Goal: Task Accomplishment & Management: Manage account settings

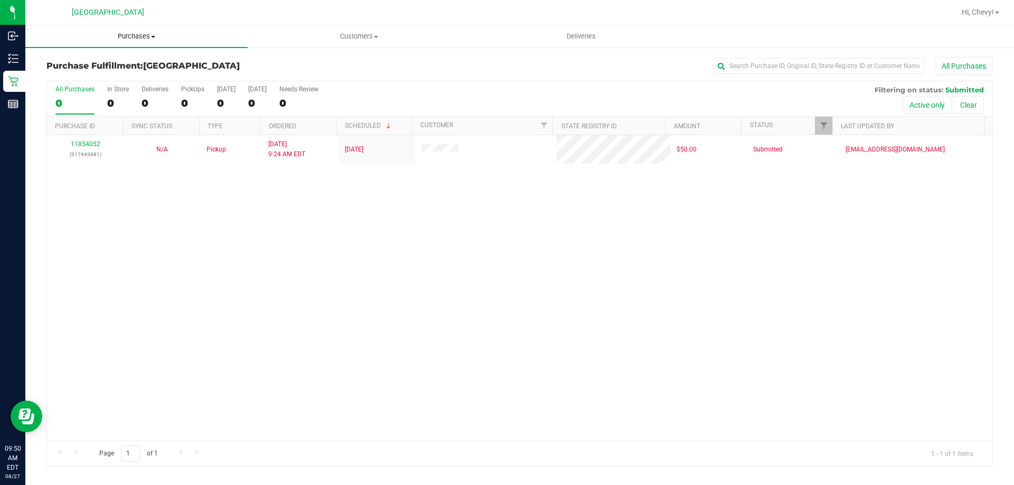
click at [149, 36] on span "Purchases" at bounding box center [136, 37] width 222 height 10
click at [137, 74] on li "Fulfillment" at bounding box center [136, 76] width 222 height 13
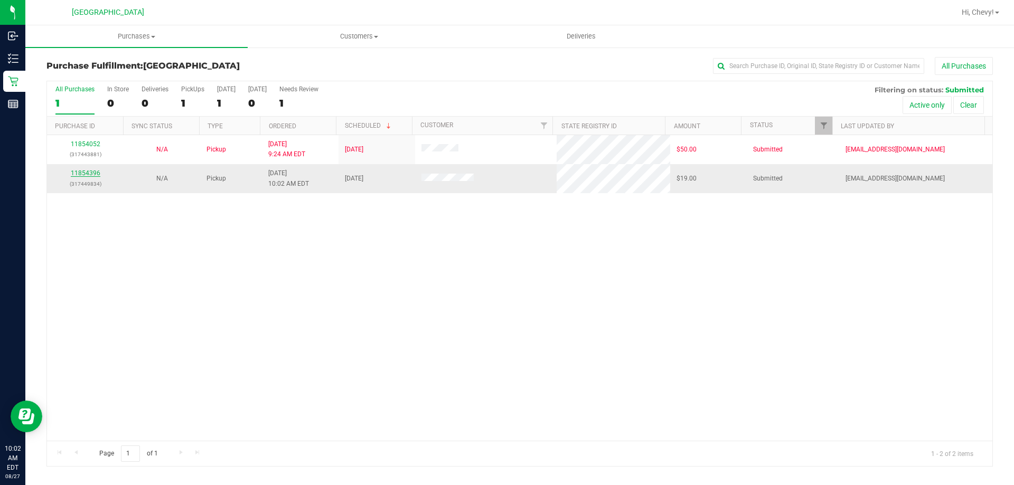
click at [86, 173] on link "11854396" at bounding box center [86, 173] width 30 height 7
click at [83, 174] on link "11854530" at bounding box center [86, 173] width 30 height 7
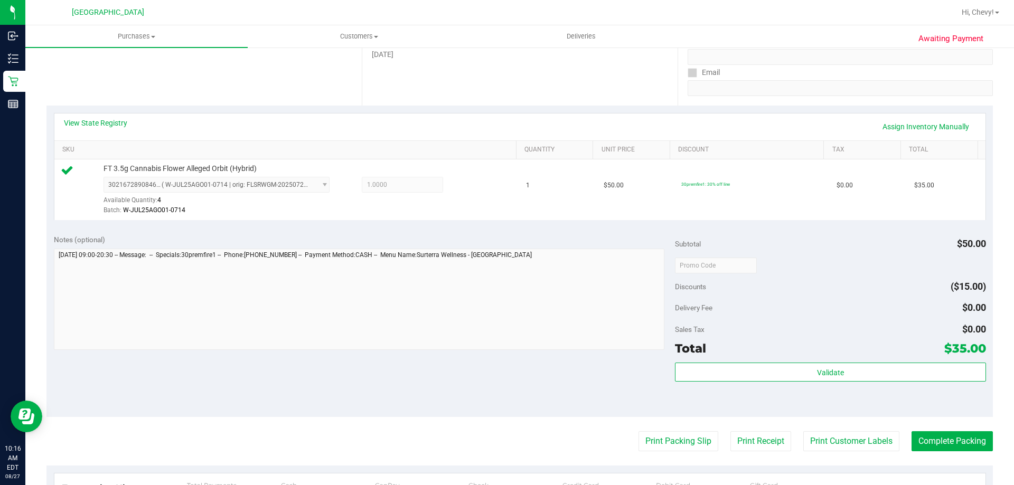
scroll to position [211, 0]
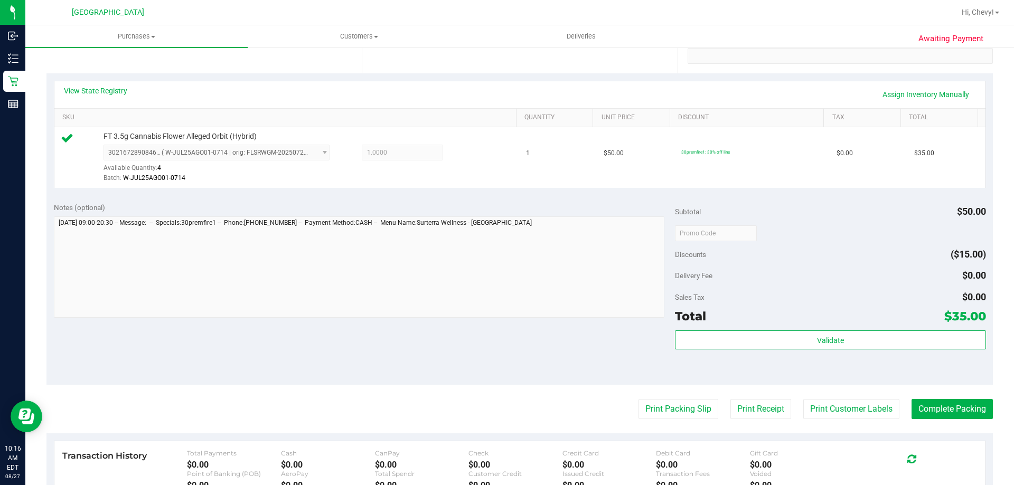
click at [765, 352] on div "Validate" at bounding box center [830, 355] width 311 height 48
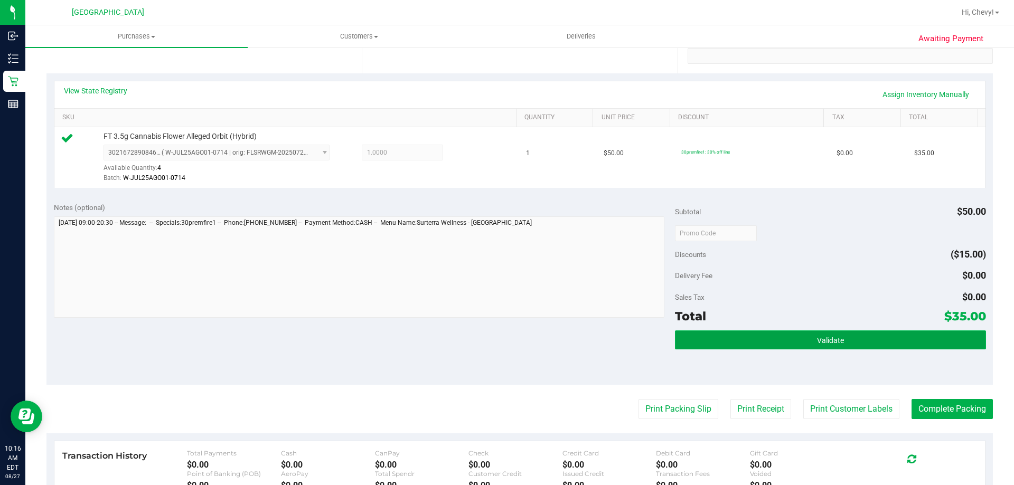
click at [759, 344] on button "Validate" at bounding box center [830, 340] width 311 height 19
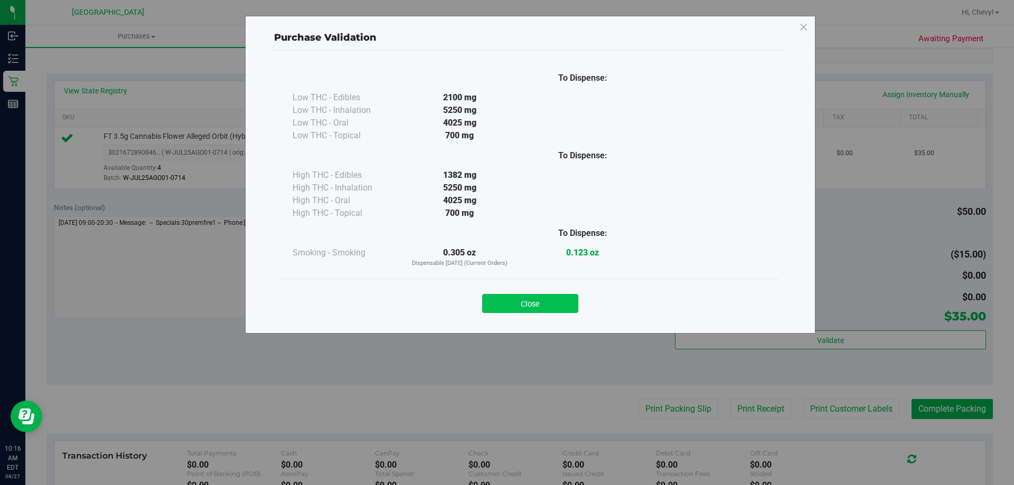
click at [509, 304] on button "Close" at bounding box center [530, 303] width 96 height 19
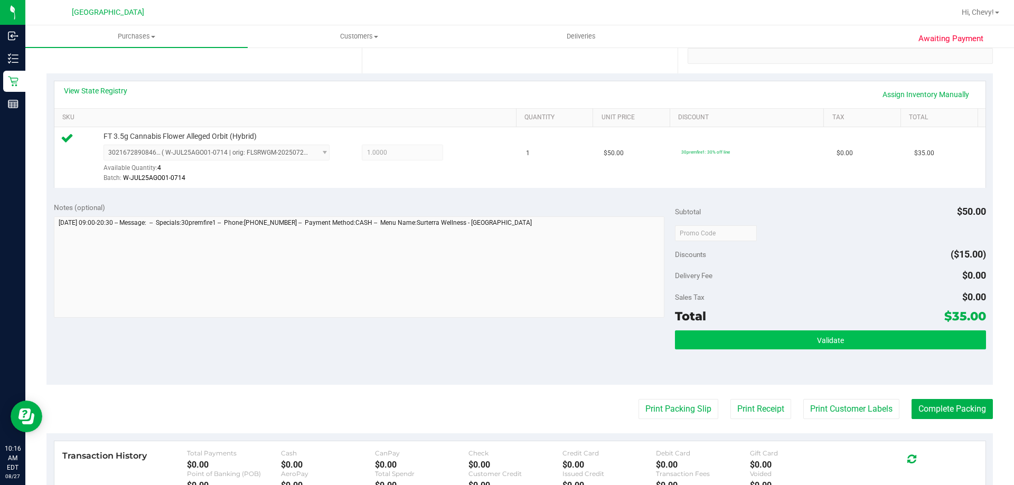
drag, startPoint x: 717, startPoint y: 353, endPoint x: 717, endPoint y: 336, distance: 16.9
click at [717, 350] on div "Validate" at bounding box center [830, 355] width 311 height 48
click at [717, 336] on button "Validate" at bounding box center [830, 340] width 311 height 19
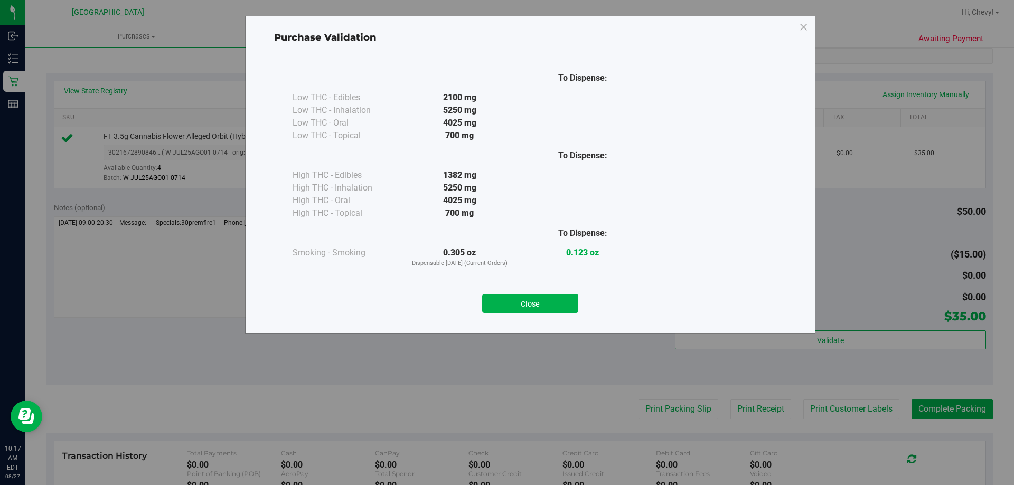
click at [546, 314] on div "Close" at bounding box center [530, 300] width 496 height 43
click at [549, 303] on button "Close" at bounding box center [530, 303] width 96 height 19
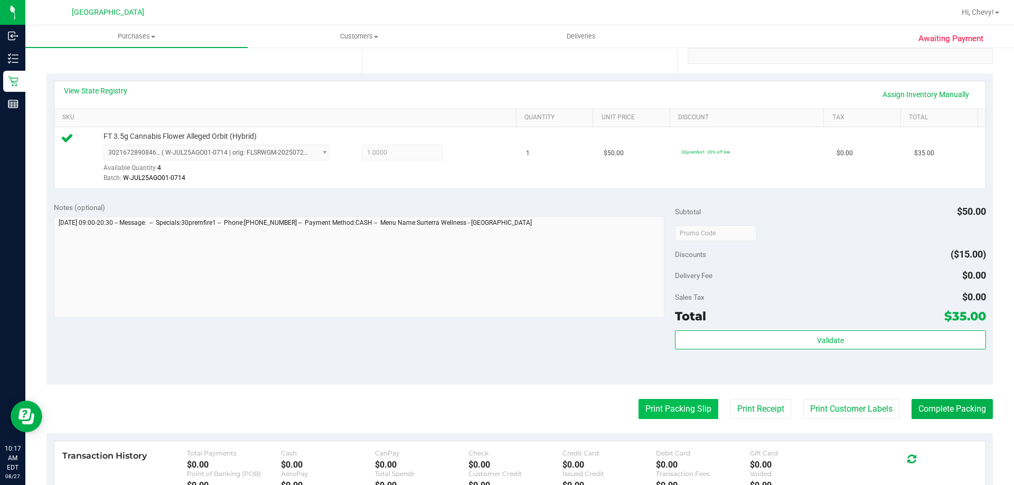
click at [672, 412] on button "Print Packing Slip" at bounding box center [678, 409] width 80 height 20
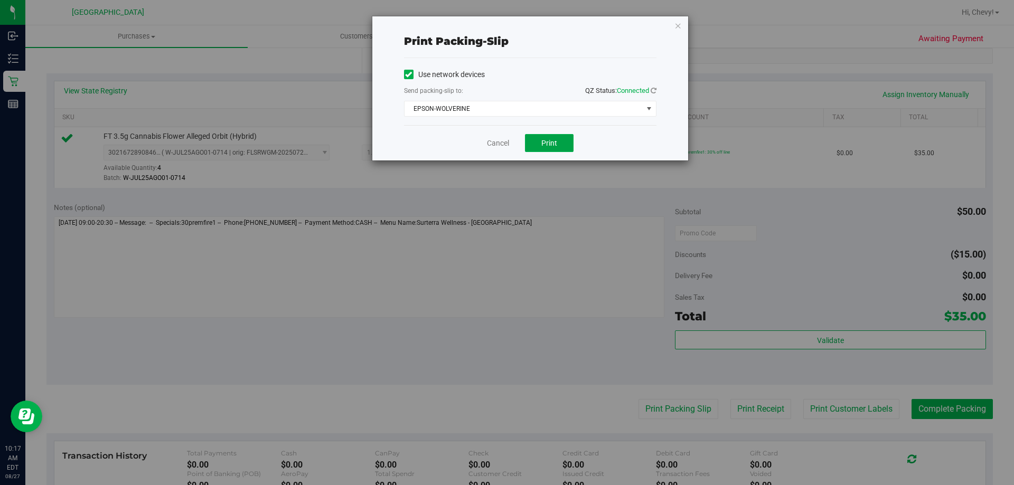
click at [544, 144] on span "Print" at bounding box center [549, 143] width 16 height 8
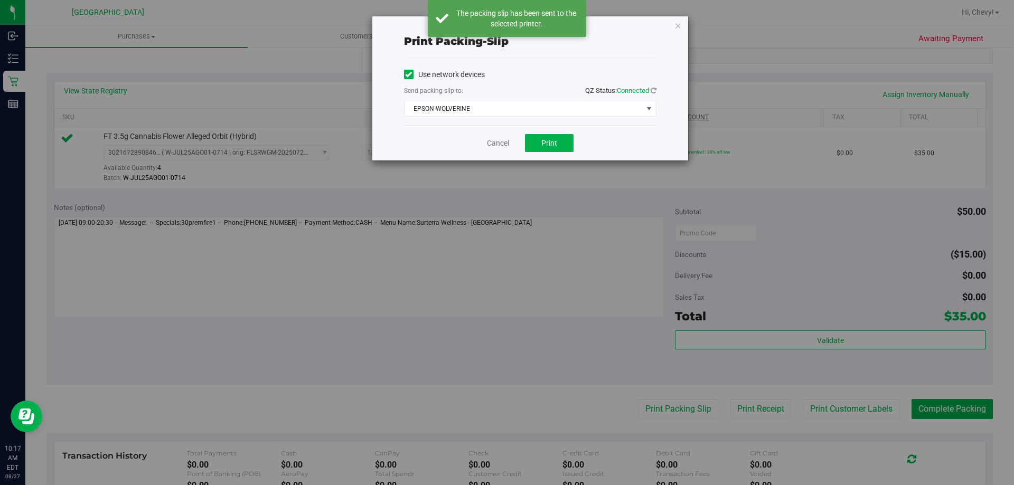
drag, startPoint x: 680, startPoint y: 25, endPoint x: 755, endPoint y: 121, distance: 121.9
click at [679, 26] on icon "button" at bounding box center [677, 25] width 7 height 13
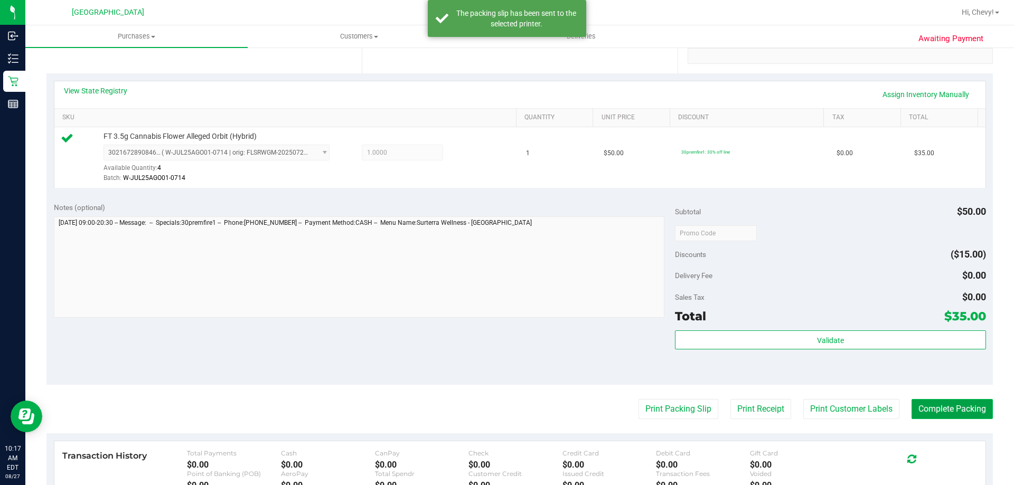
click at [936, 411] on button "Complete Packing" at bounding box center [952, 409] width 81 height 20
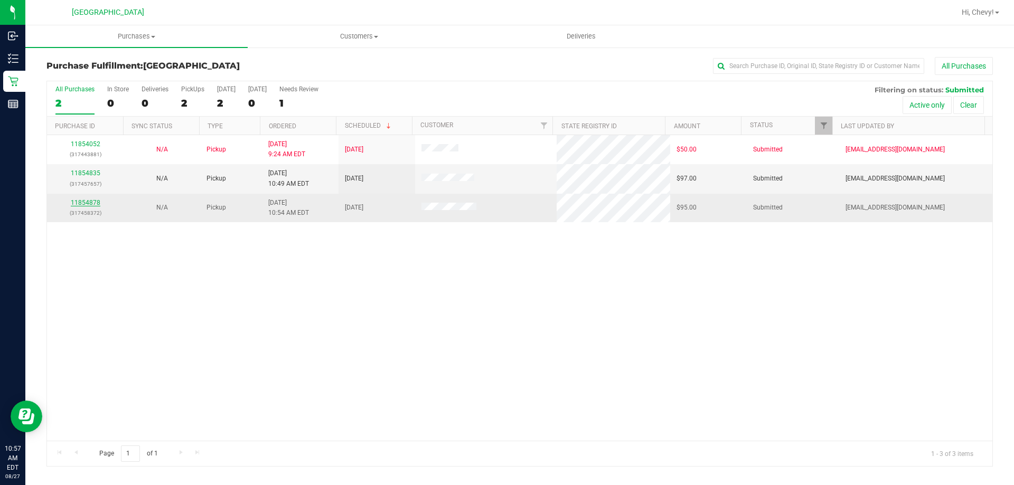
click at [90, 199] on link "11854878" at bounding box center [86, 202] width 30 height 7
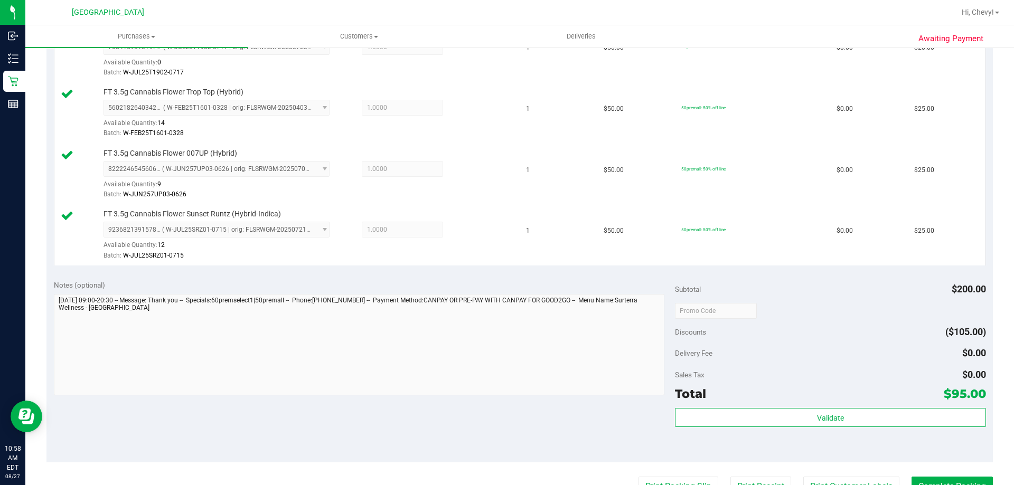
scroll to position [475, 0]
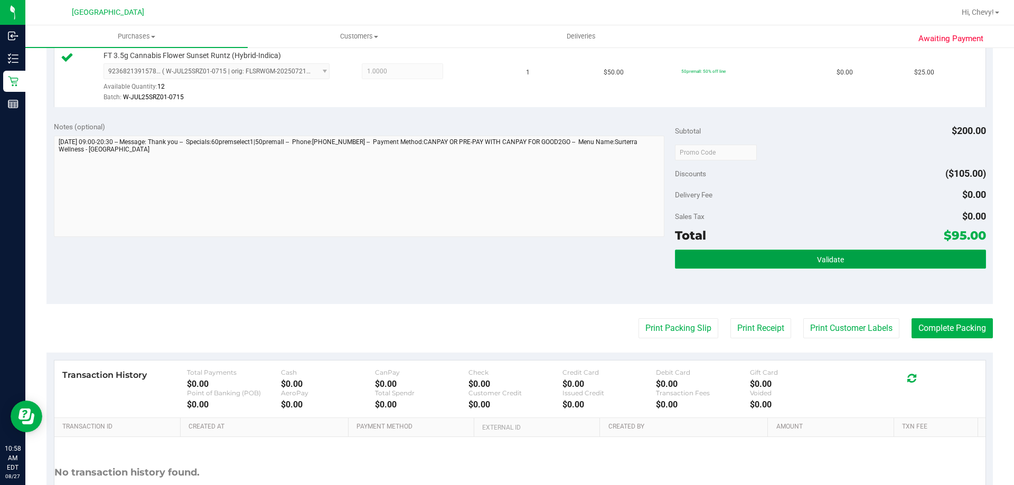
click at [763, 260] on button "Validate" at bounding box center [830, 259] width 311 height 19
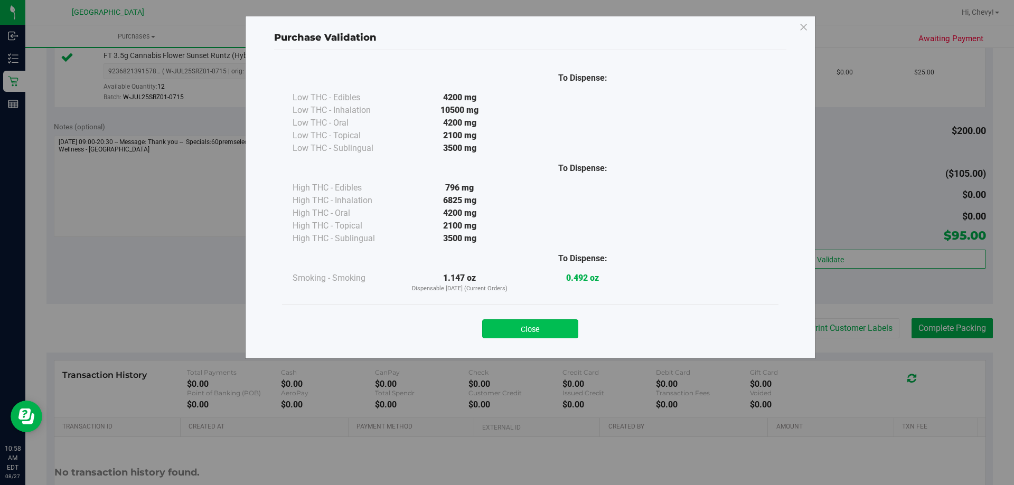
click at [537, 326] on button "Close" at bounding box center [530, 329] width 96 height 19
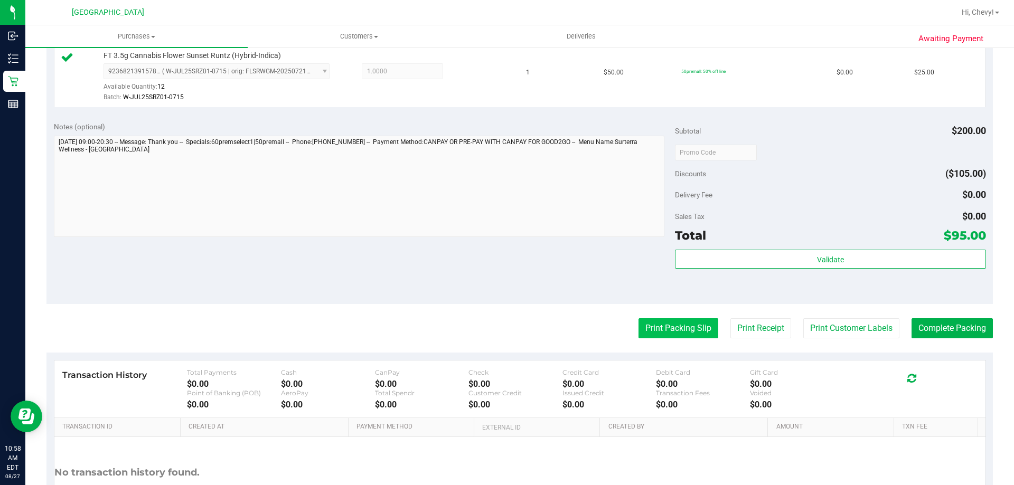
click at [674, 330] on button "Print Packing Slip" at bounding box center [678, 328] width 80 height 20
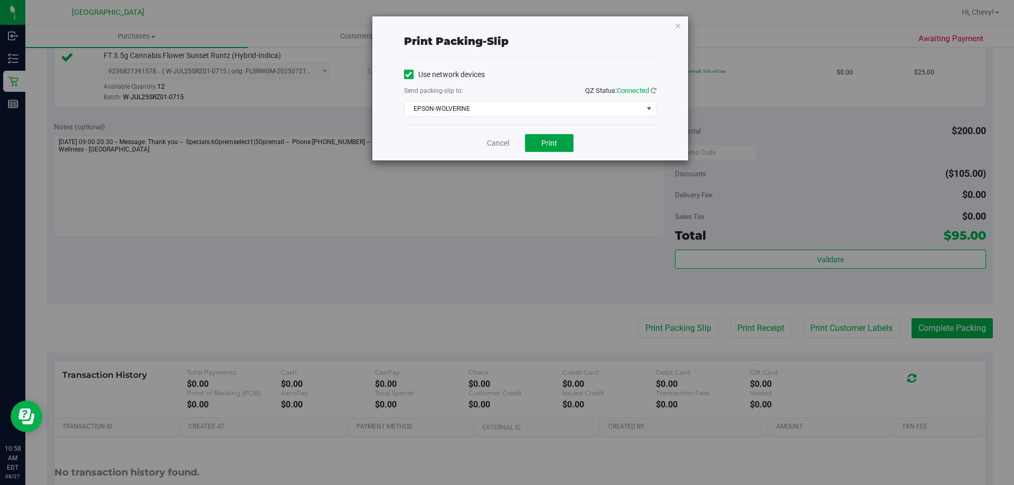
click at [552, 142] on span "Print" at bounding box center [549, 143] width 16 height 8
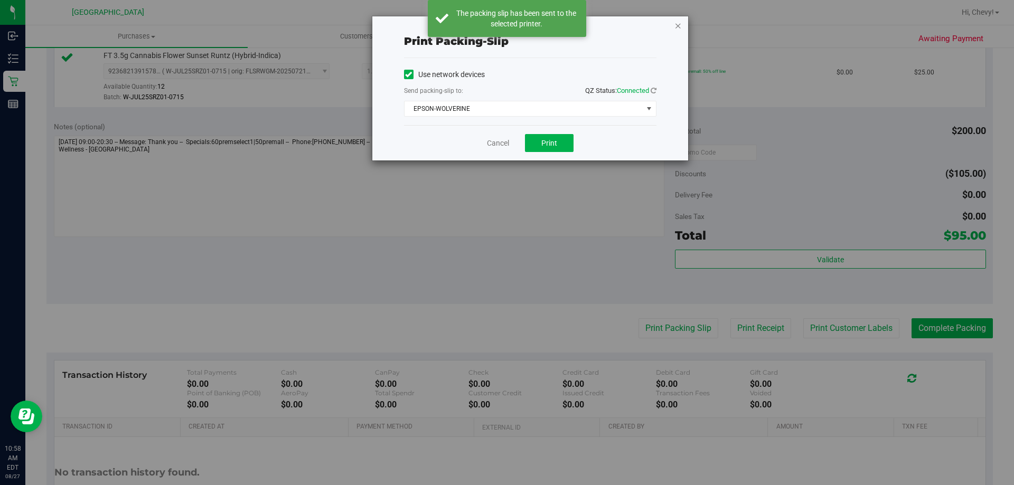
click at [677, 25] on icon "button" at bounding box center [677, 25] width 7 height 13
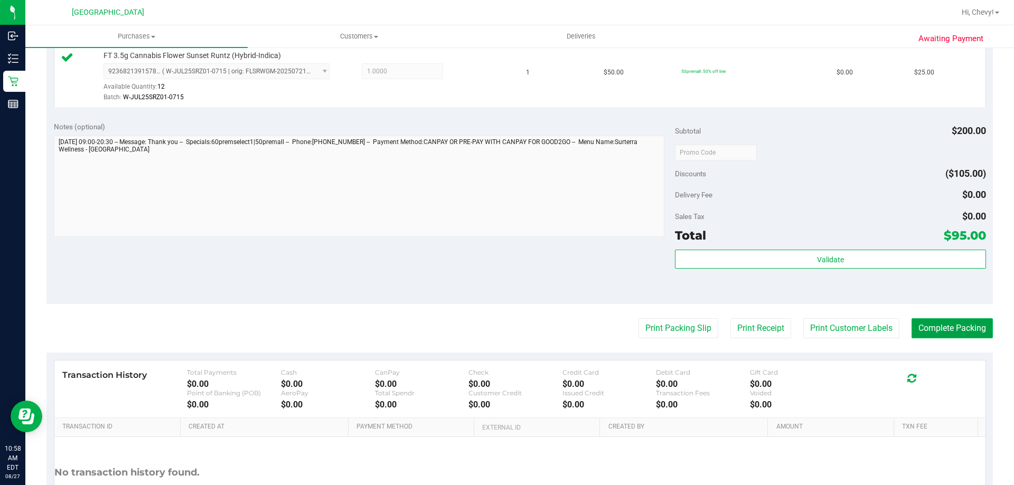
click at [961, 323] on button "Complete Packing" at bounding box center [952, 328] width 81 height 20
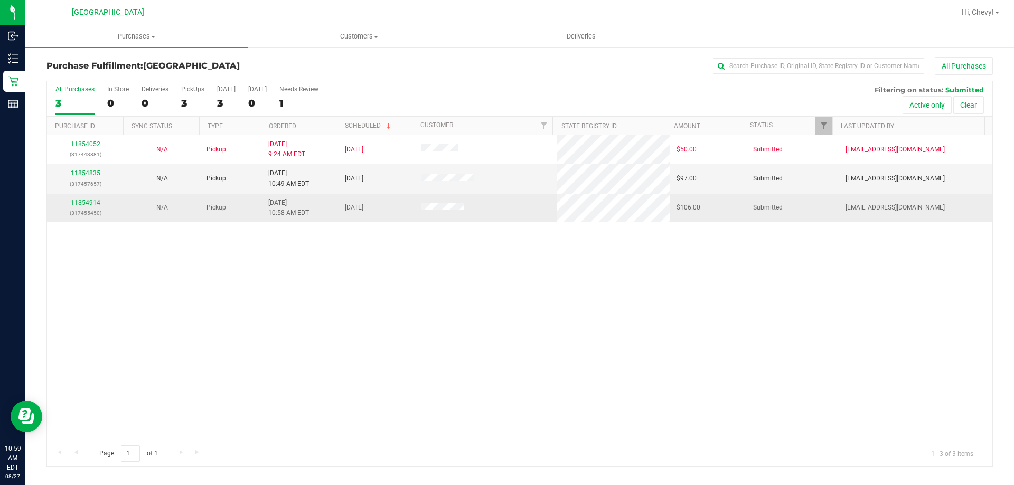
click at [91, 201] on link "11854914" at bounding box center [86, 202] width 30 height 7
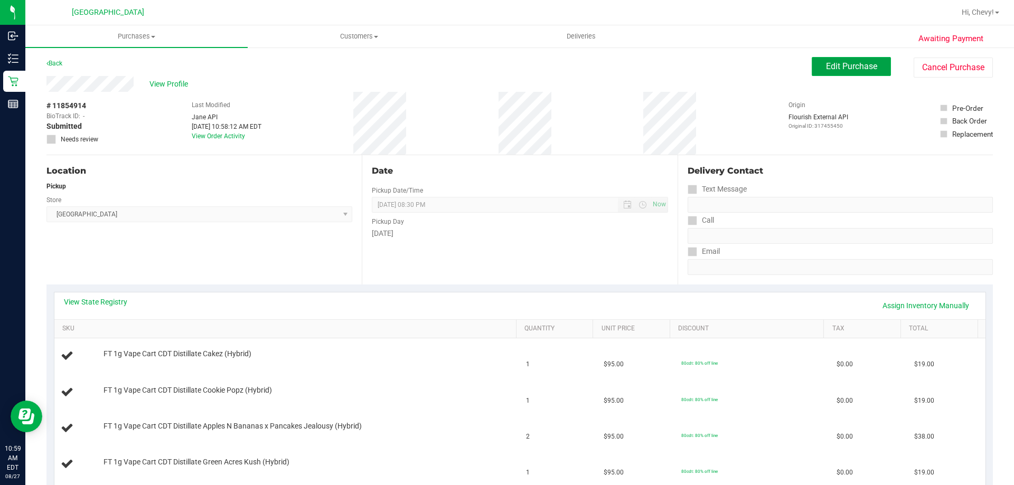
click at [855, 68] on span "Edit Purchase" at bounding box center [851, 66] width 51 height 10
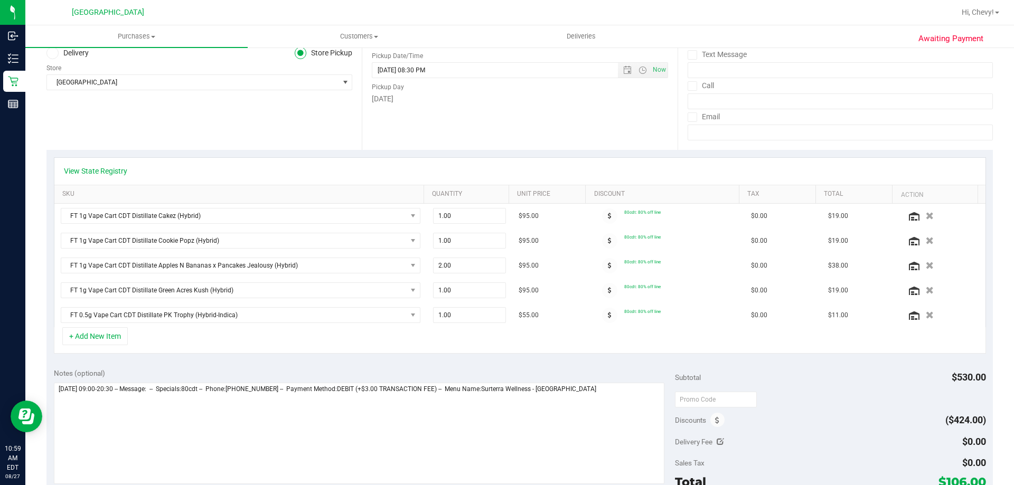
scroll to position [158, 0]
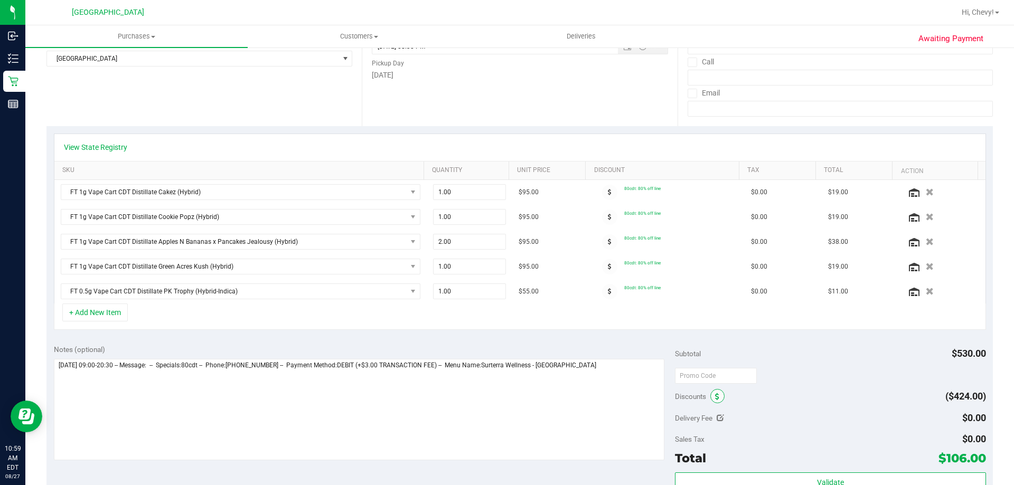
click at [710, 397] on span at bounding box center [717, 396] width 14 height 14
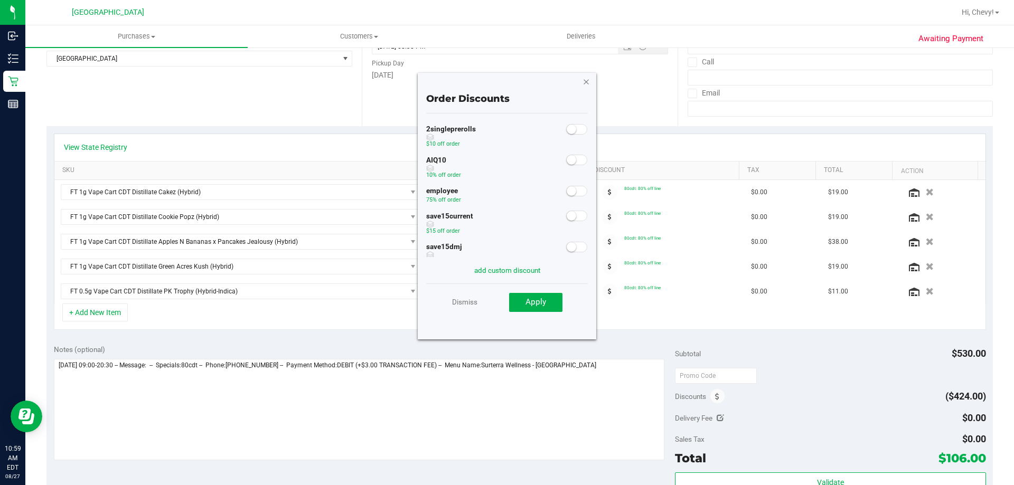
click at [588, 83] on icon "button" at bounding box center [585, 81] width 7 height 13
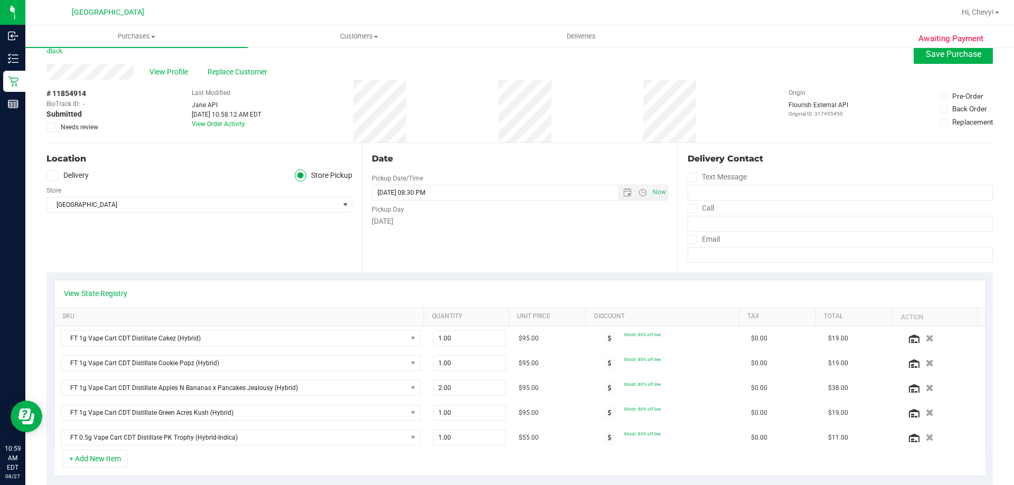
scroll to position [0, 0]
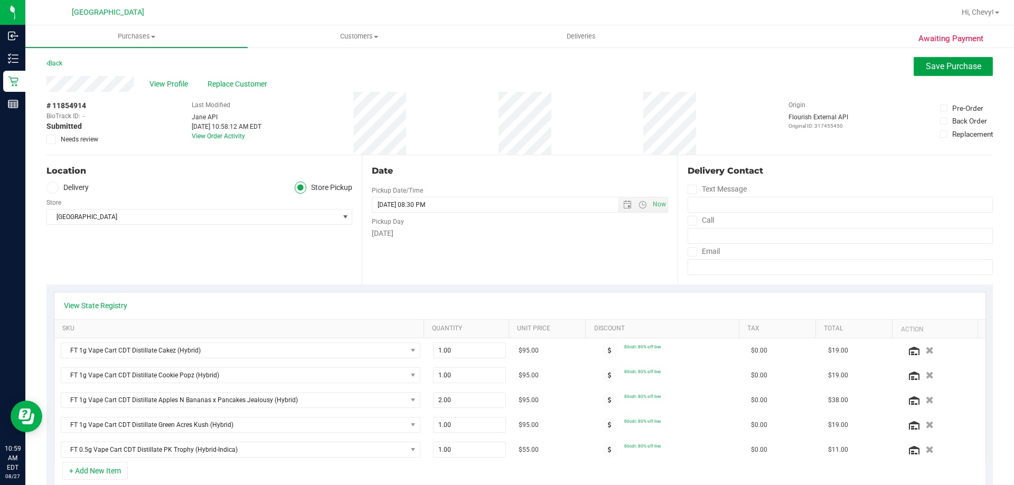
click at [935, 68] on span "Save Purchase" at bounding box center [953, 66] width 55 height 10
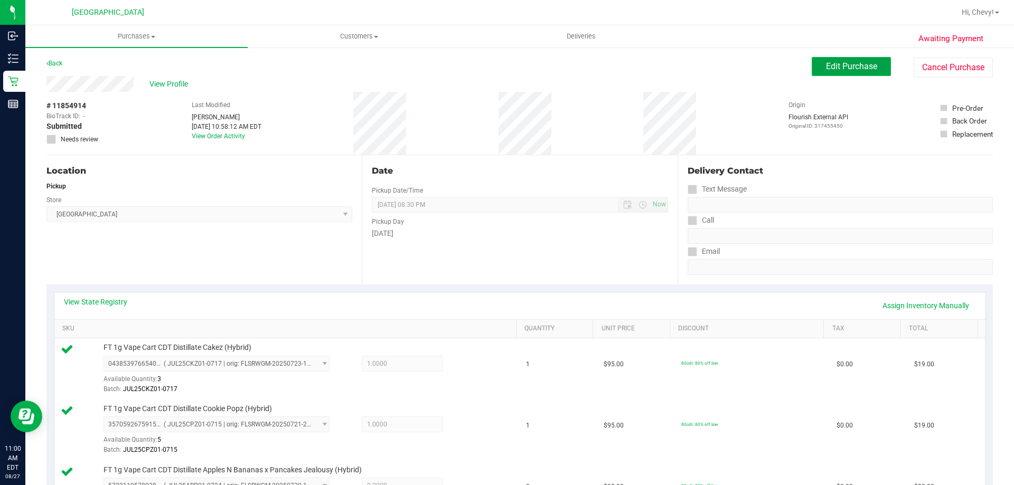
click at [823, 60] on button "Edit Purchase" at bounding box center [851, 66] width 79 height 19
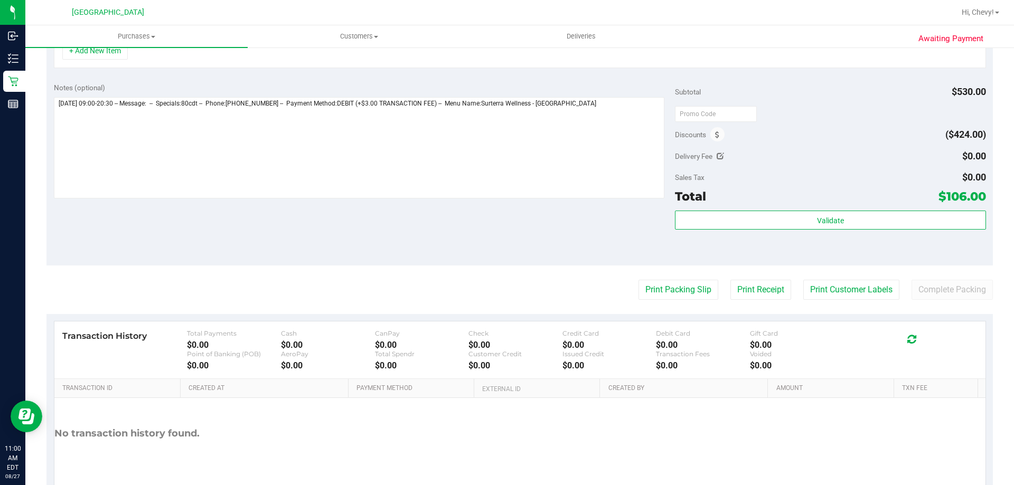
scroll to position [422, 0]
click at [715, 132] on icon at bounding box center [717, 132] width 4 height 7
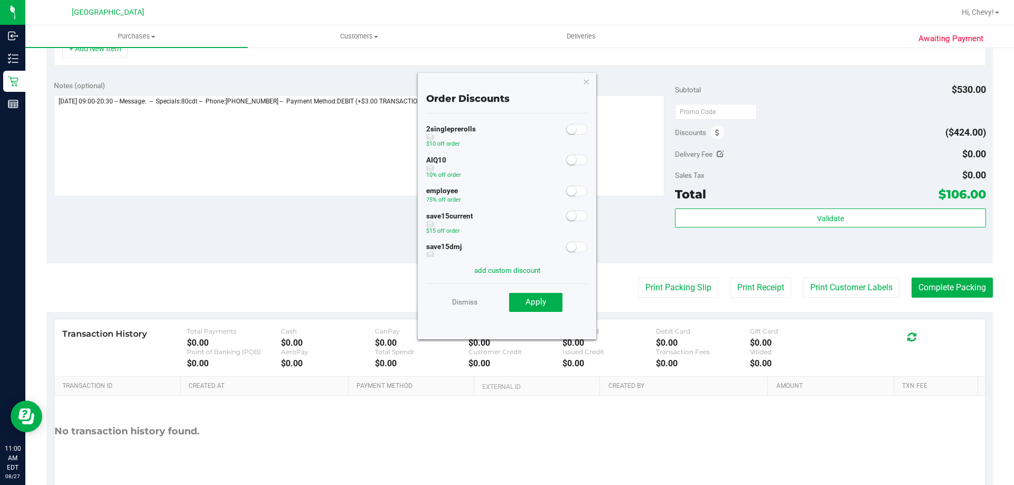
click at [569, 159] on span at bounding box center [576, 160] width 21 height 11
click at [527, 305] on span "Apply" at bounding box center [535, 302] width 21 height 10
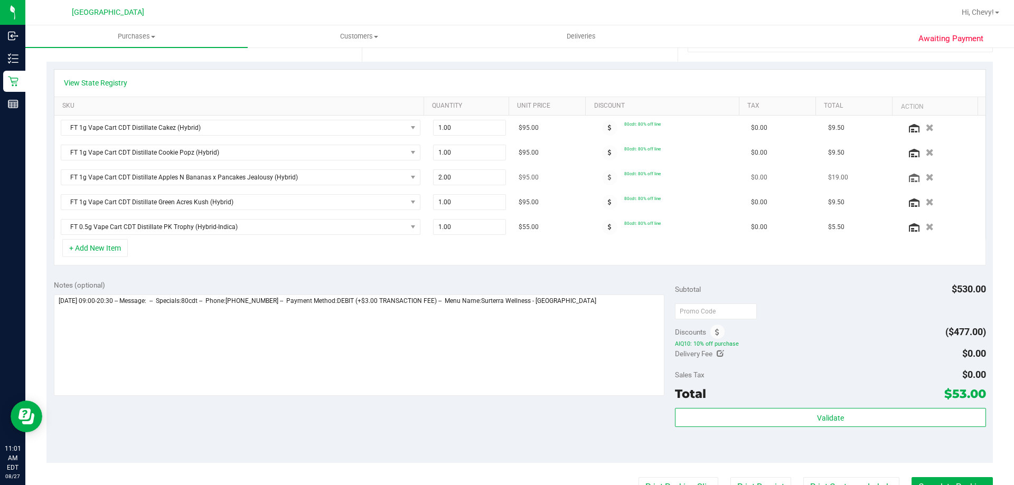
scroll to position [142, 0]
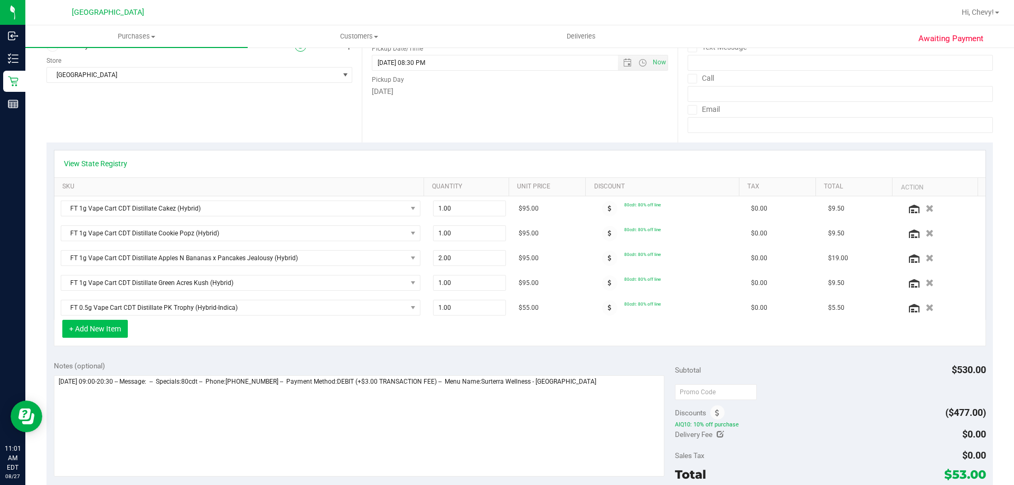
click at [112, 331] on button "+ Add New Item" at bounding box center [94, 329] width 65 height 18
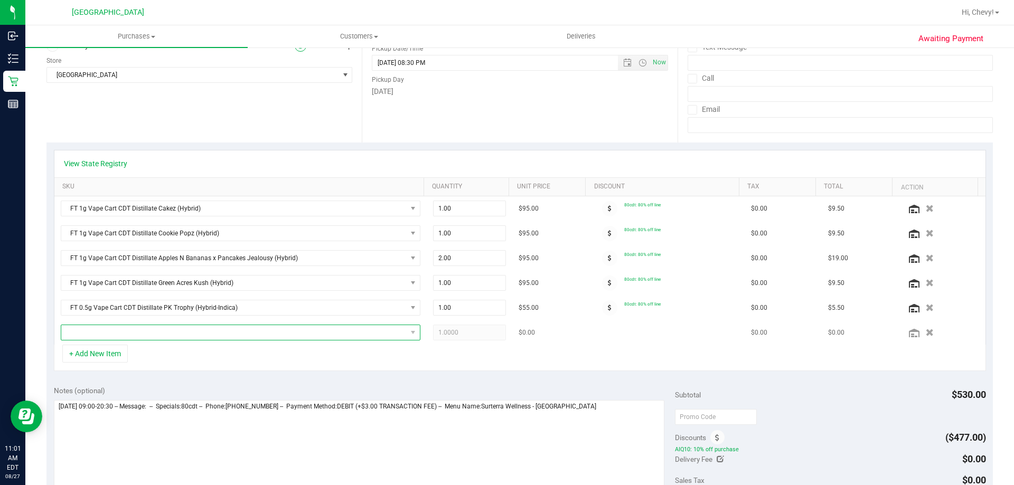
click at [117, 332] on span "NO DATA FOUND" at bounding box center [233, 332] width 345 height 15
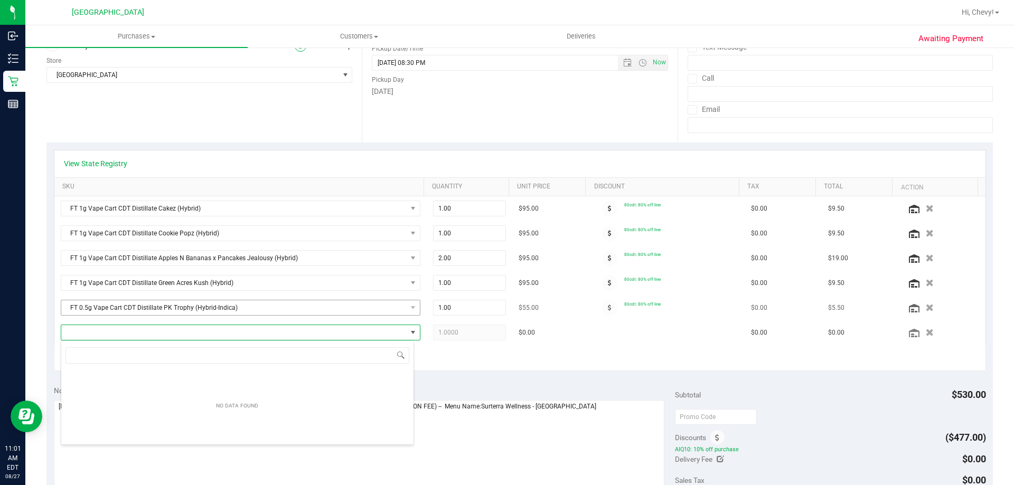
scroll to position [16, 350]
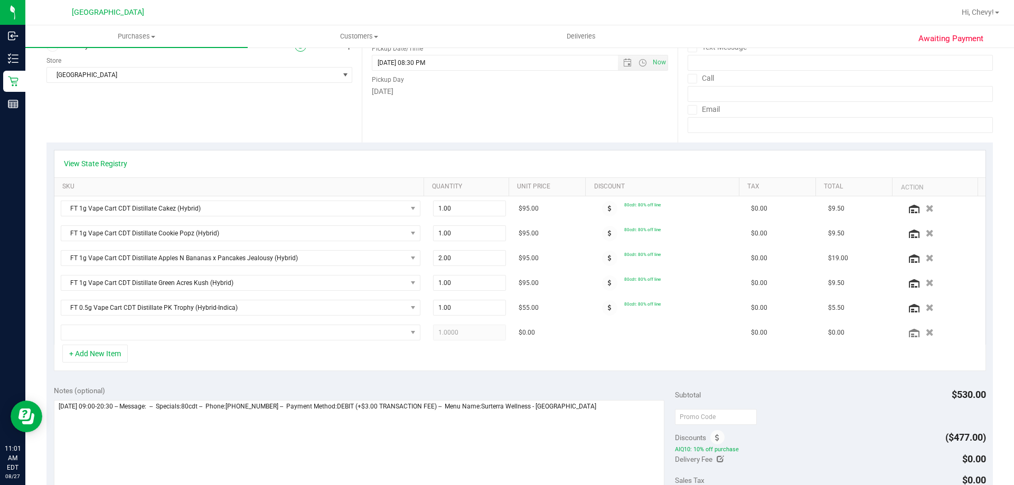
click at [612, 384] on div "Notes (optional) Subtotal $530.00 Discounts ($477.00) AIQ10: 10% off purchase D…" at bounding box center [519, 474] width 946 height 190
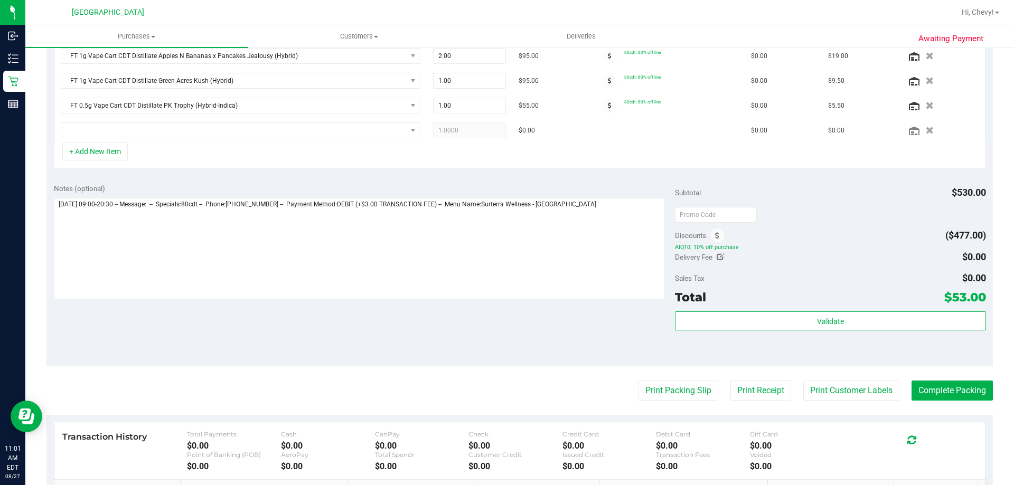
scroll to position [353, 0]
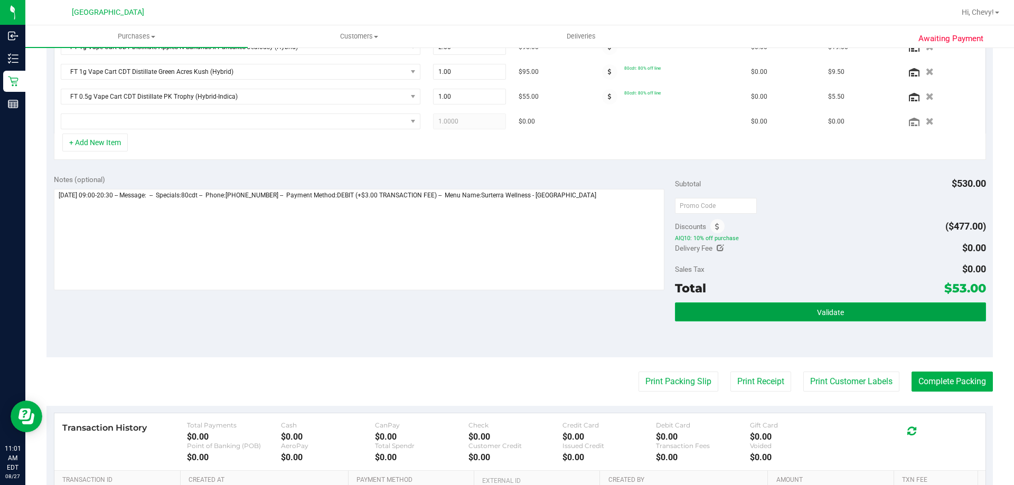
click at [875, 314] on button "Validate" at bounding box center [830, 312] width 311 height 19
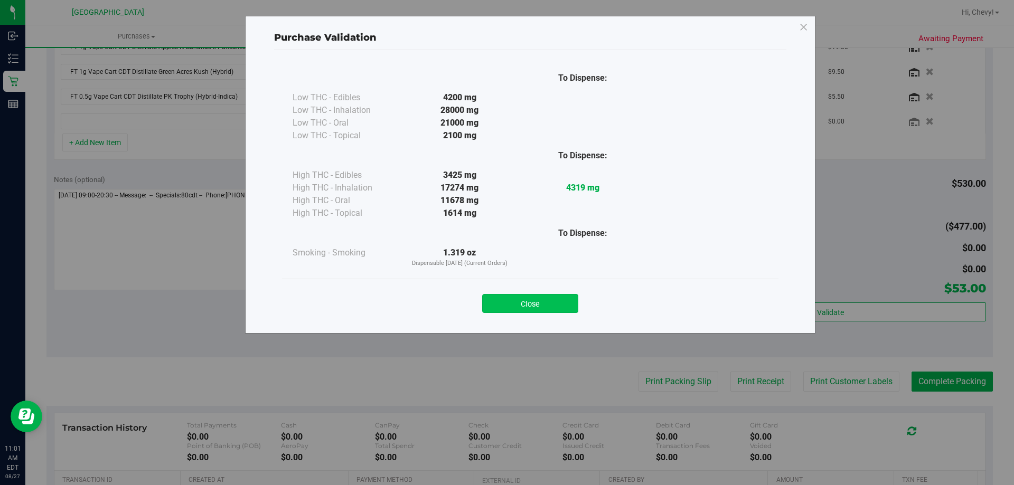
click at [549, 298] on button "Close" at bounding box center [530, 303] width 96 height 19
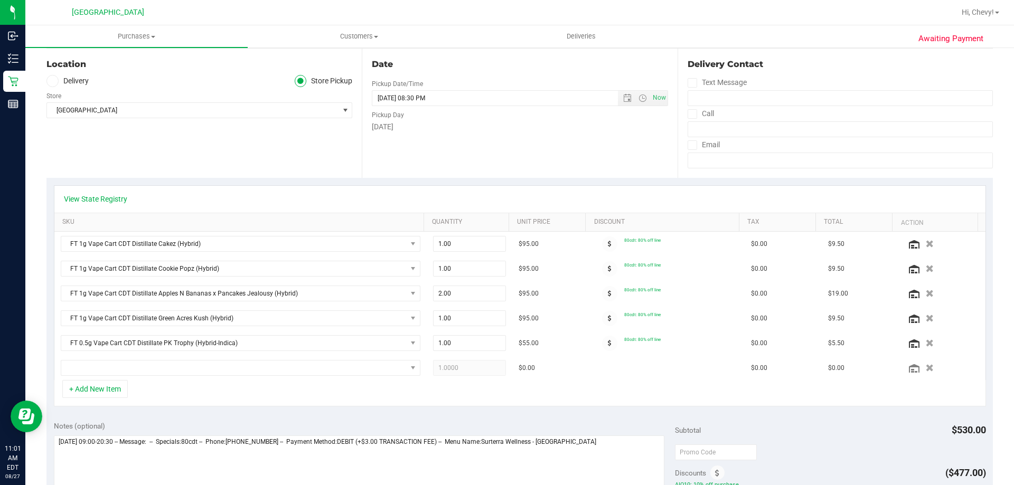
scroll to position [0, 0]
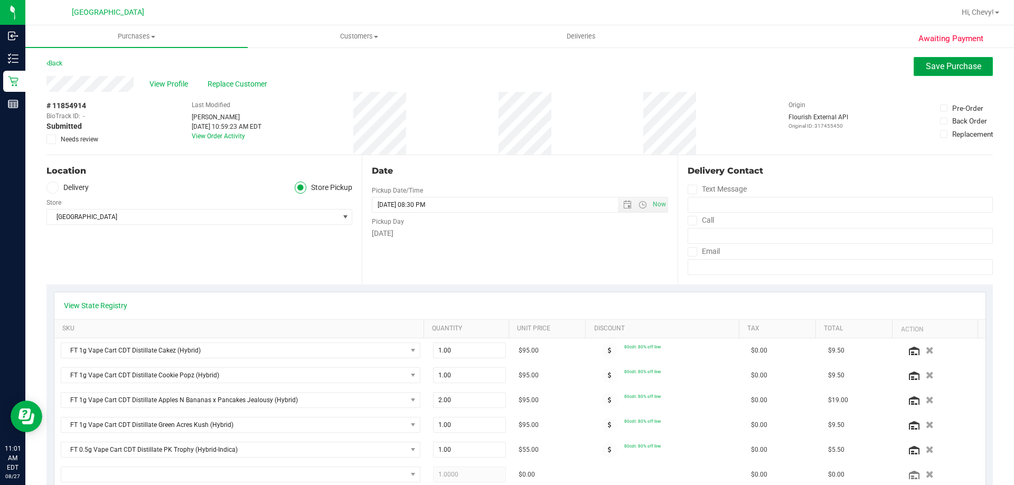
click at [953, 62] on span "Save Purchase" at bounding box center [953, 66] width 55 height 10
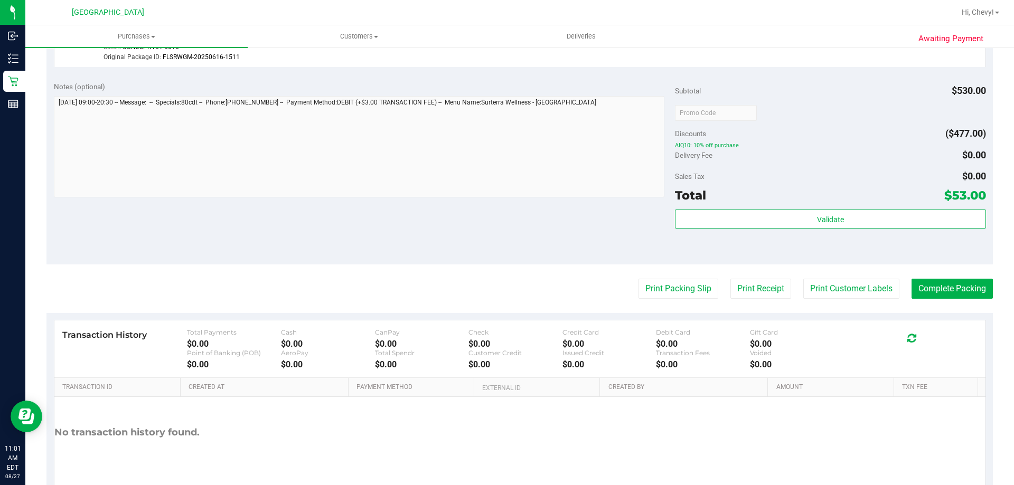
scroll to position [634, 0]
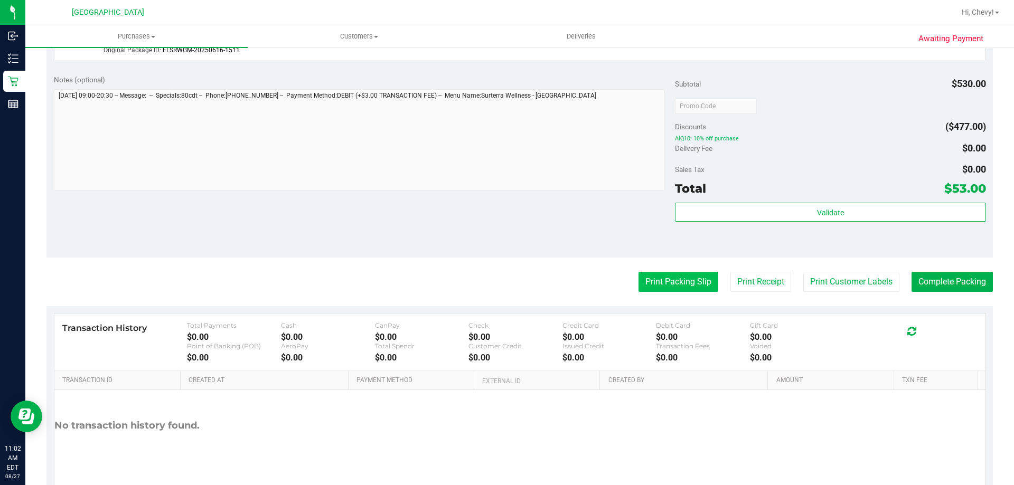
click at [675, 284] on button "Print Packing Slip" at bounding box center [678, 282] width 80 height 20
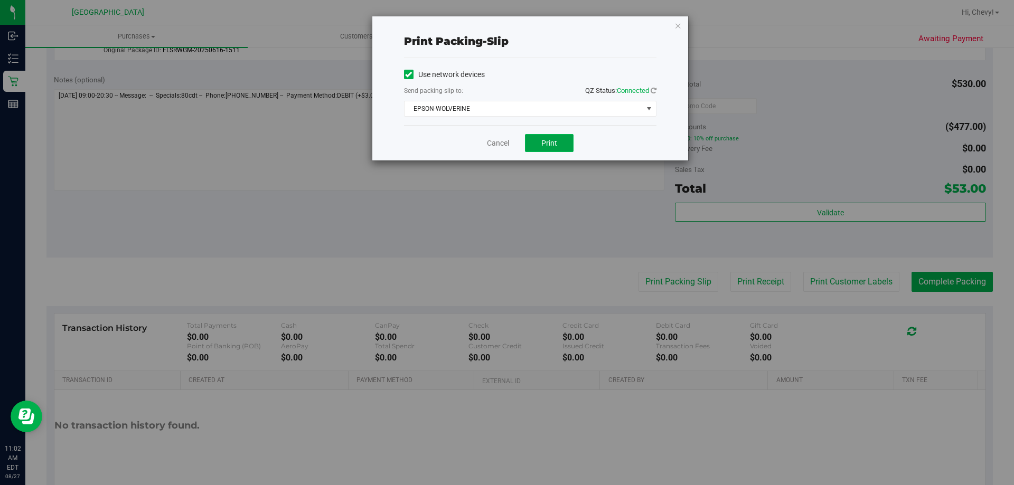
click at [550, 146] on span "Print" at bounding box center [549, 143] width 16 height 8
click at [678, 29] on icon "button" at bounding box center [677, 25] width 7 height 13
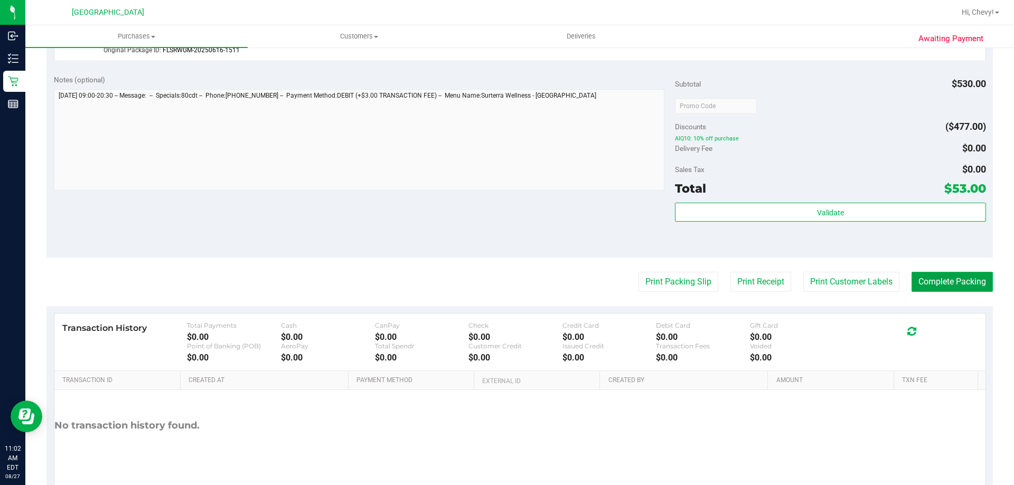
click at [967, 279] on button "Complete Packing" at bounding box center [952, 282] width 81 height 20
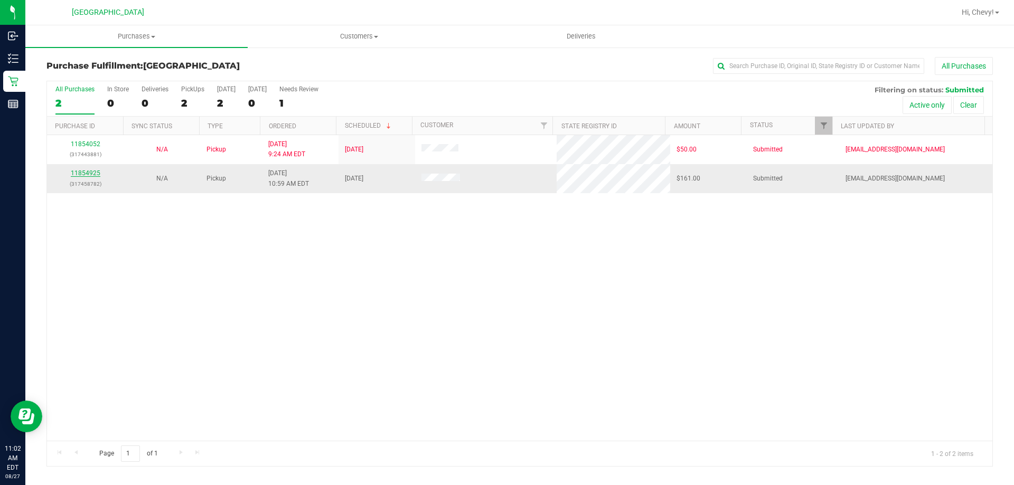
click at [79, 174] on link "11854925" at bounding box center [86, 173] width 30 height 7
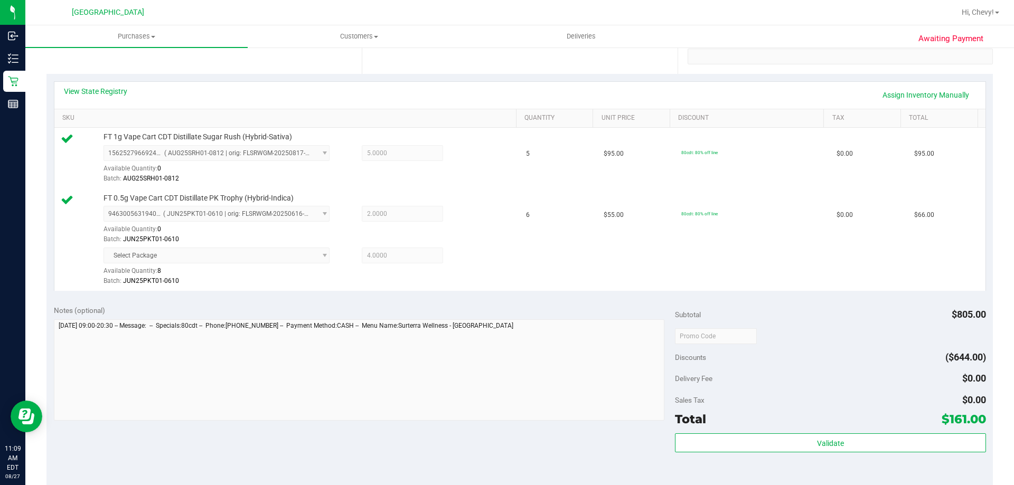
scroll to position [317, 0]
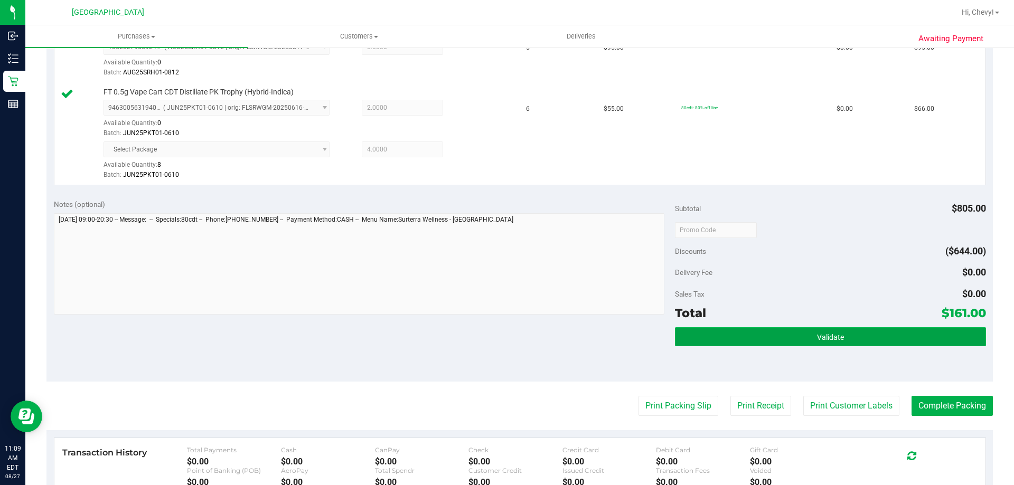
click at [797, 330] on button "Validate" at bounding box center [830, 336] width 311 height 19
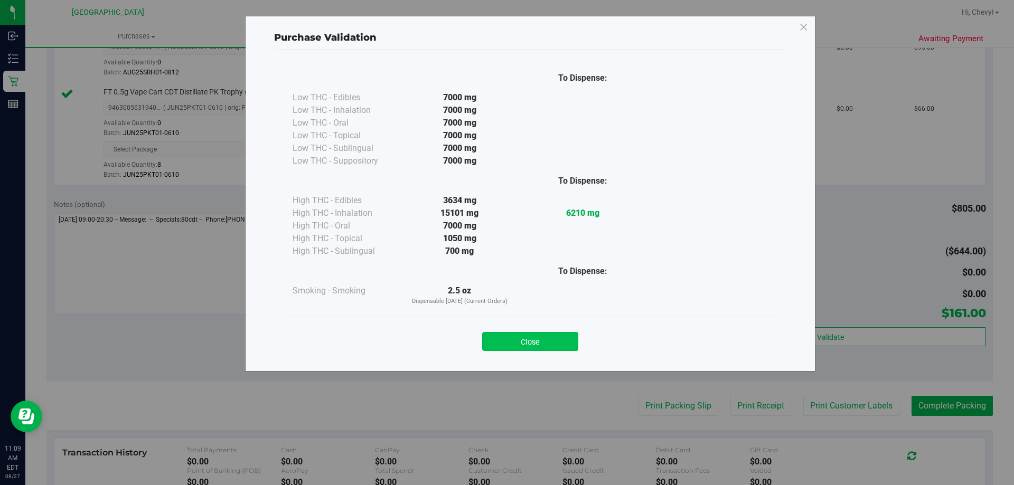
click at [509, 341] on button "Close" at bounding box center [530, 341] width 96 height 19
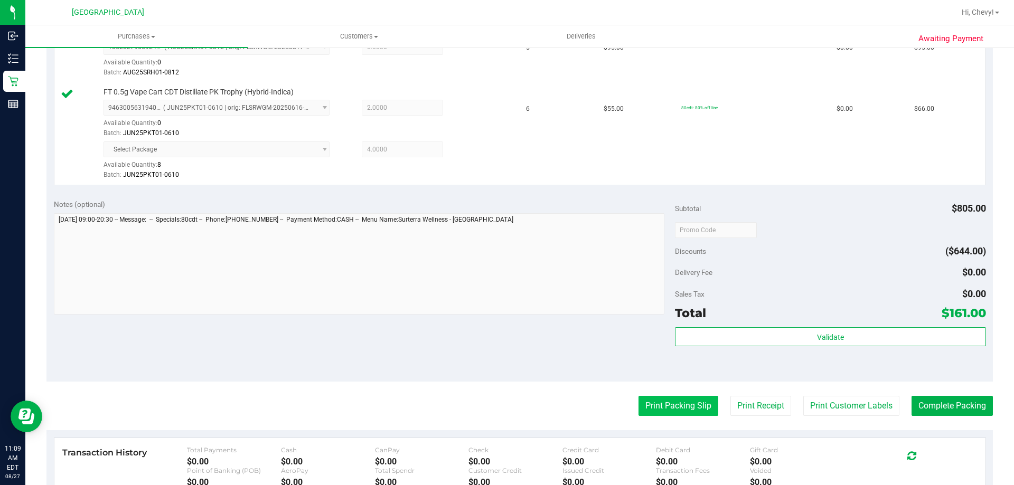
click at [678, 408] on button "Print Packing Slip" at bounding box center [678, 406] width 80 height 20
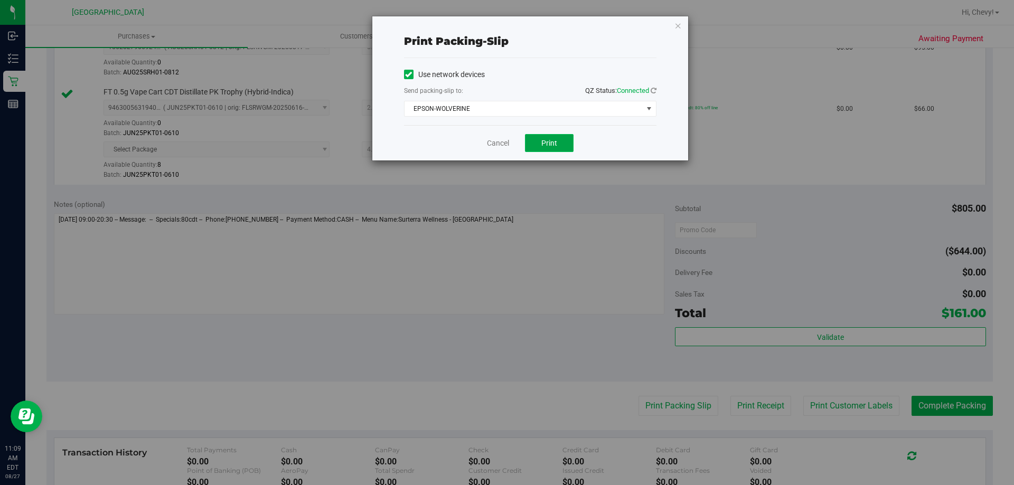
click at [561, 137] on button "Print" at bounding box center [549, 143] width 49 height 18
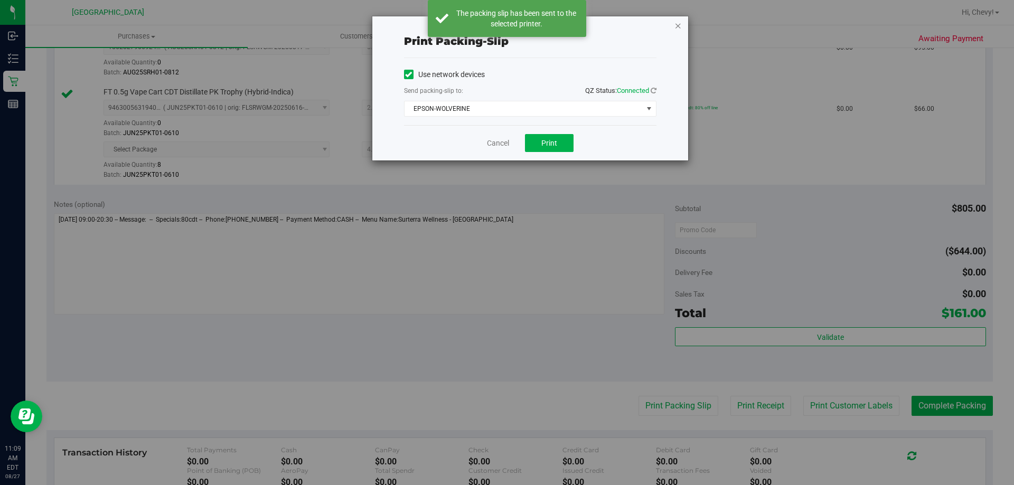
click at [672, 27] on div "Print packing-slip Use network devices Send packing-slip to: QZ Status: Connect…" at bounding box center [530, 88] width 316 height 144
click at [680, 26] on icon "button" at bounding box center [677, 25] width 7 height 13
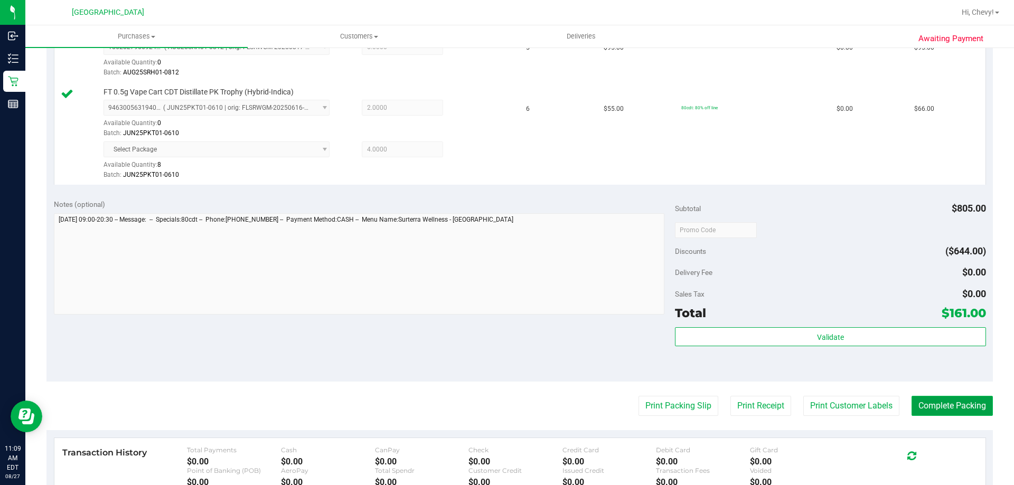
click at [958, 407] on button "Complete Packing" at bounding box center [952, 406] width 81 height 20
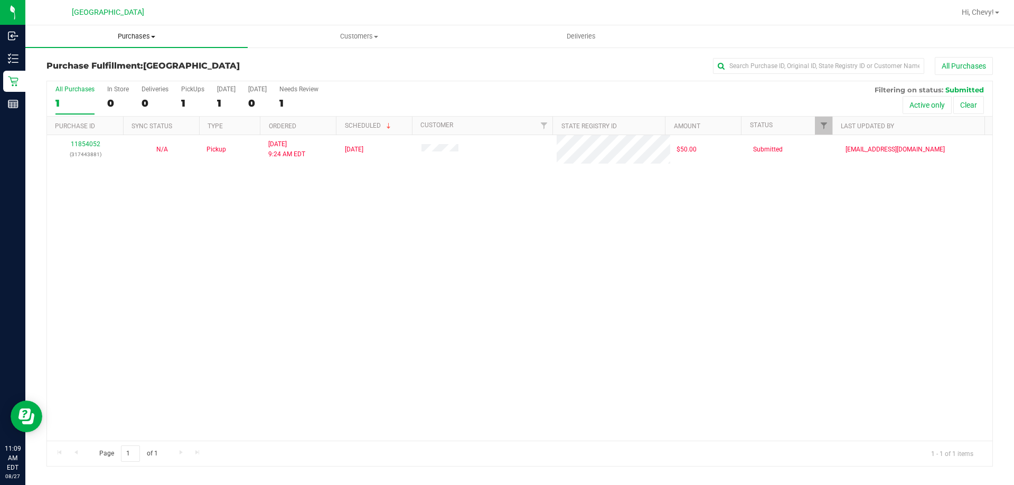
click at [134, 36] on span "Purchases" at bounding box center [136, 37] width 222 height 10
click at [100, 87] on li "All purchases" at bounding box center [136, 89] width 222 height 13
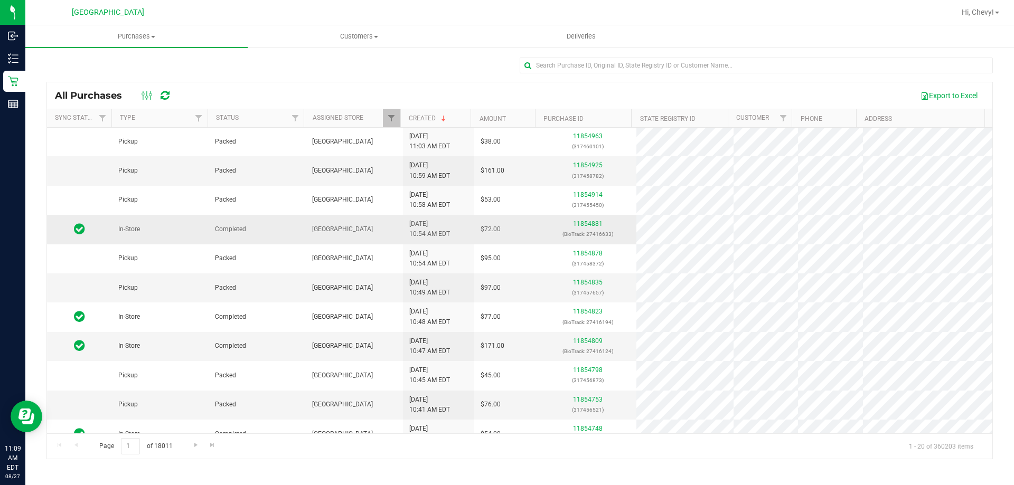
scroll to position [25, 0]
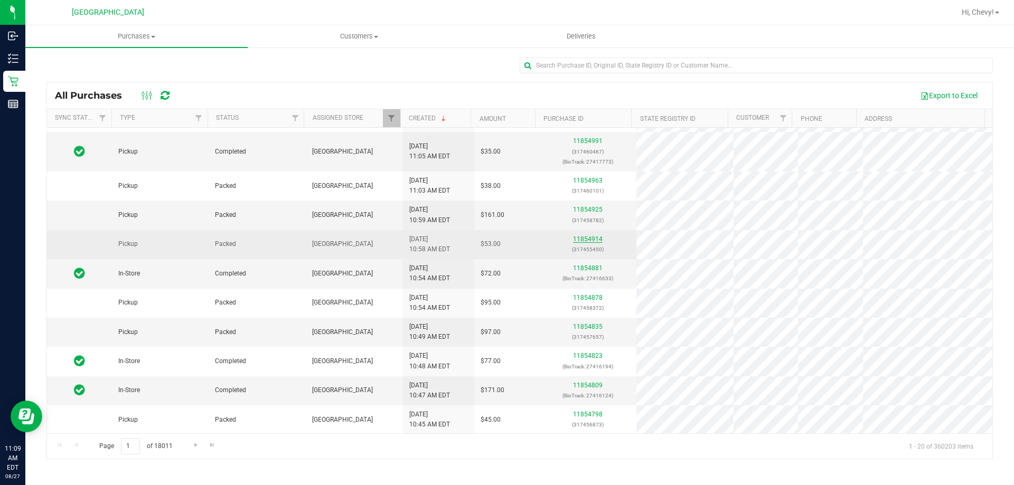
click at [573, 238] on link "11854914" at bounding box center [588, 239] width 30 height 7
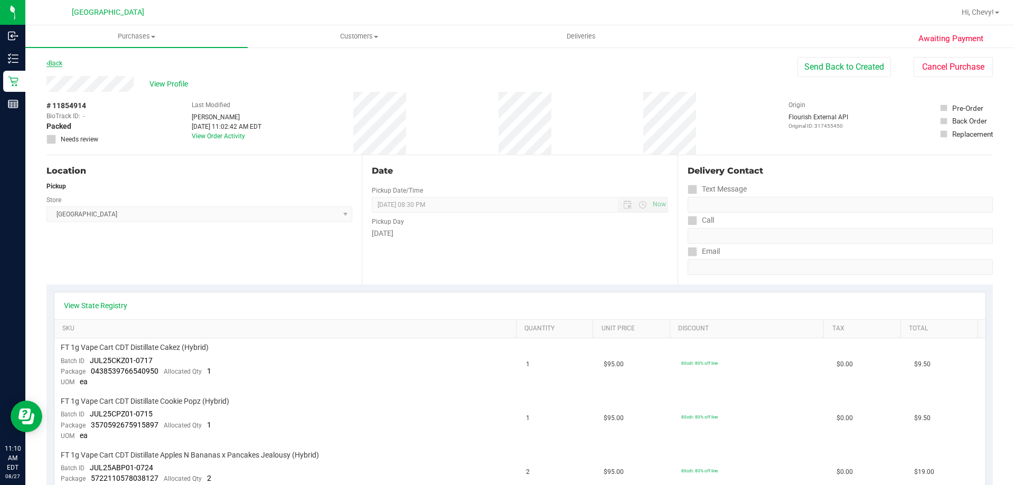
click at [59, 61] on link "Back" at bounding box center [54, 63] width 16 height 7
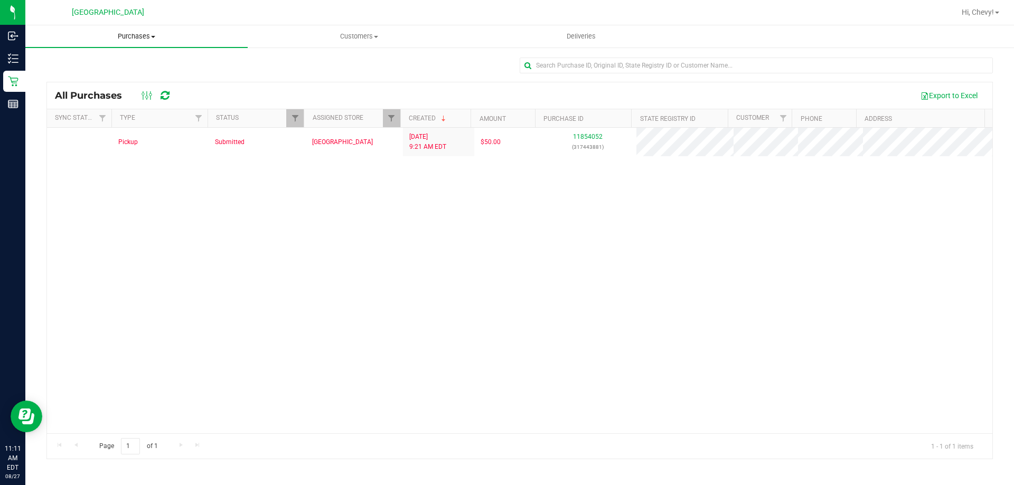
click at [139, 37] on span "Purchases" at bounding box center [136, 37] width 222 height 10
click at [128, 72] on li "Fulfillment" at bounding box center [136, 76] width 222 height 13
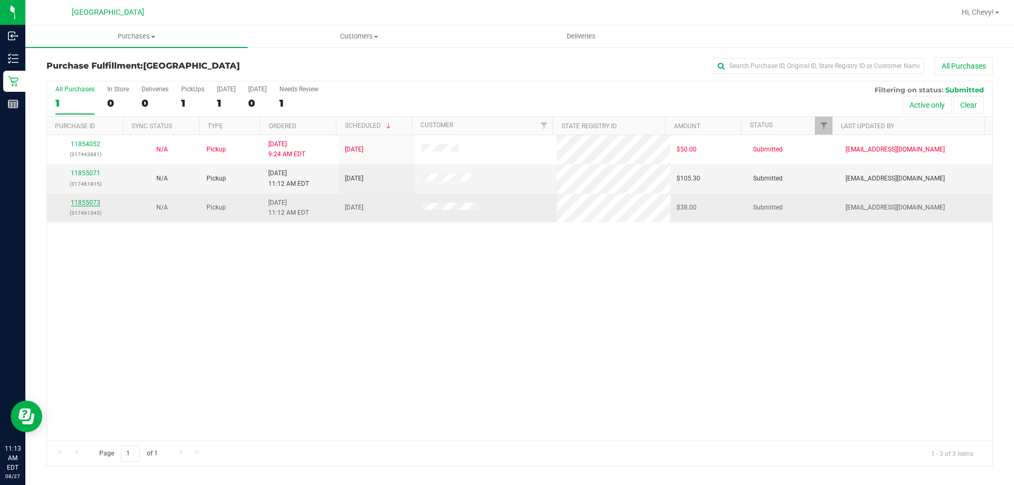
click at [81, 200] on link "11855073" at bounding box center [86, 202] width 30 height 7
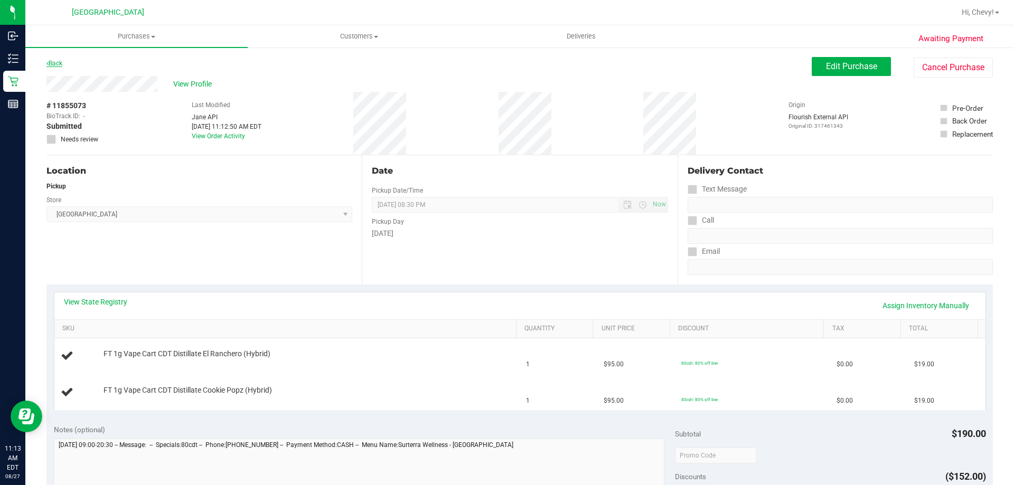
click at [59, 60] on link "Back" at bounding box center [54, 63] width 16 height 7
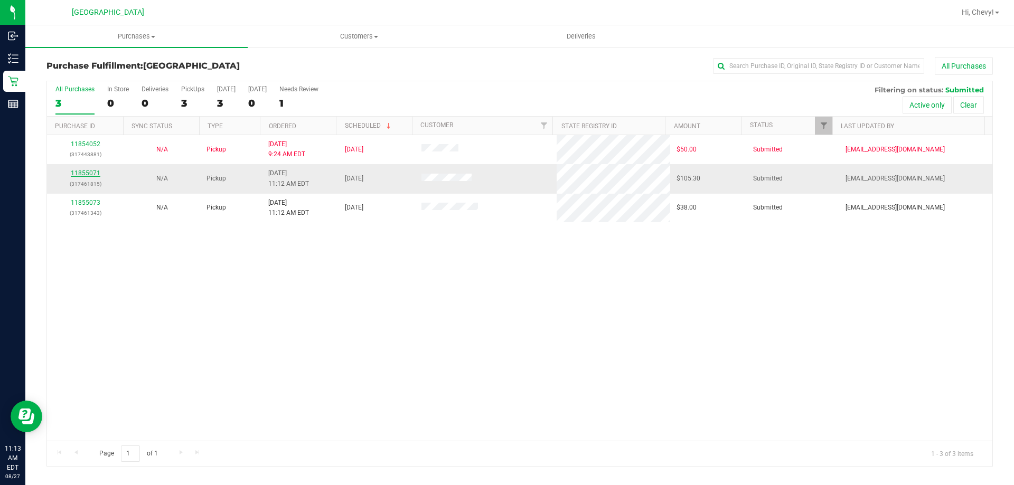
click at [92, 171] on link "11855071" at bounding box center [86, 173] width 30 height 7
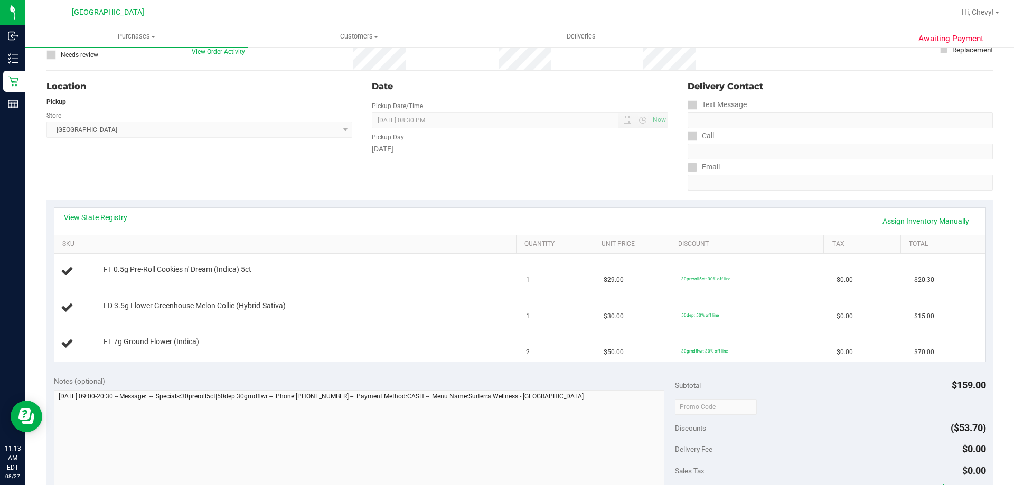
scroll to position [106, 0]
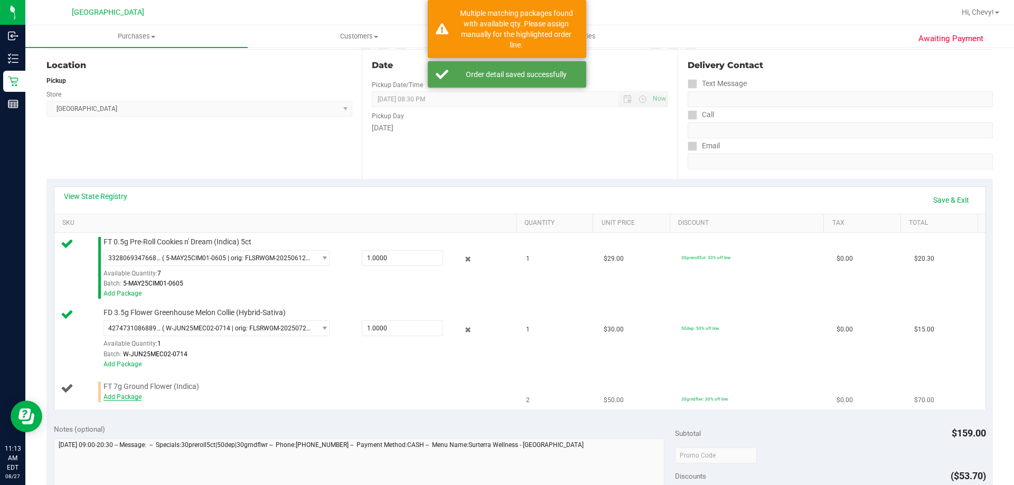
click at [126, 397] on link "Add Package" at bounding box center [123, 396] width 38 height 7
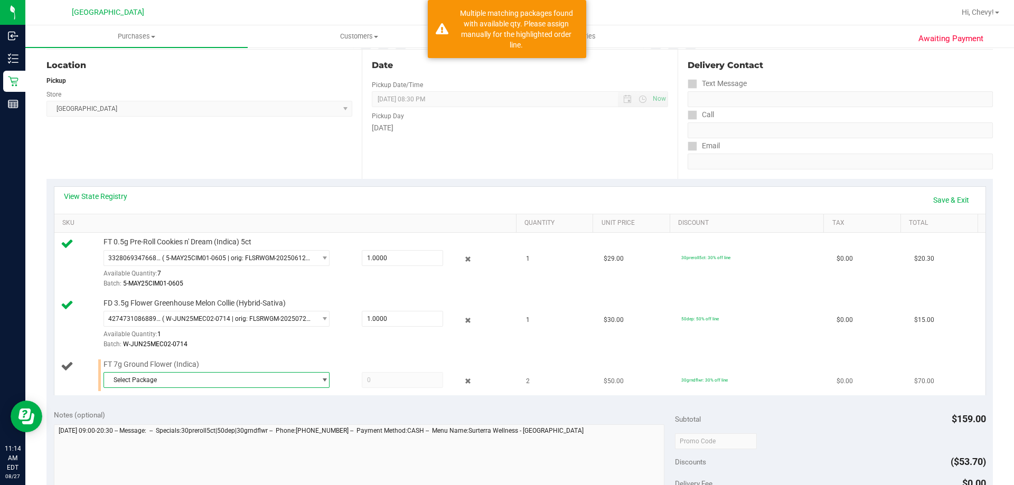
click at [129, 382] on span "Select Package" at bounding box center [210, 380] width 212 height 15
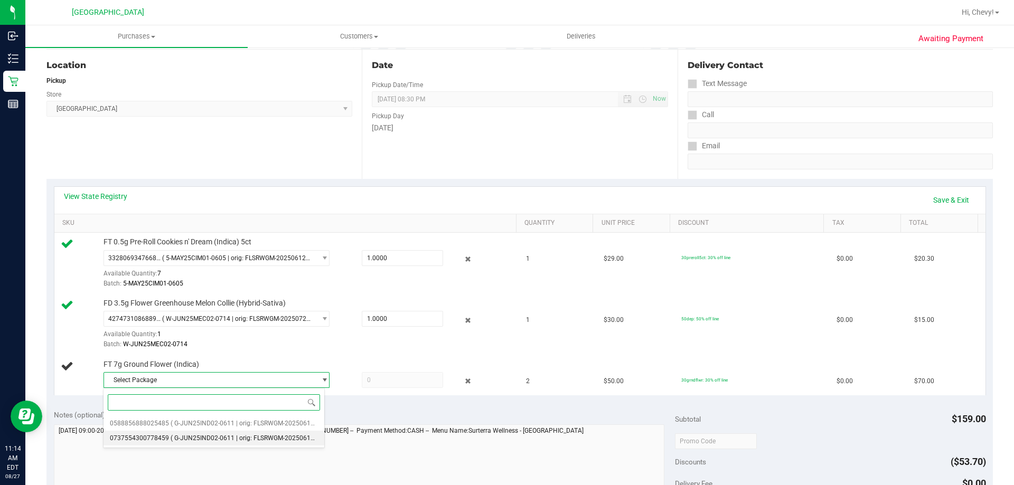
click at [130, 438] on span "0737554300778459" at bounding box center [139, 438] width 59 height 7
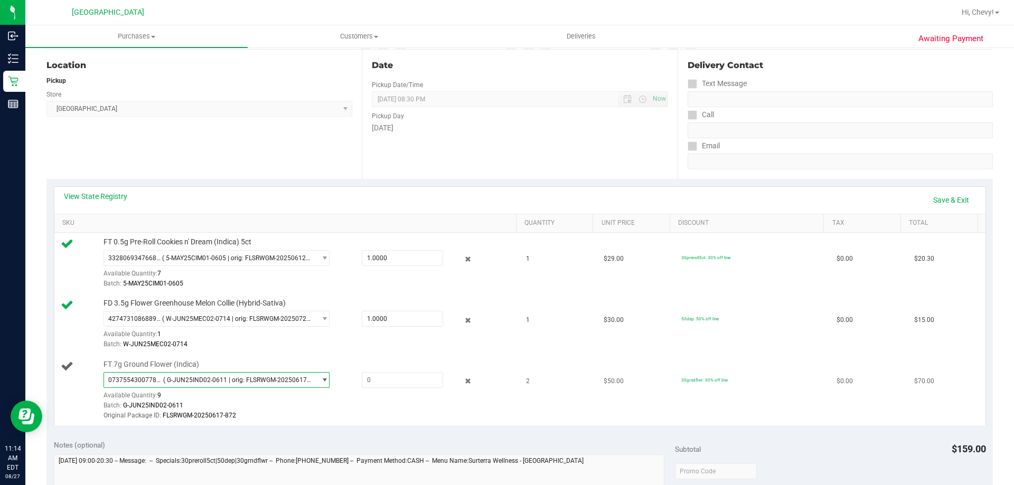
click at [155, 378] on span "0737554300778459" at bounding box center [135, 380] width 55 height 7
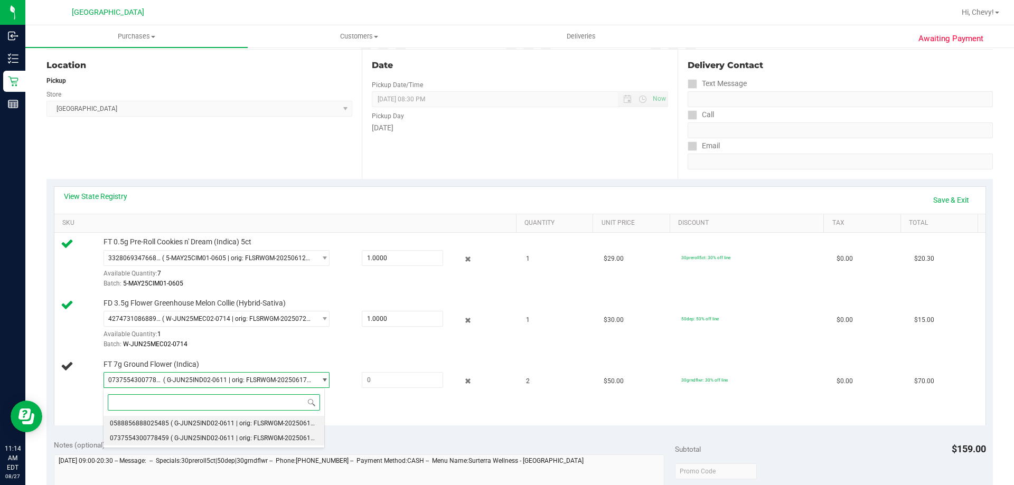
click at [147, 424] on span "0588856888025485" at bounding box center [139, 423] width 59 height 7
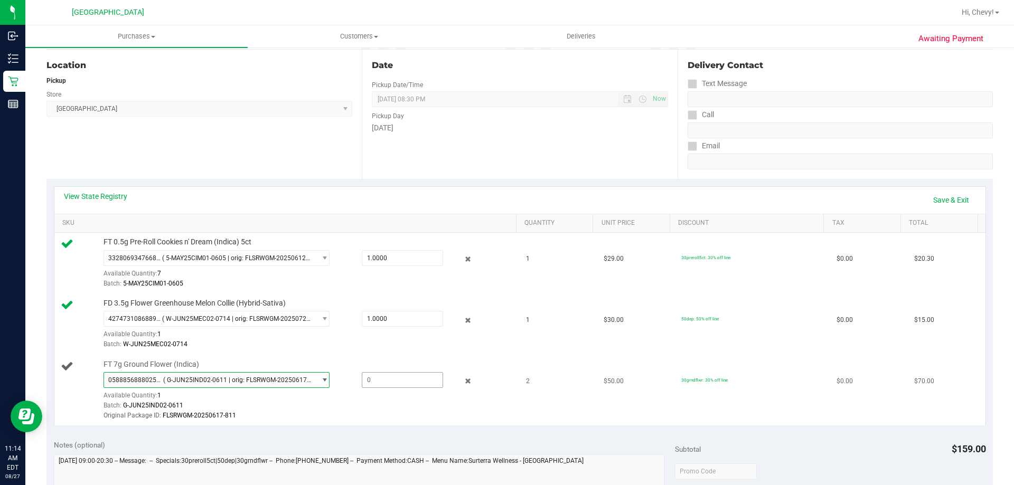
click at [379, 380] on span at bounding box center [402, 380] width 81 height 16
type input "1"
type input "1.0000"
click at [430, 412] on div "Original Package ID: FLSRWGM-20250617-811" at bounding box center [308, 416] width 408 height 10
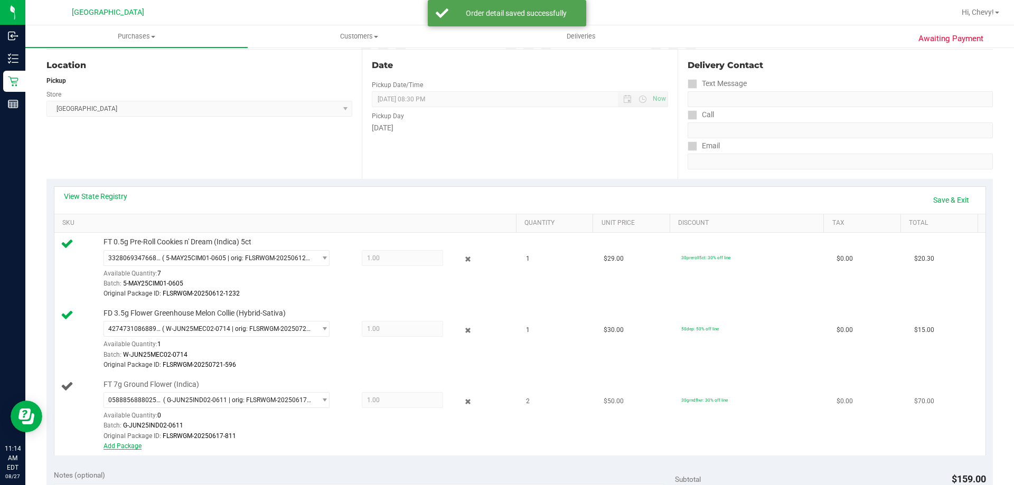
click at [118, 448] on link "Add Package" at bounding box center [123, 446] width 38 height 7
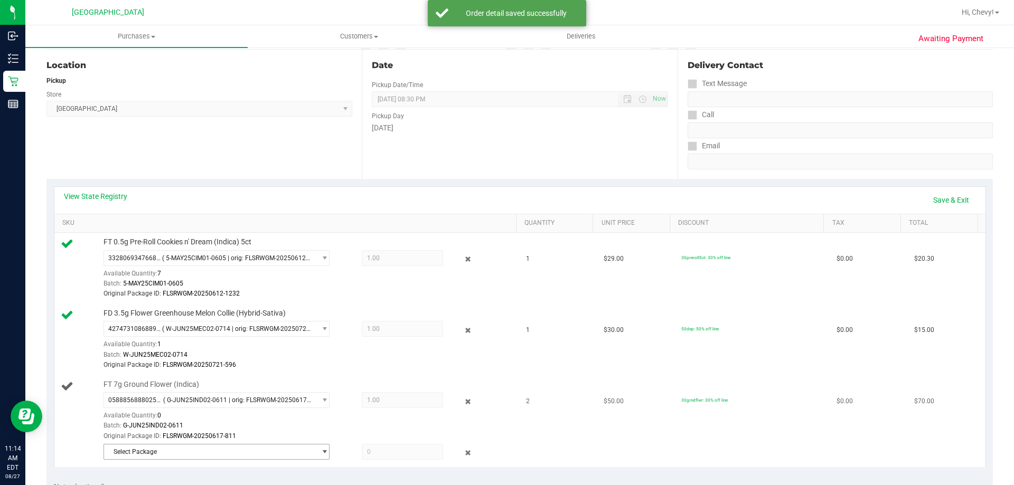
click at [121, 454] on span "Select Package" at bounding box center [210, 452] width 212 height 15
click at [164, 431] on span "0737554300778459" at bounding box center [139, 433] width 59 height 7
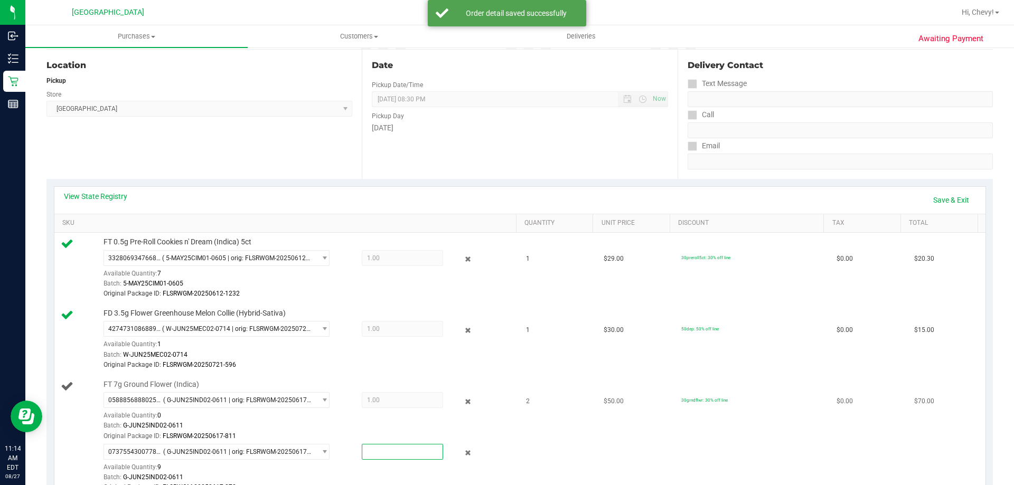
click at [384, 452] on span at bounding box center [402, 452] width 81 height 16
type input "1"
type input "1.0000"
click at [597, 406] on td "$50.00" at bounding box center [636, 436] width 78 height 122
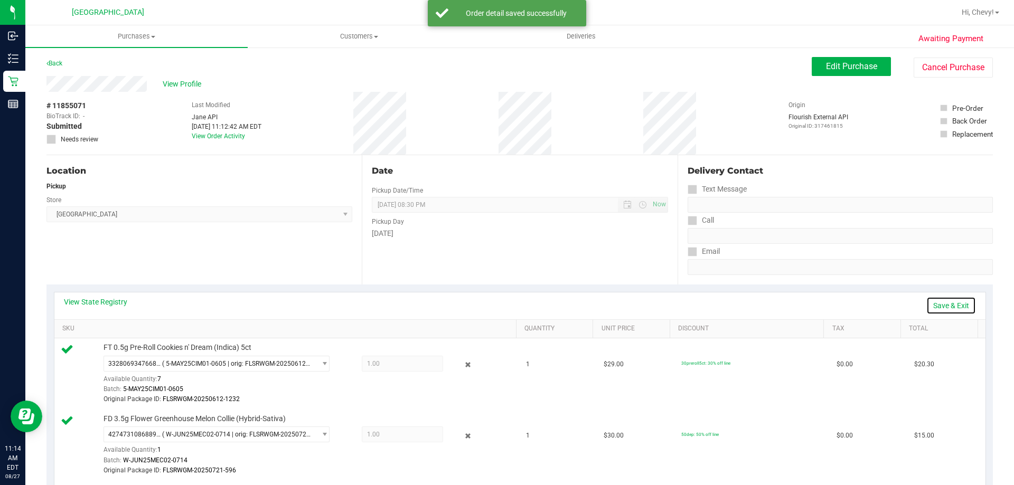
click at [951, 310] on link "Save & Exit" at bounding box center [951, 306] width 50 height 18
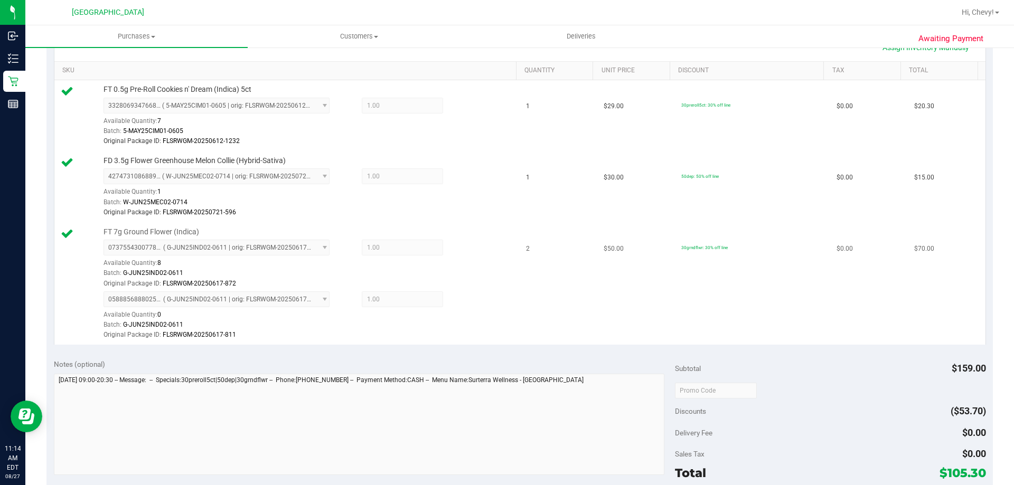
scroll to position [422, 0]
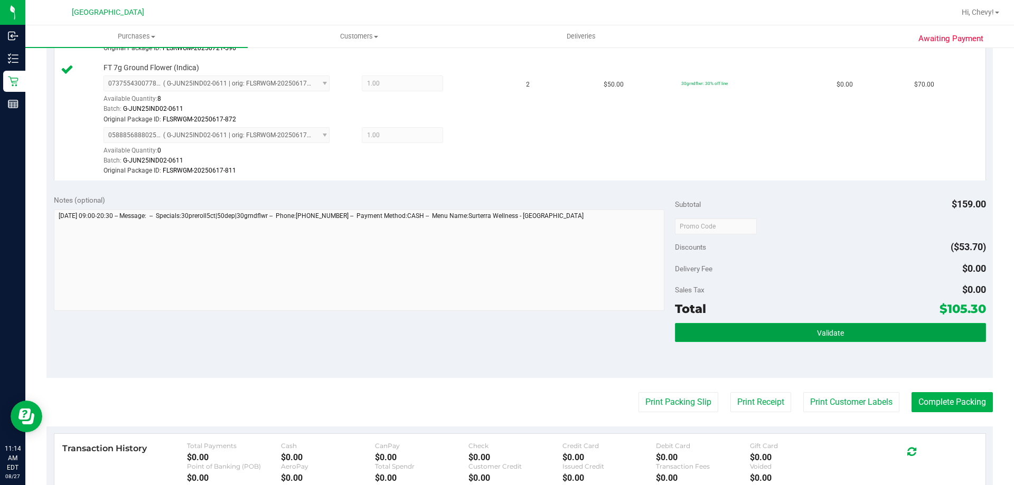
click at [824, 334] on span "Validate" at bounding box center [830, 333] width 27 height 8
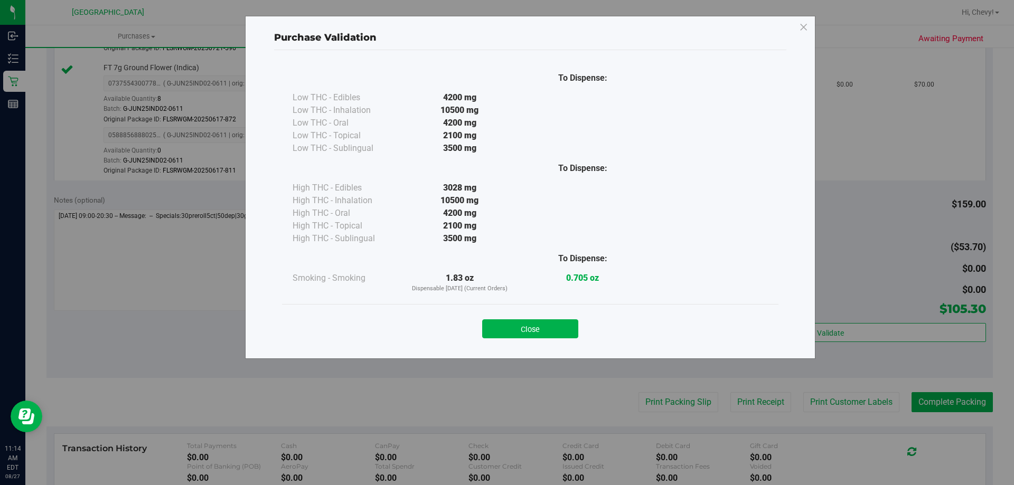
click at [574, 331] on button "Close" at bounding box center [530, 329] width 96 height 19
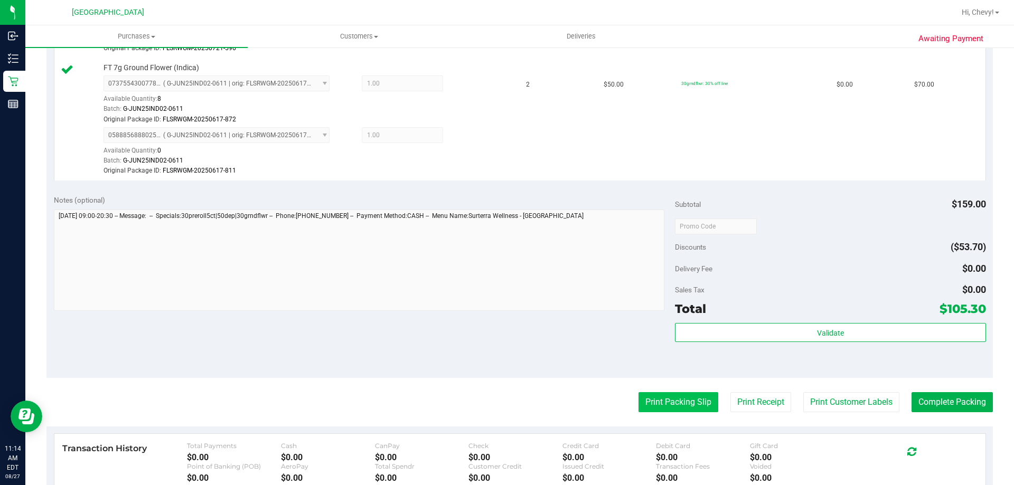
click at [684, 402] on button "Print Packing Slip" at bounding box center [678, 402] width 80 height 20
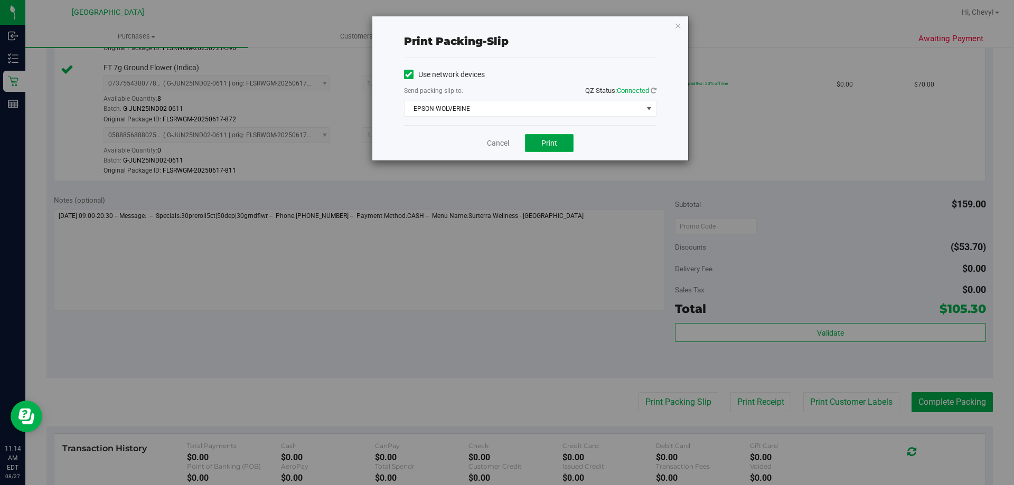
click at [540, 140] on button "Print" at bounding box center [549, 143] width 49 height 18
click at [499, 138] on link "Cancel" at bounding box center [498, 143] width 22 height 11
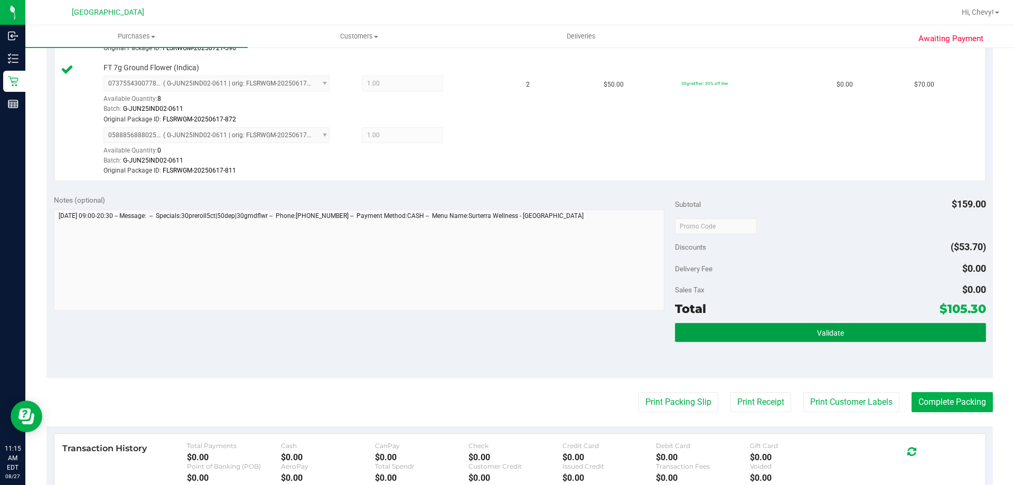
click at [759, 329] on button "Validate" at bounding box center [830, 332] width 311 height 19
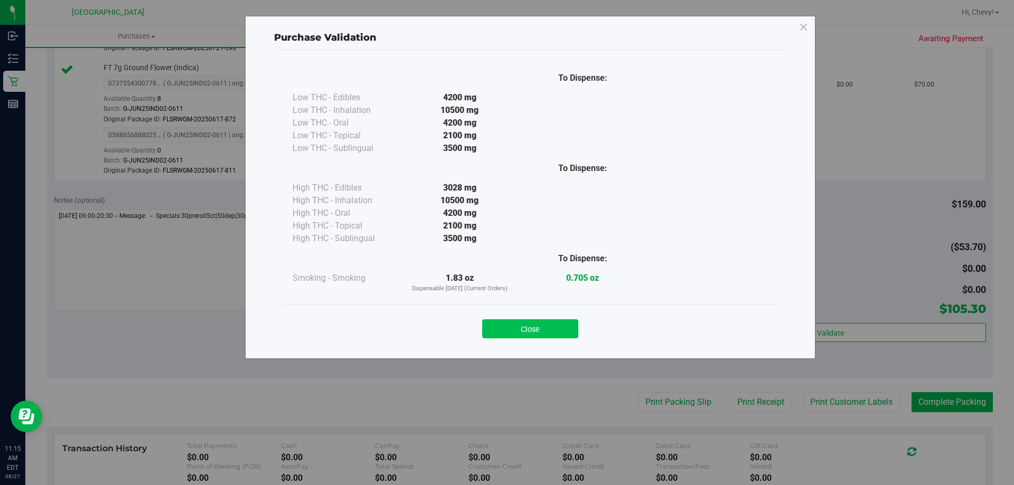
click at [545, 329] on button "Close" at bounding box center [530, 329] width 96 height 19
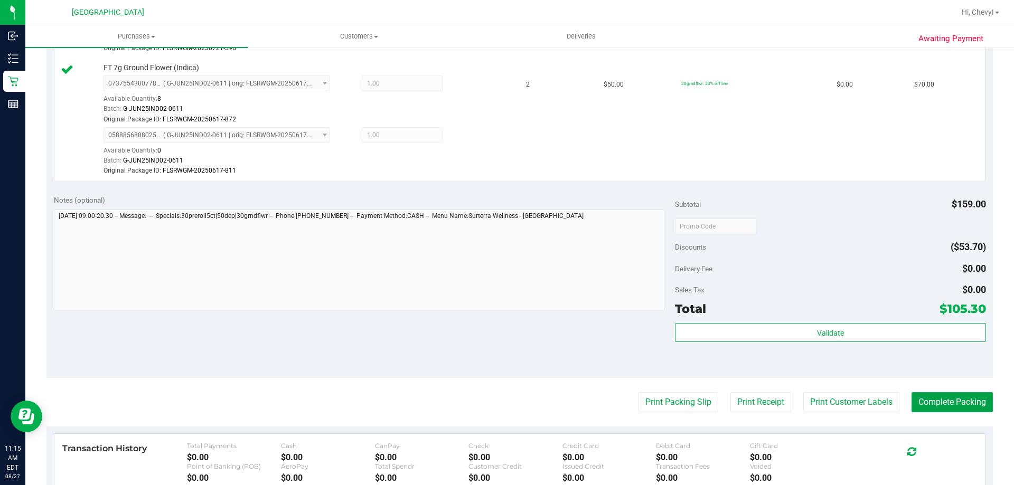
click at [930, 400] on button "Complete Packing" at bounding box center [952, 402] width 81 height 20
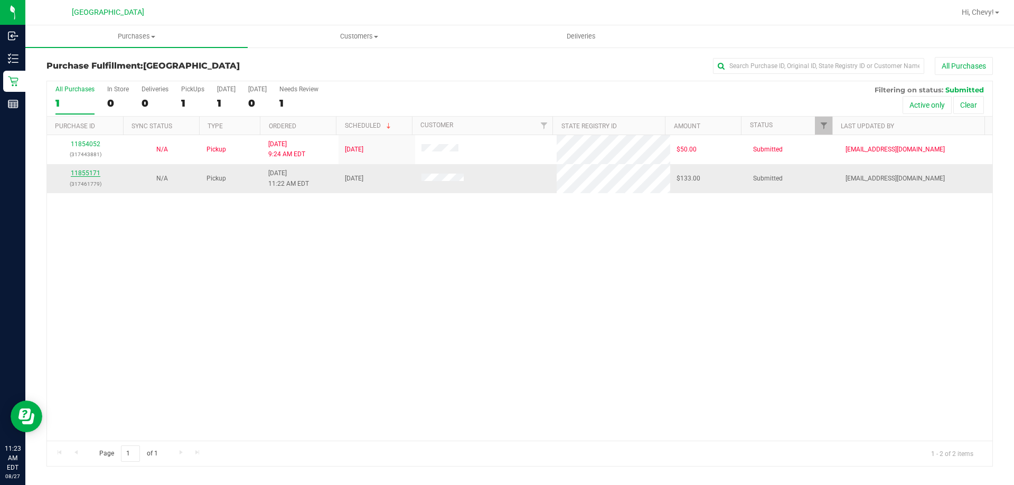
click at [77, 173] on link "11855171" at bounding box center [86, 173] width 30 height 7
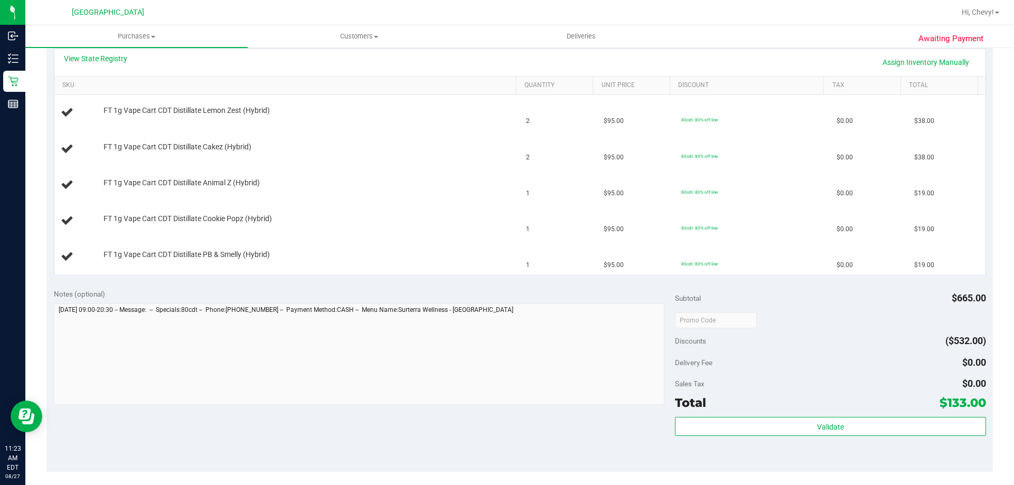
scroll to position [317, 0]
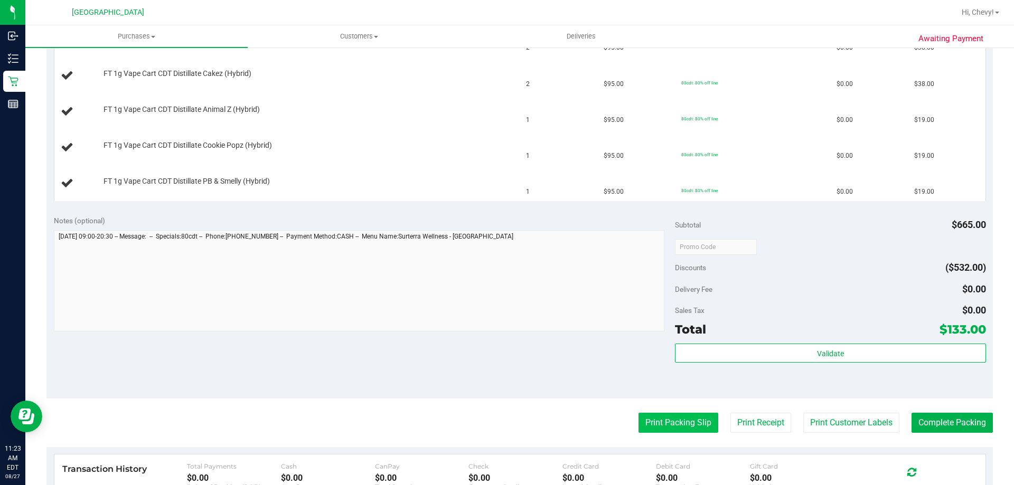
click at [689, 428] on button "Print Packing Slip" at bounding box center [678, 423] width 80 height 20
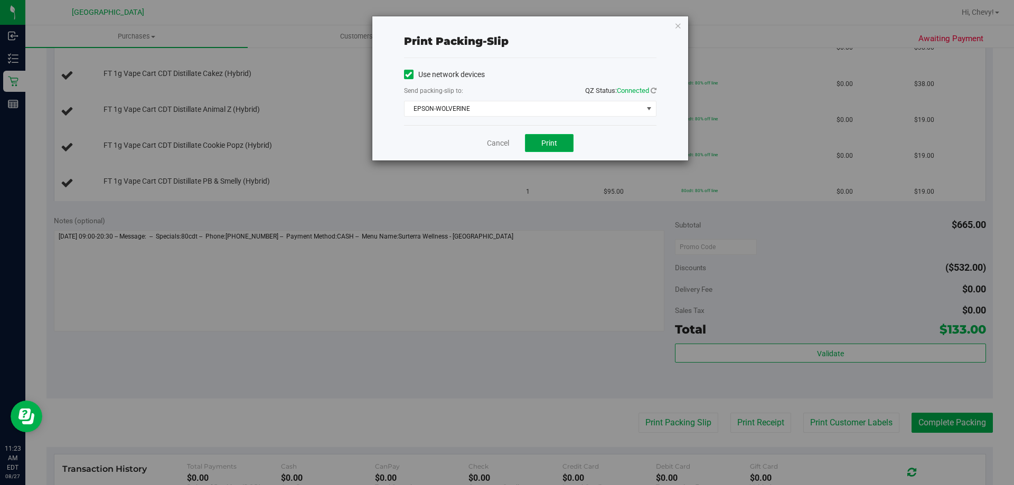
click at [552, 145] on span "Print" at bounding box center [549, 143] width 16 height 8
click at [677, 25] on icon "button" at bounding box center [677, 25] width 7 height 13
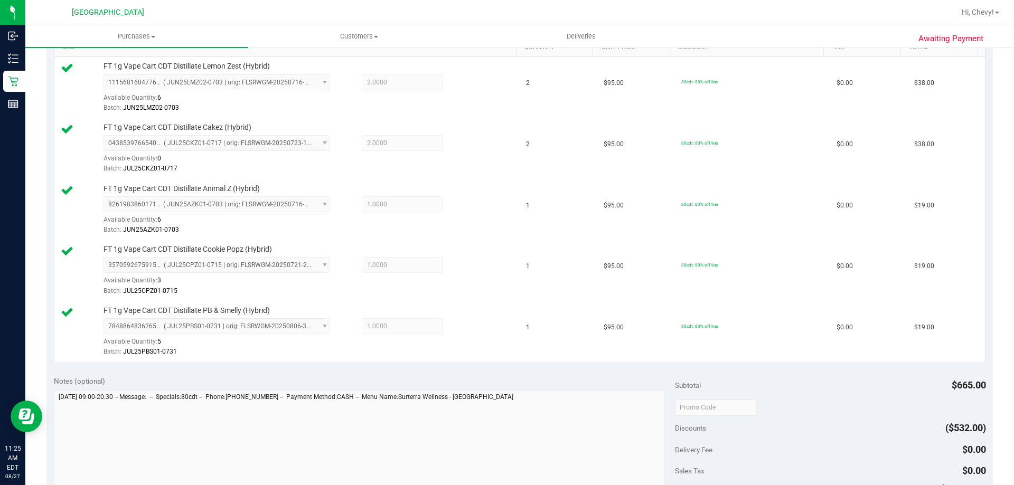
scroll to position [389, 0]
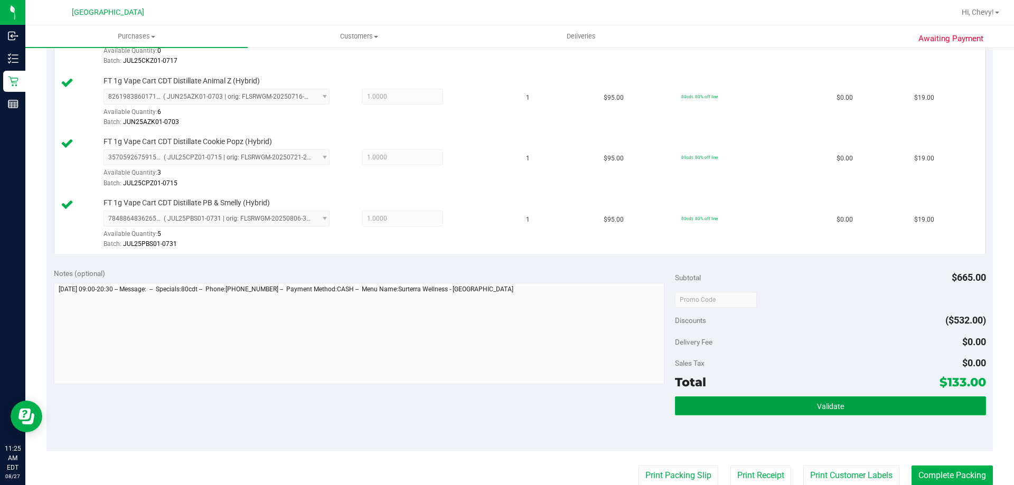
click at [834, 398] on button "Validate" at bounding box center [830, 406] width 311 height 19
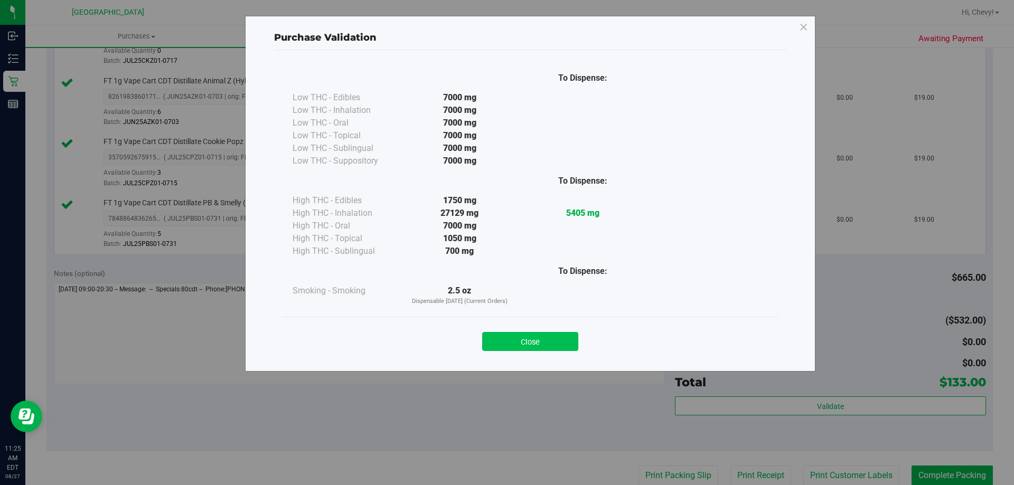
click at [557, 339] on button "Close" at bounding box center [530, 341] width 96 height 19
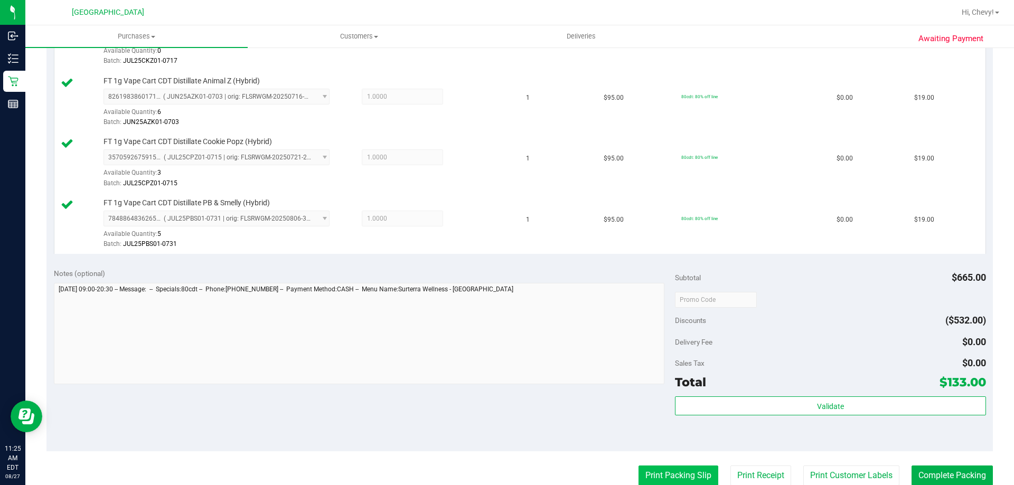
click at [687, 477] on button "Print Packing Slip" at bounding box center [678, 476] width 80 height 20
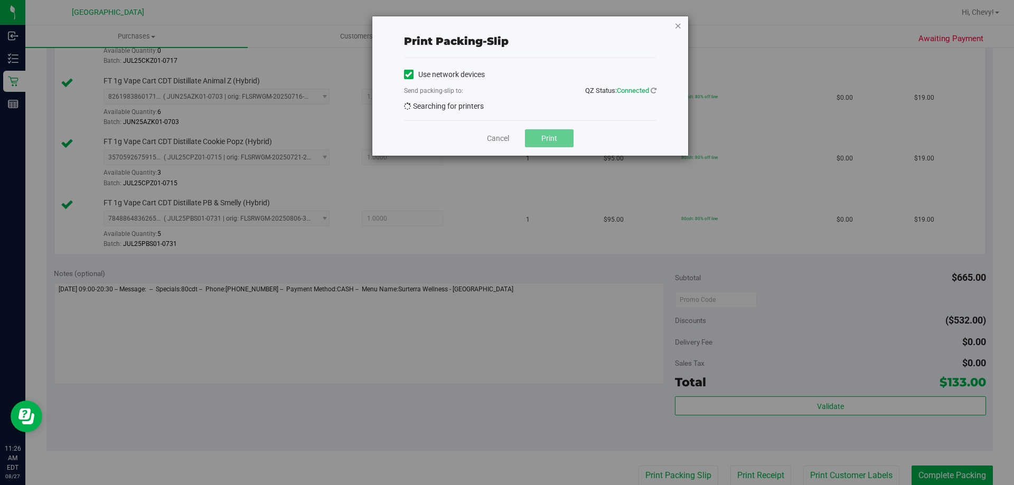
click at [681, 26] on icon "button" at bounding box center [677, 25] width 7 height 13
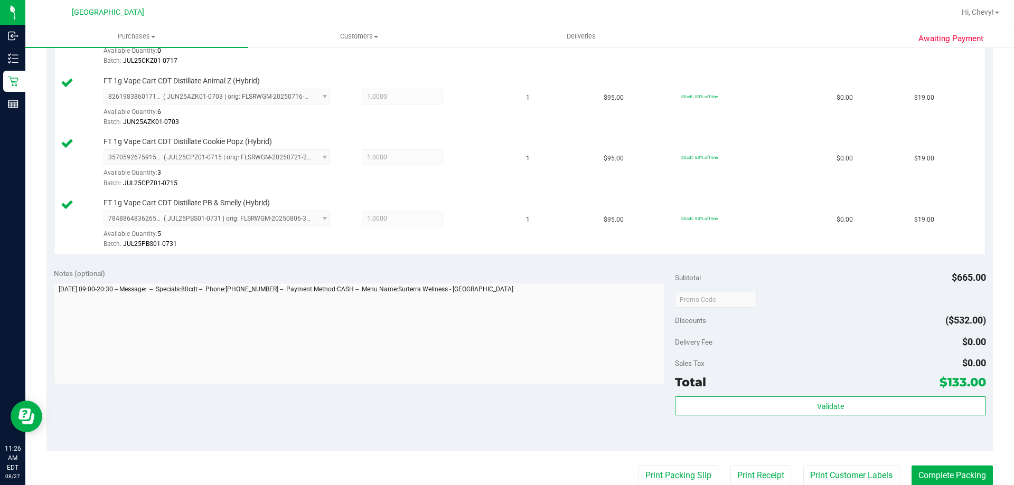
scroll to position [390, 0]
click at [701, 476] on button "Print Packing Slip" at bounding box center [678, 475] width 80 height 20
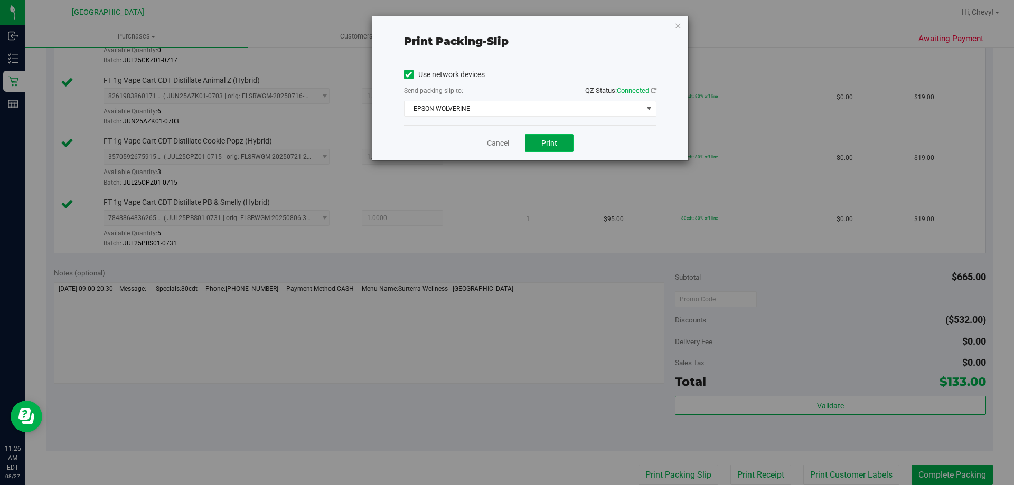
click at [545, 139] on span "Print" at bounding box center [549, 143] width 16 height 8
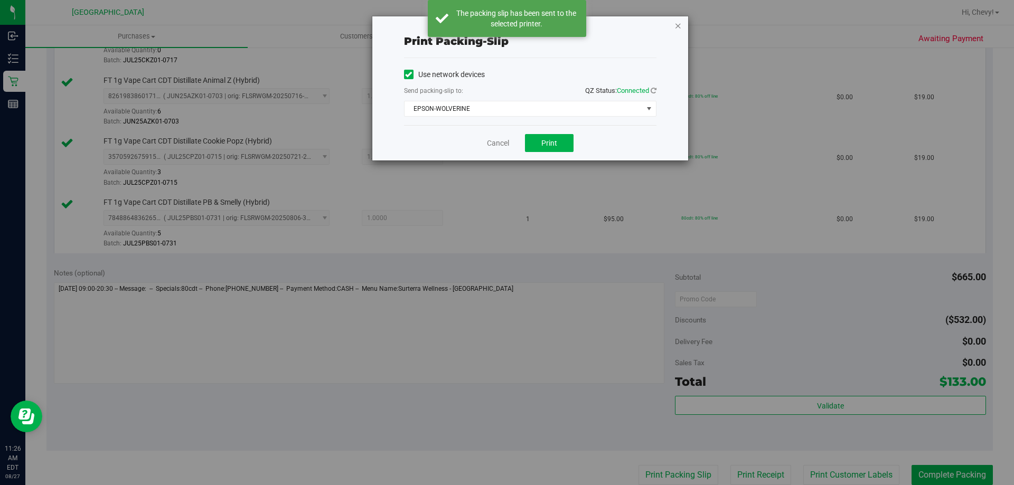
click at [675, 29] on icon "button" at bounding box center [677, 25] width 7 height 13
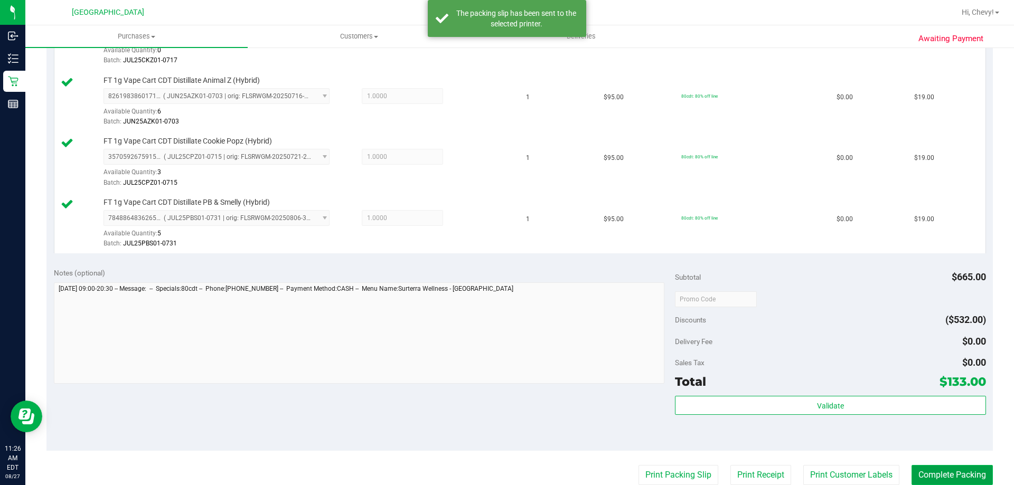
click at [932, 469] on button "Complete Packing" at bounding box center [952, 475] width 81 height 20
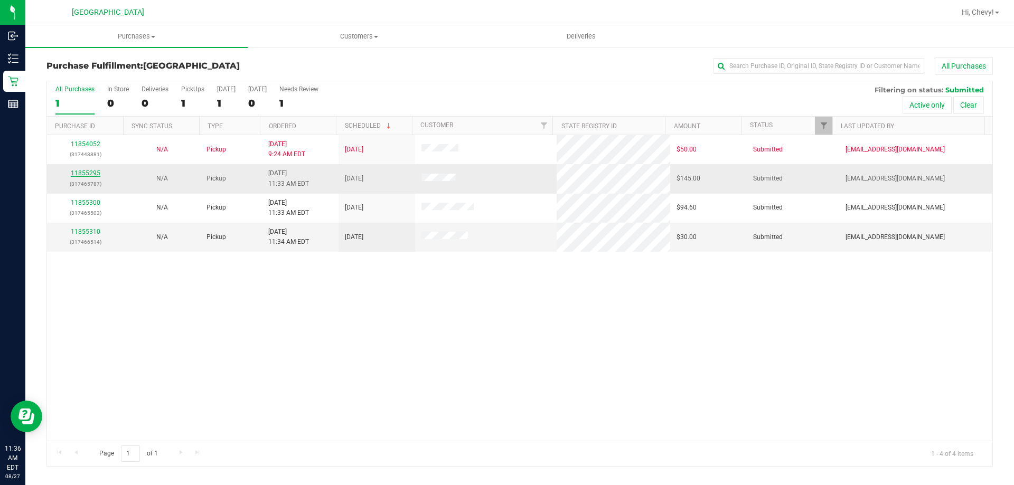
click at [87, 172] on link "11855295" at bounding box center [86, 173] width 30 height 7
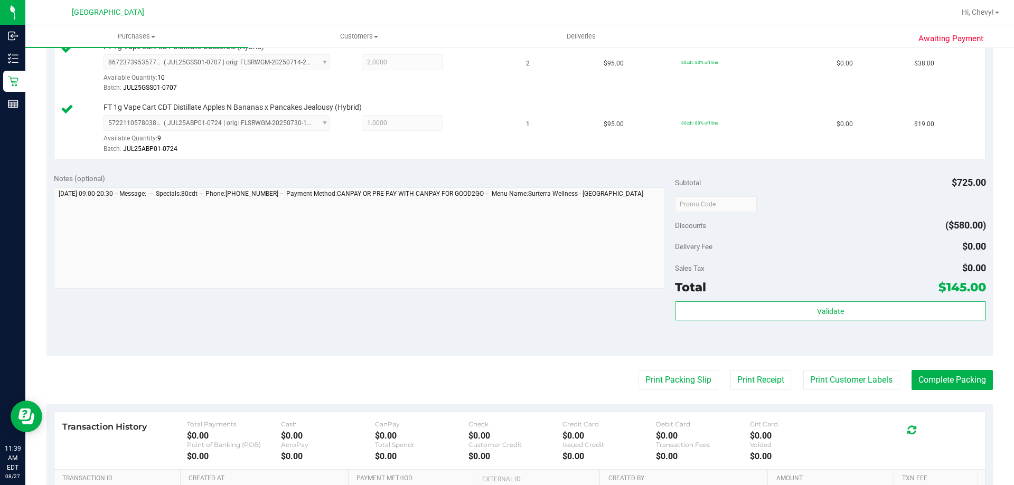
scroll to position [433, 0]
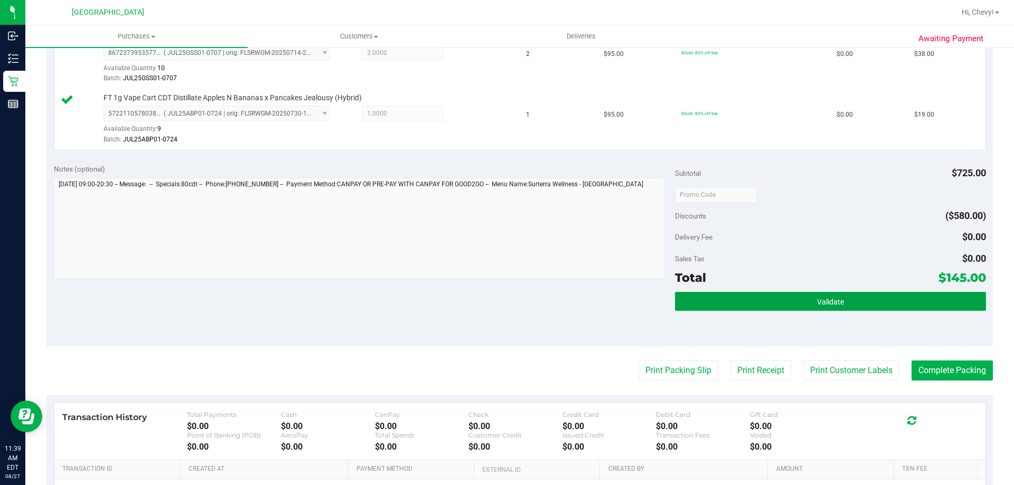
click at [819, 293] on button "Validate" at bounding box center [830, 301] width 311 height 19
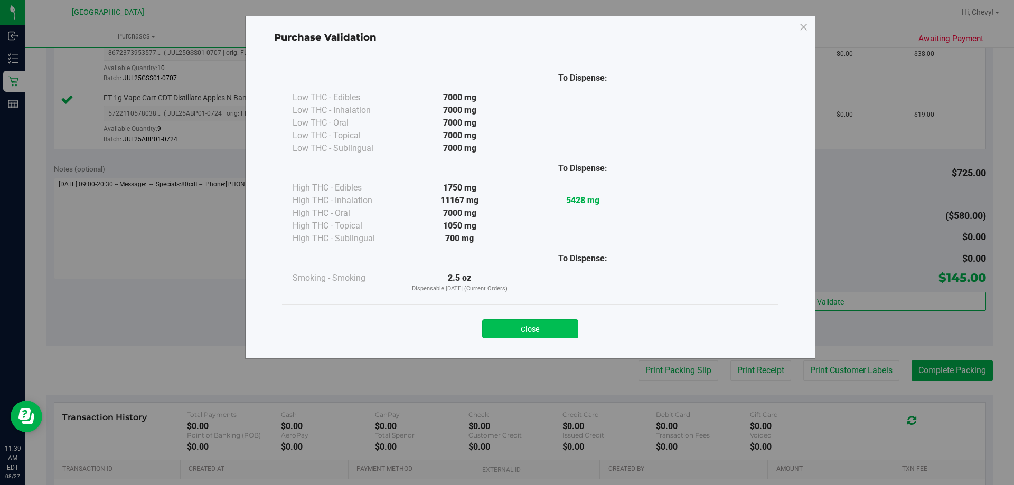
click at [567, 328] on button "Close" at bounding box center [530, 329] width 96 height 19
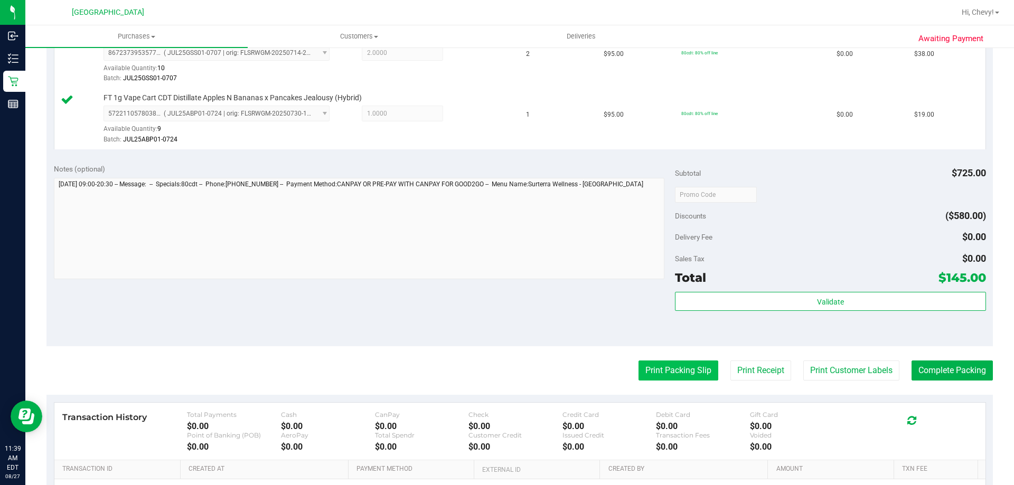
click at [666, 374] on button "Print Packing Slip" at bounding box center [678, 371] width 80 height 20
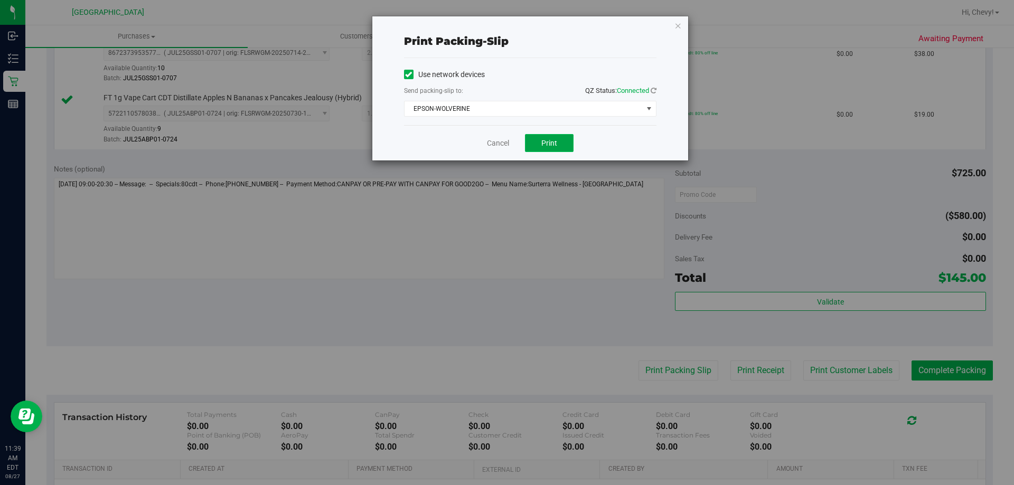
click at [547, 146] on span "Print" at bounding box center [549, 143] width 16 height 8
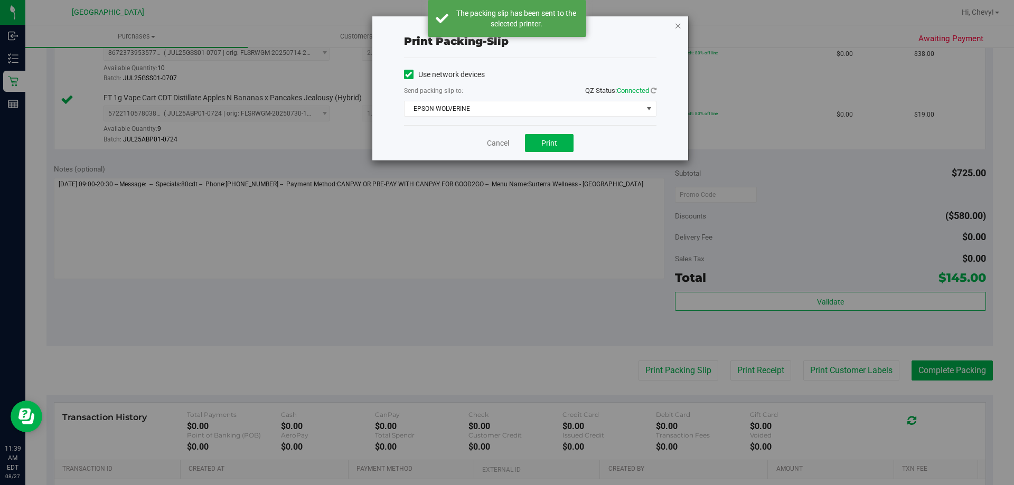
click at [680, 28] on icon "button" at bounding box center [677, 25] width 7 height 13
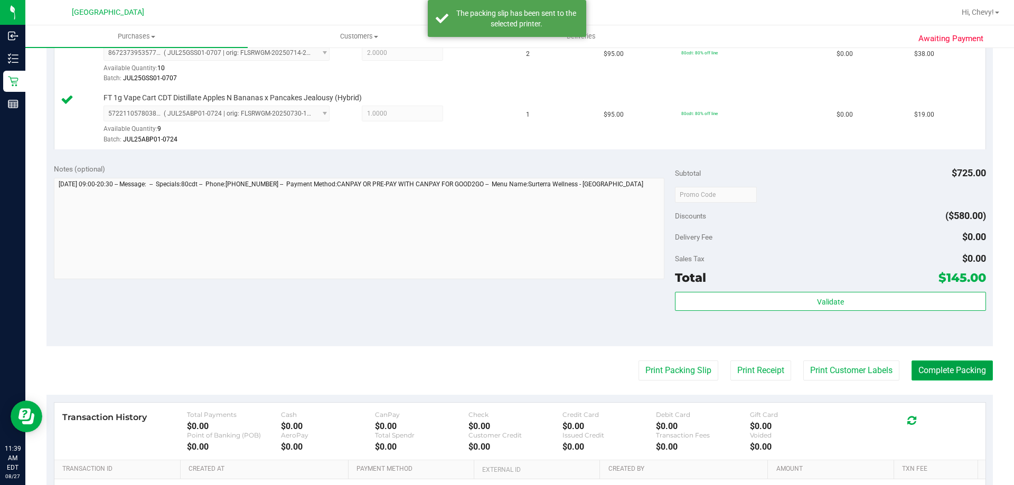
click at [927, 368] on button "Complete Packing" at bounding box center [952, 371] width 81 height 20
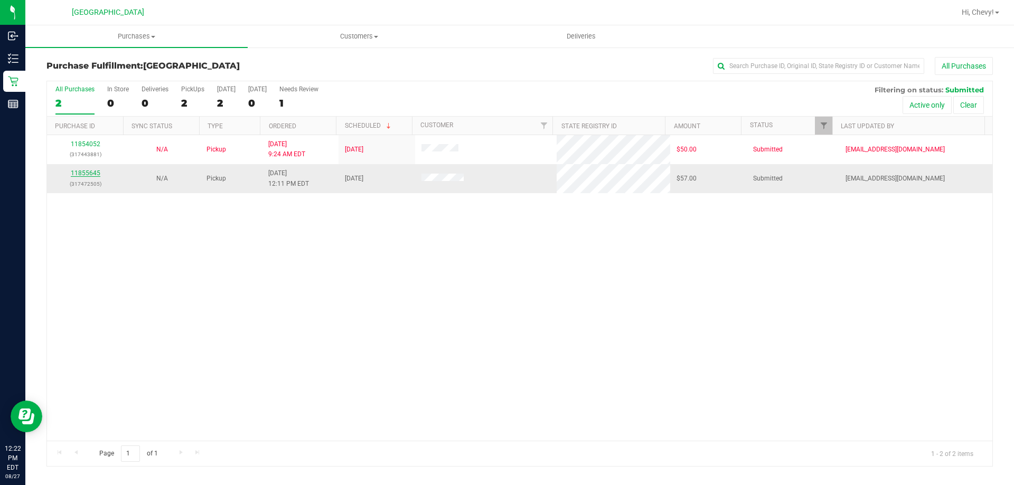
click at [97, 175] on link "11855645" at bounding box center [86, 173] width 30 height 7
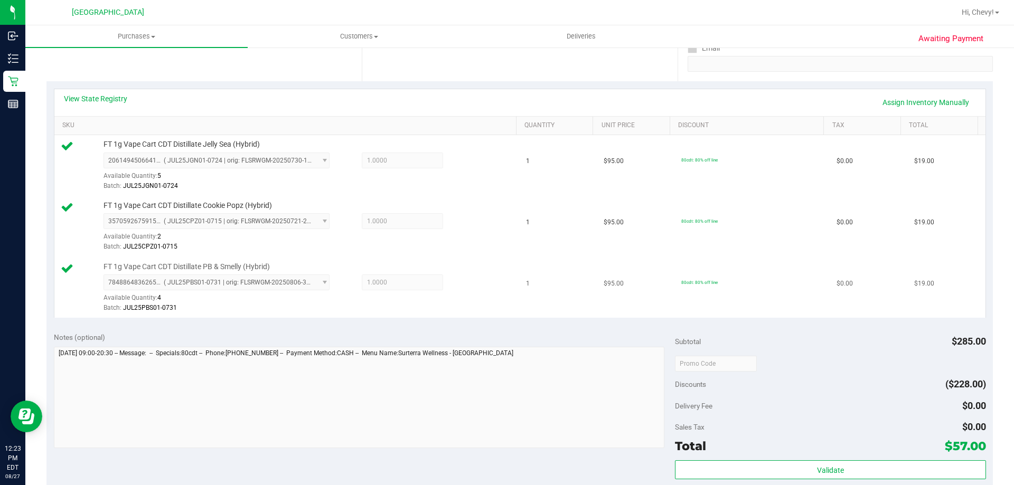
scroll to position [264, 0]
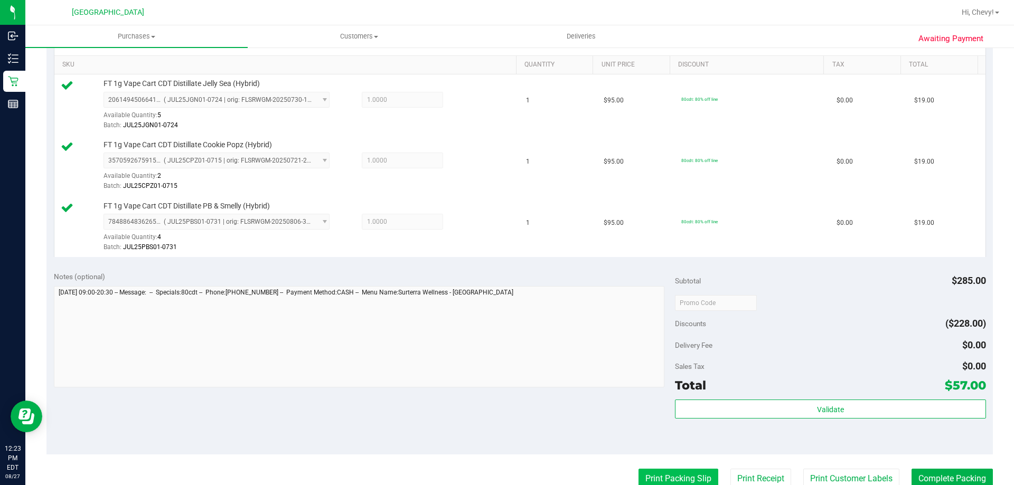
click at [693, 482] on button "Print Packing Slip" at bounding box center [678, 479] width 80 height 20
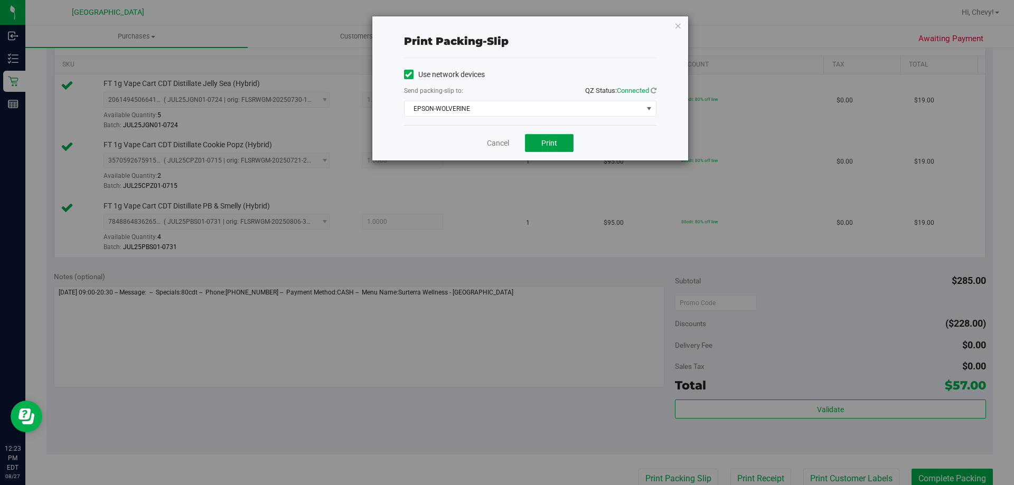
click at [557, 146] on button "Print" at bounding box center [549, 143] width 49 height 18
click at [679, 26] on icon "button" at bounding box center [677, 25] width 7 height 13
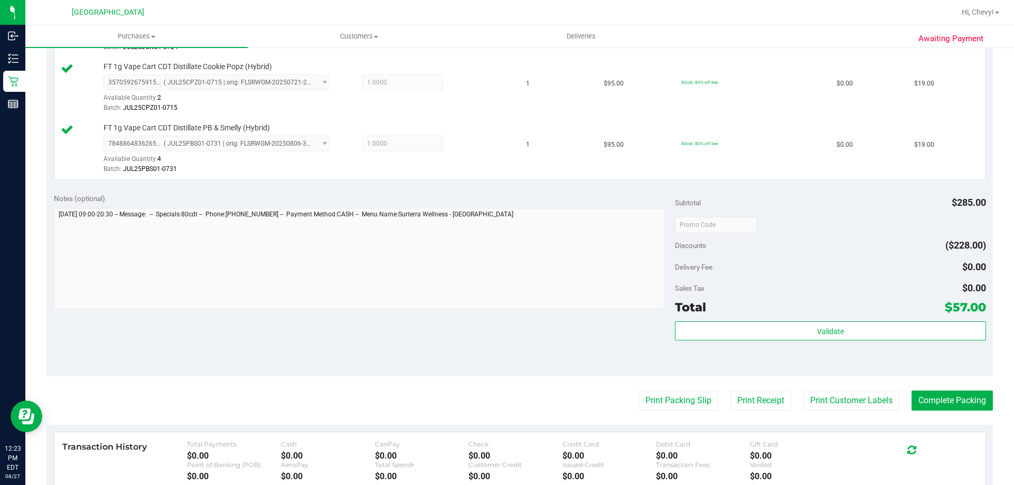
scroll to position [479, 0]
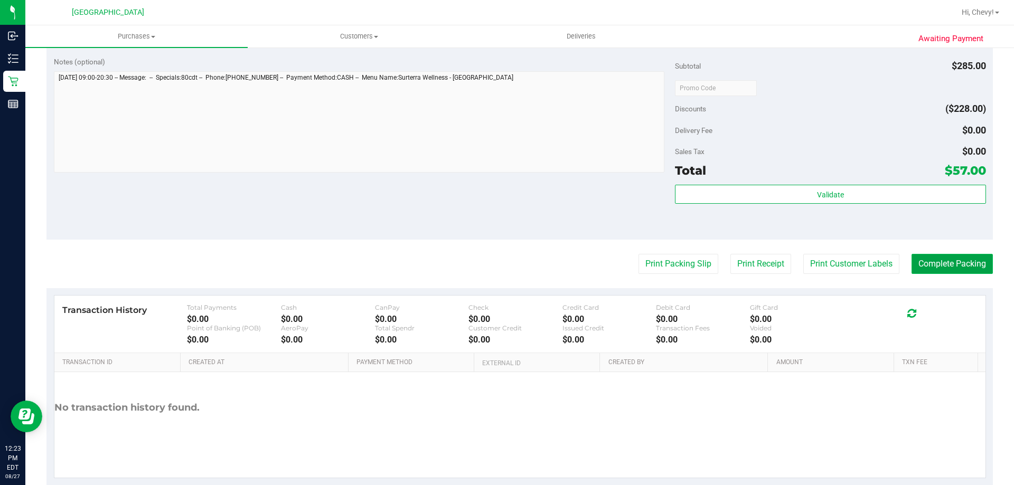
click at [929, 268] on button "Complete Packing" at bounding box center [952, 264] width 81 height 20
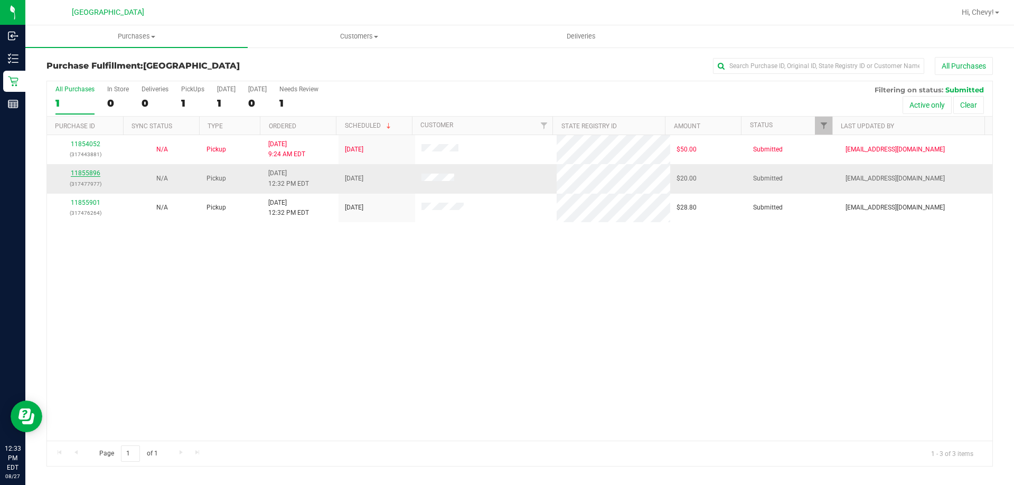
click at [92, 170] on link "11855896" at bounding box center [86, 173] width 30 height 7
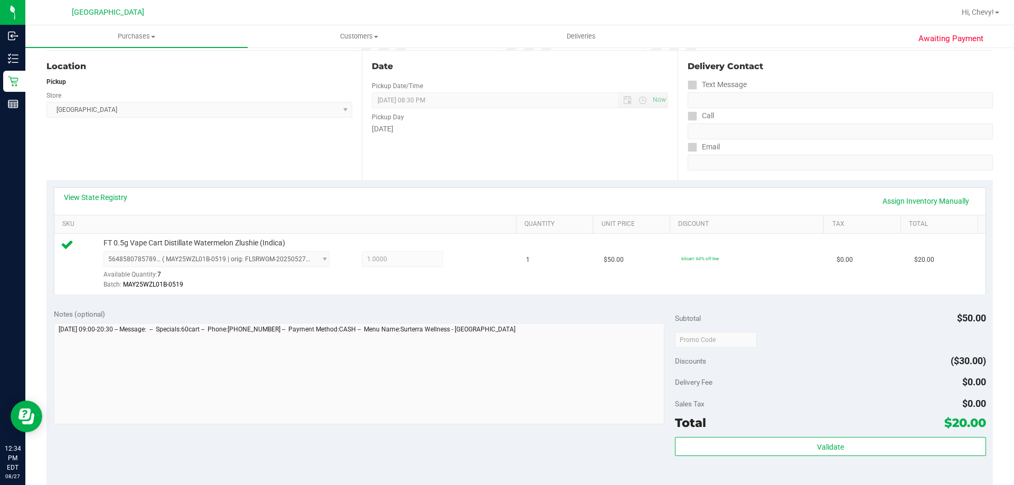
scroll to position [106, 0]
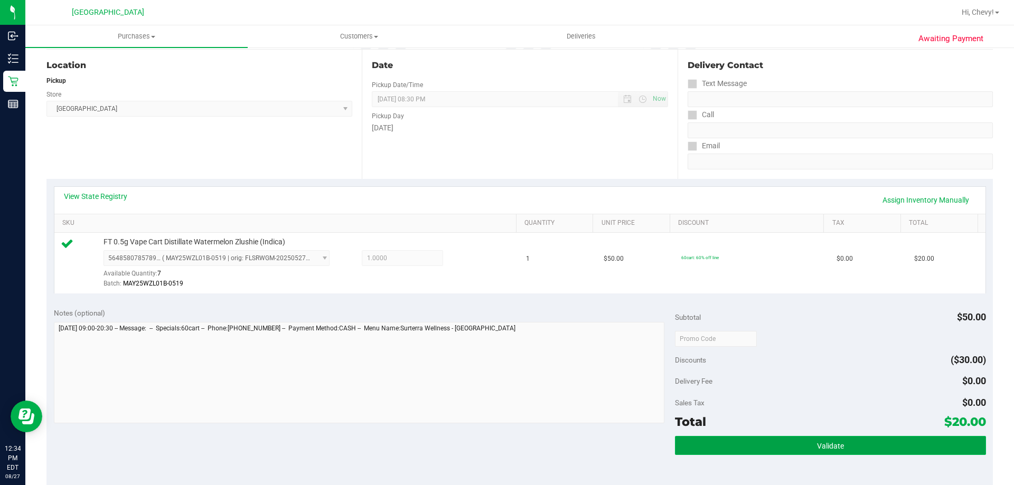
click at [766, 447] on button "Validate" at bounding box center [830, 445] width 311 height 19
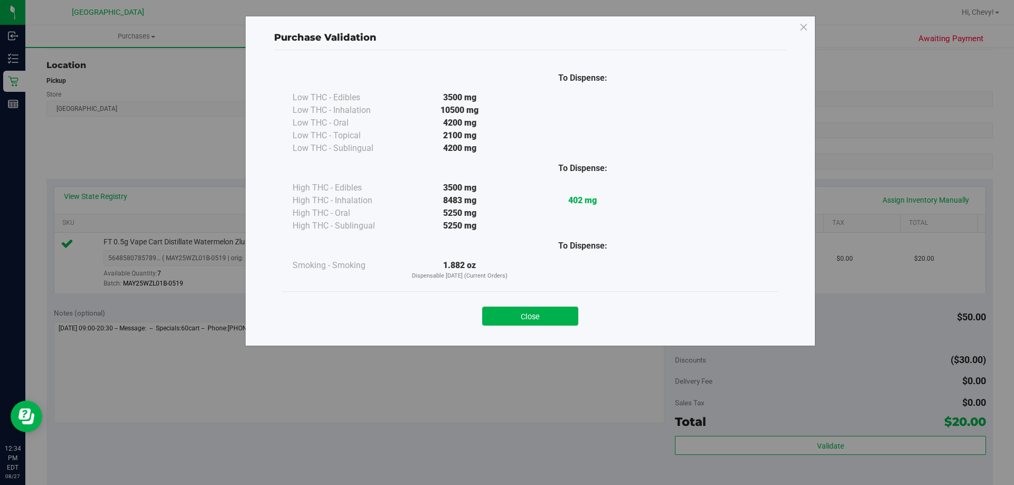
click at [560, 305] on div "Close" at bounding box center [530, 313] width 481 height 26
click at [532, 315] on button "Close" at bounding box center [530, 316] width 96 height 19
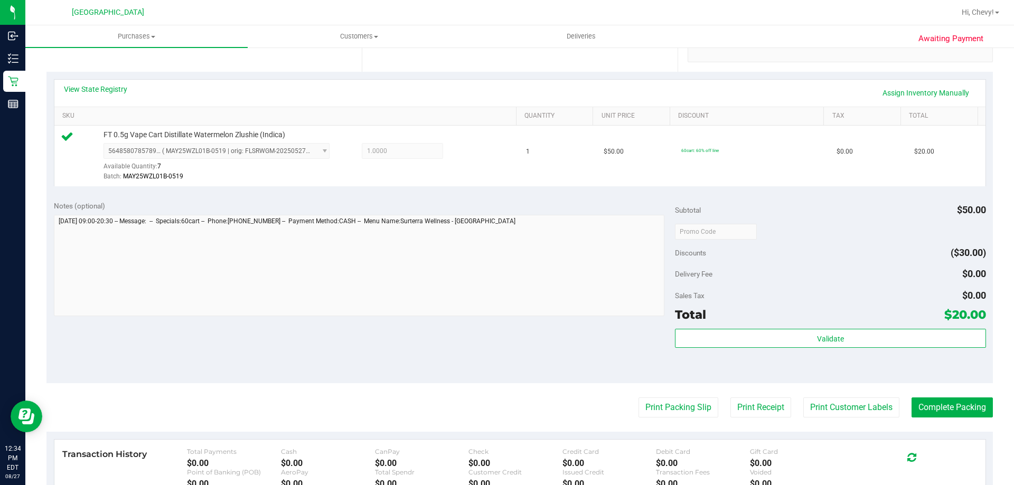
scroll to position [317, 0]
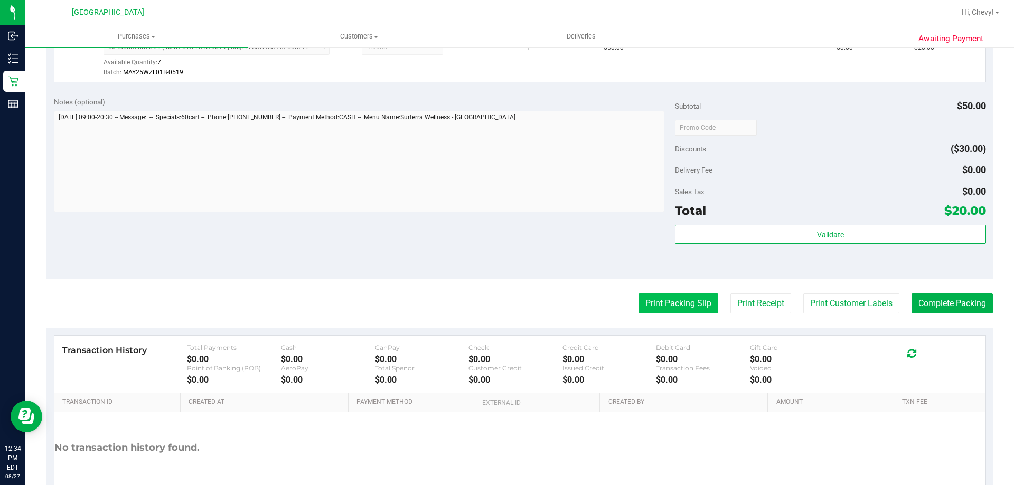
click at [698, 304] on button "Print Packing Slip" at bounding box center [678, 304] width 80 height 20
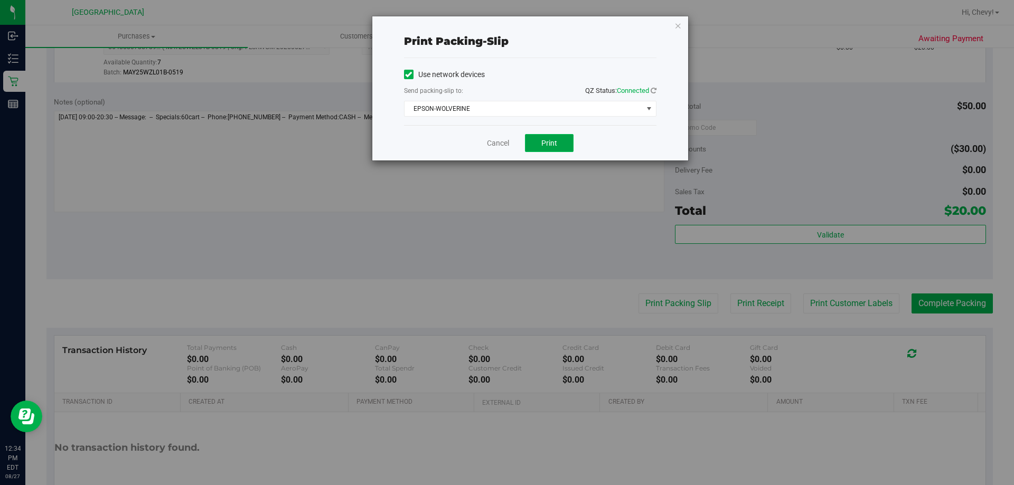
click at [557, 144] on button "Print" at bounding box center [549, 143] width 49 height 18
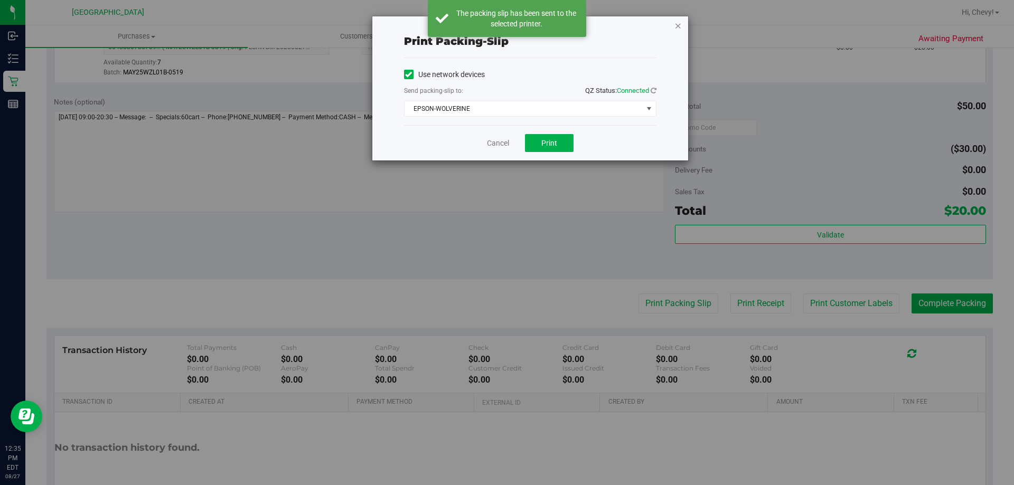
click at [674, 27] on div "Print packing-slip Use network devices Send packing-slip to: QZ Status: Connect…" at bounding box center [530, 88] width 316 height 144
click at [678, 28] on icon "button" at bounding box center [677, 25] width 7 height 13
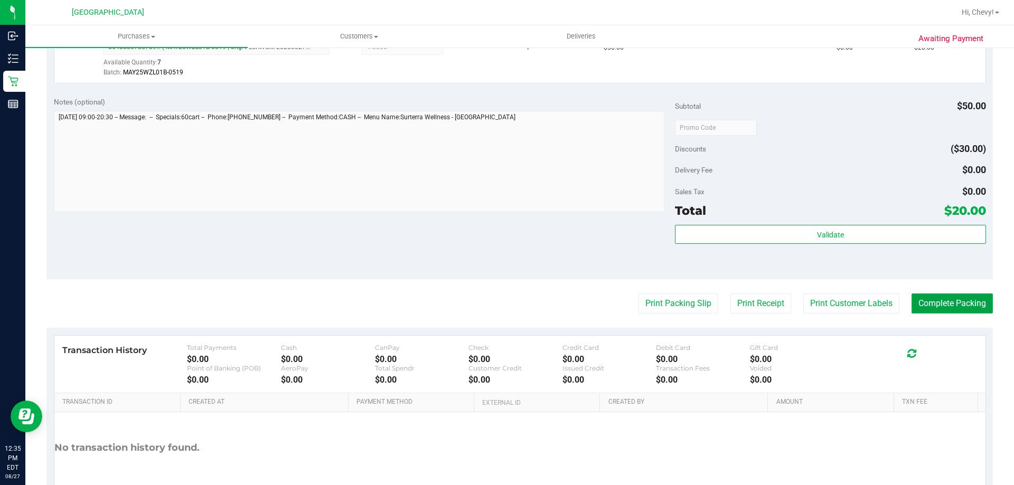
click at [949, 310] on button "Complete Packing" at bounding box center [952, 304] width 81 height 20
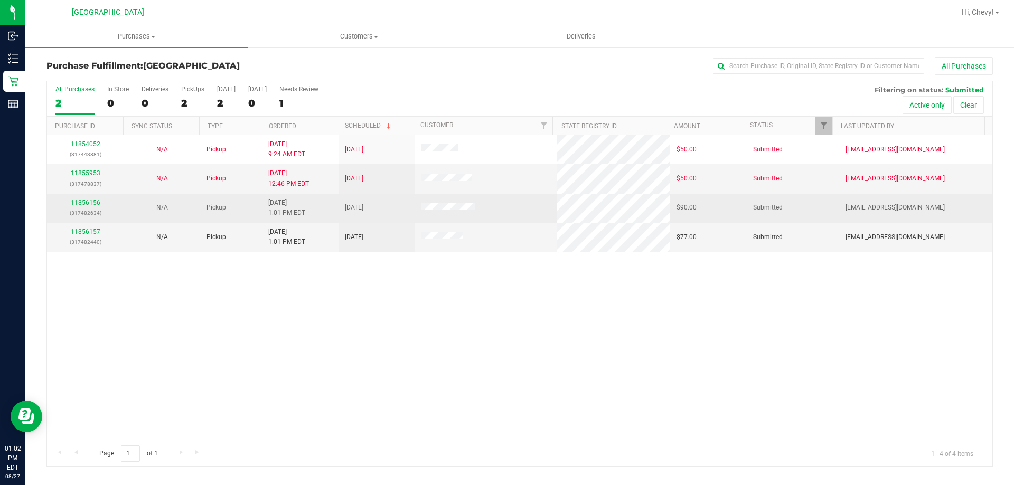
click at [78, 201] on link "11856156" at bounding box center [86, 202] width 30 height 7
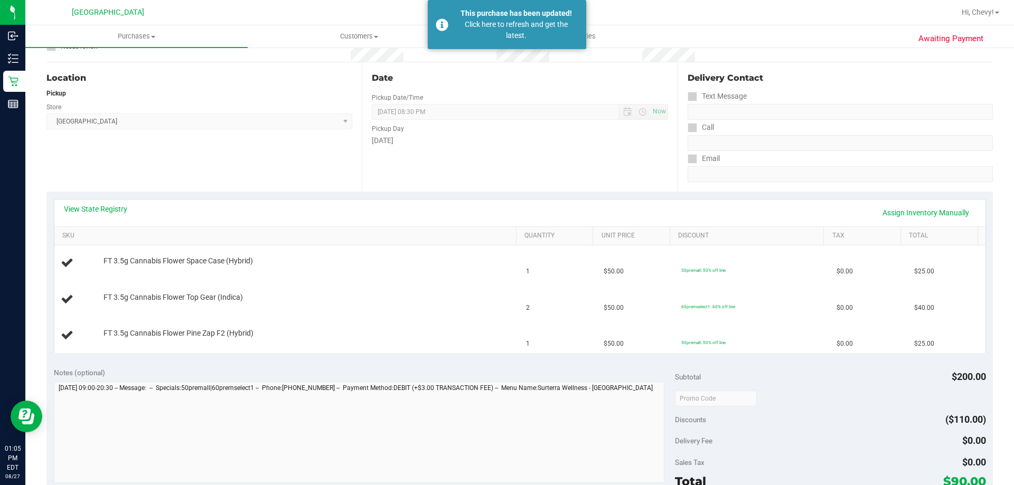
scroll to position [106, 0]
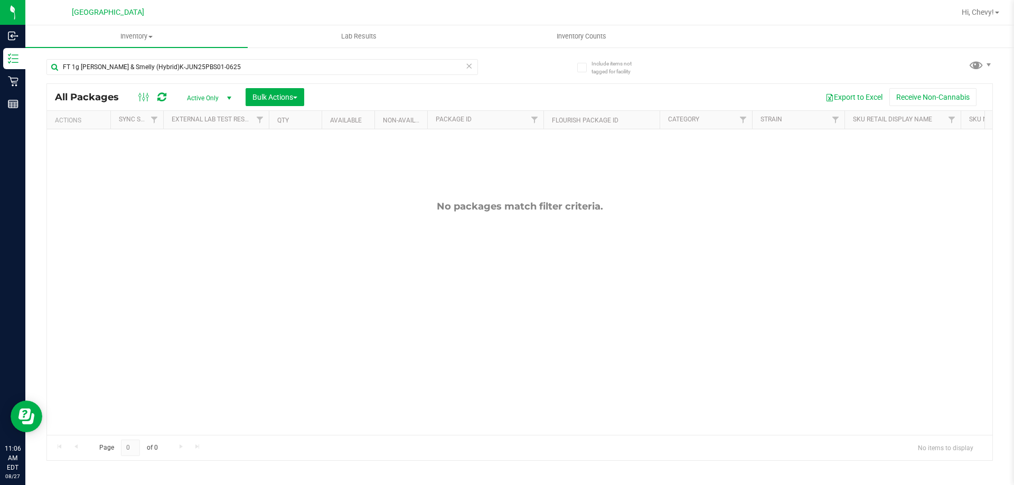
drag, startPoint x: 165, startPoint y: 58, endPoint x: 42, endPoint y: 54, distance: 123.1
click at [42, 54] on div "Include items not tagged for facility FT 1g Kief PB & Smelly (Hybrid)K-JUN25PBS…" at bounding box center [519, 207] width 989 height 322
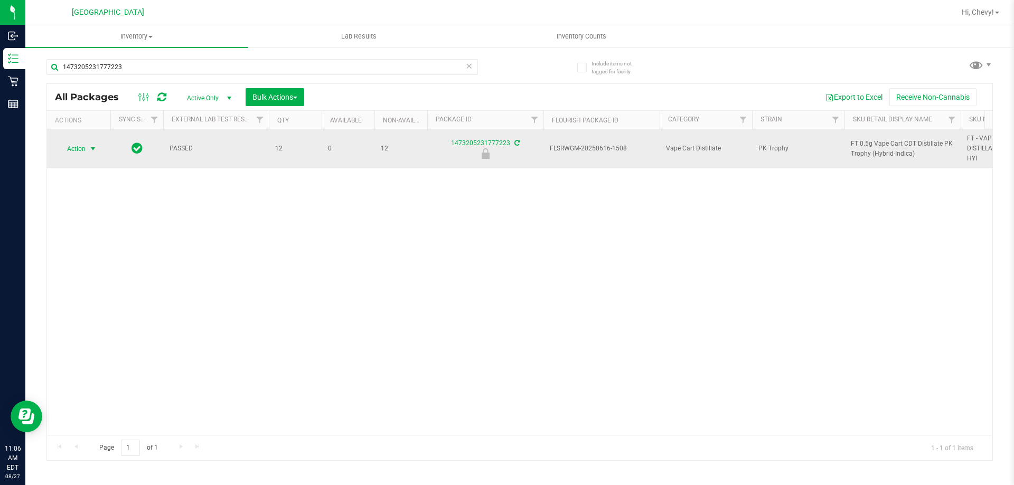
type input "1473205231777223"
click at [87, 149] on span "select" at bounding box center [93, 149] width 13 height 15
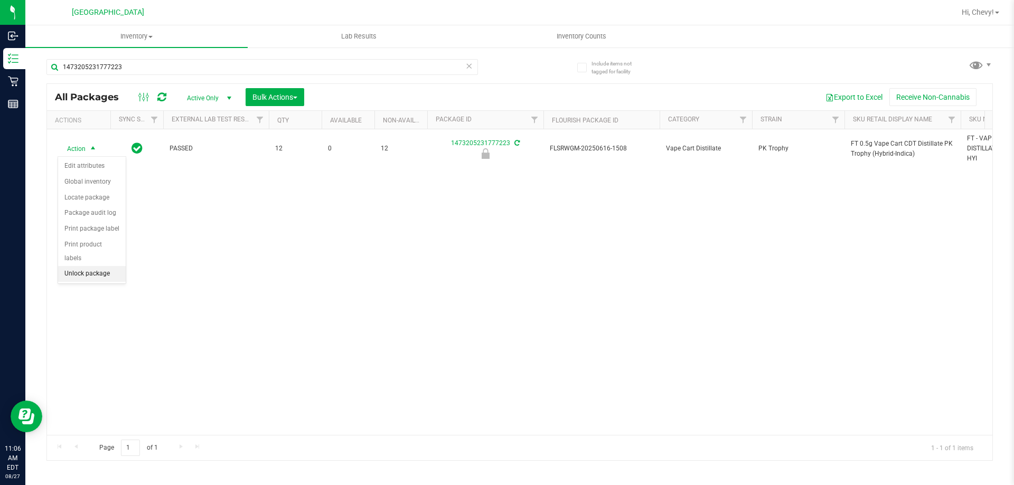
click at [87, 266] on li "Unlock package" at bounding box center [92, 274] width 68 height 16
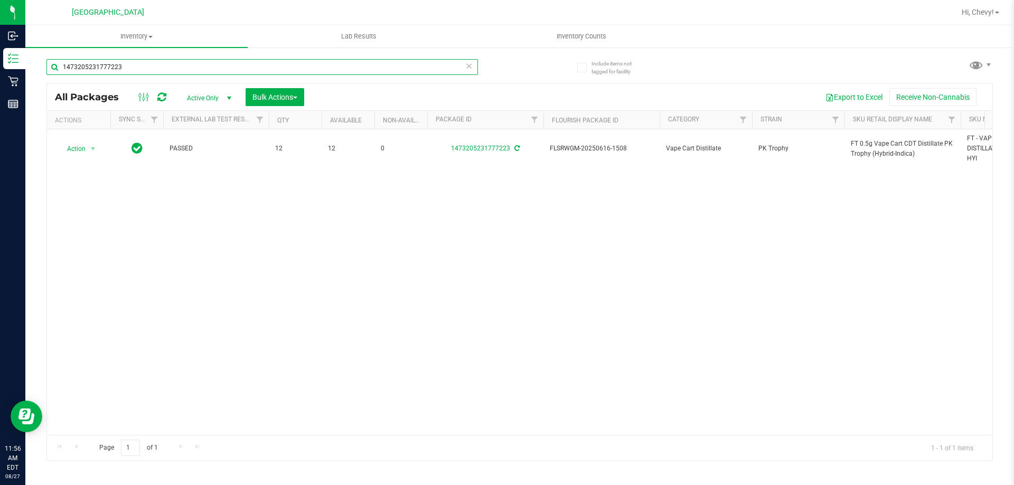
drag, startPoint x: 141, startPoint y: 68, endPoint x: 42, endPoint y: 67, distance: 99.3
click at [42, 67] on div "Include items not tagged for facility 1473205231777223 All Packages Active Only…" at bounding box center [519, 207] width 989 height 322
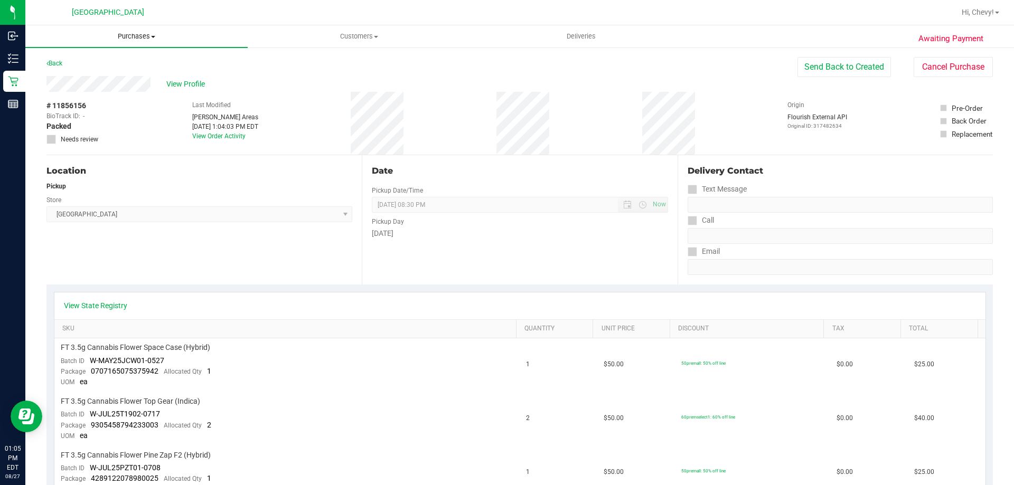
click at [146, 39] on span "Purchases" at bounding box center [136, 37] width 222 height 10
click at [159, 81] on li "Fulfillment" at bounding box center [136, 76] width 222 height 13
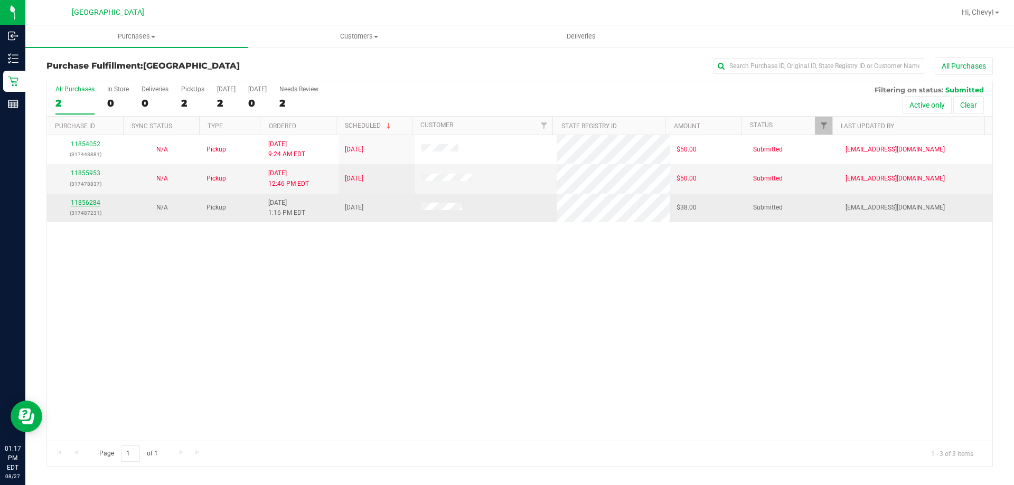
click at [86, 204] on link "11856284" at bounding box center [86, 202] width 30 height 7
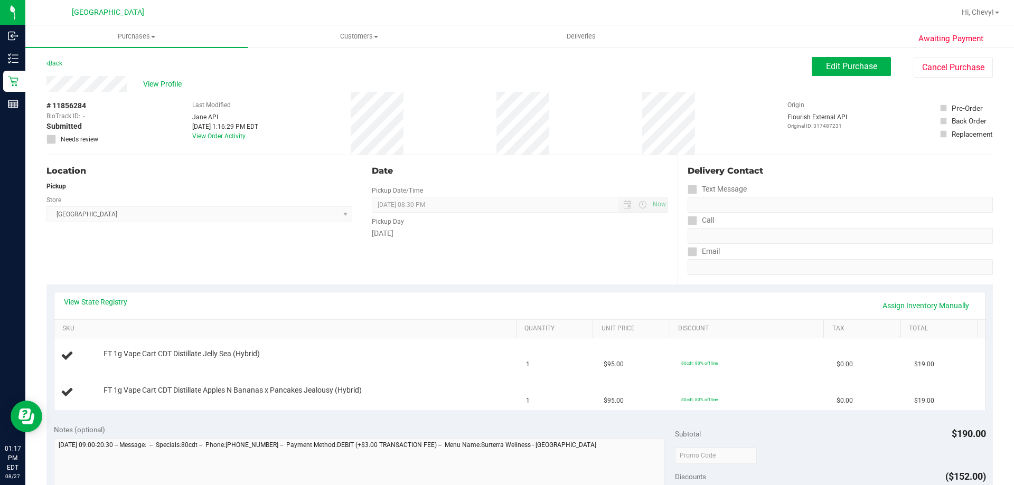
click at [446, 307] on div "View State Registry Assign Inventory Manually" at bounding box center [520, 306] width 912 height 18
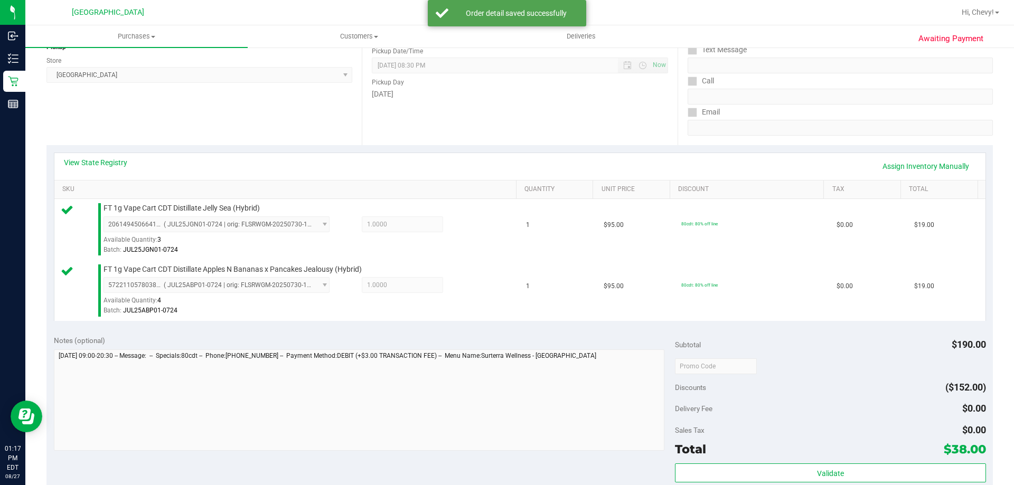
scroll to position [317, 0]
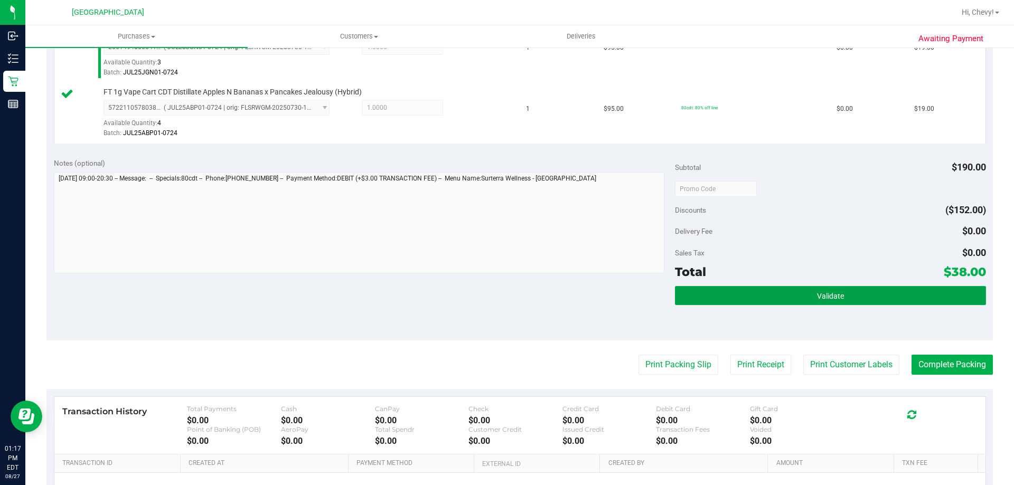
drag, startPoint x: 869, startPoint y: 296, endPoint x: 834, endPoint y: 243, distance: 63.7
click at [861, 285] on div "Subtotal $190.00 Discounts ($152.00) Delivery Fee $0.00 Sales Tax $0.00 Total $…" at bounding box center [830, 246] width 311 height 176
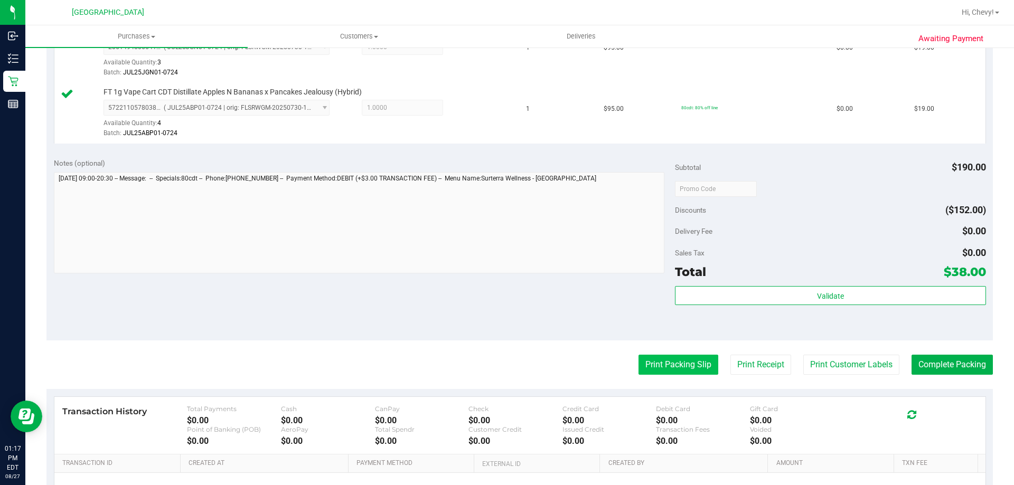
click at [638, 363] on button "Print Packing Slip" at bounding box center [678, 365] width 80 height 20
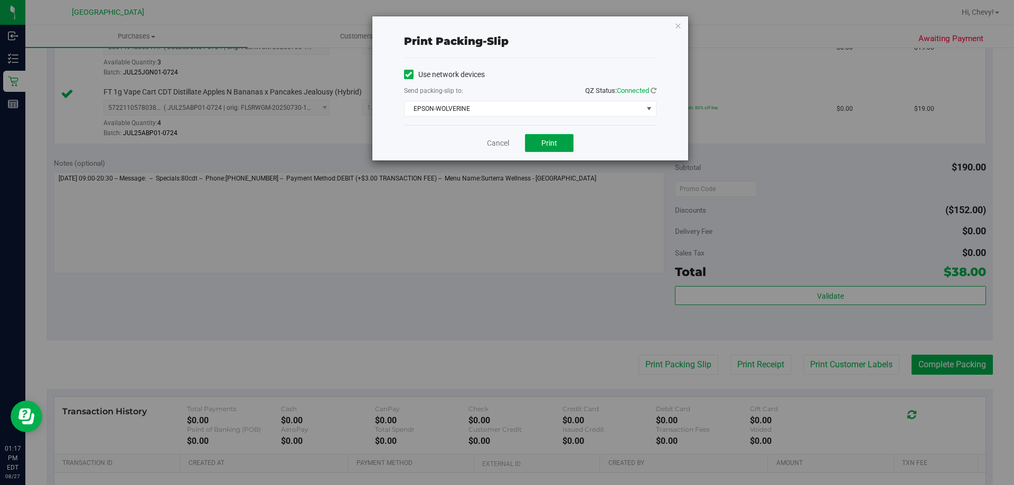
click at [539, 138] on button "Print" at bounding box center [549, 143] width 49 height 18
click at [677, 24] on icon "button" at bounding box center [677, 25] width 7 height 13
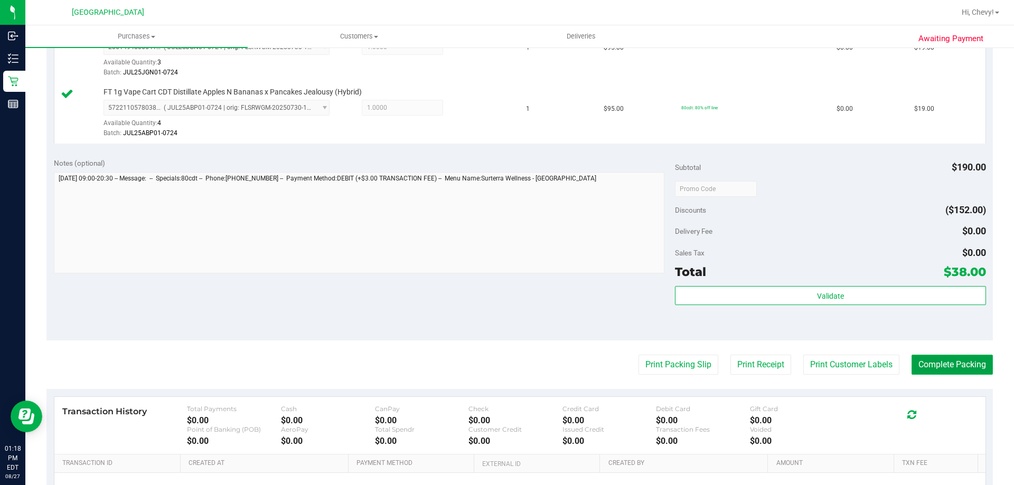
click at [976, 362] on button "Complete Packing" at bounding box center [952, 365] width 81 height 20
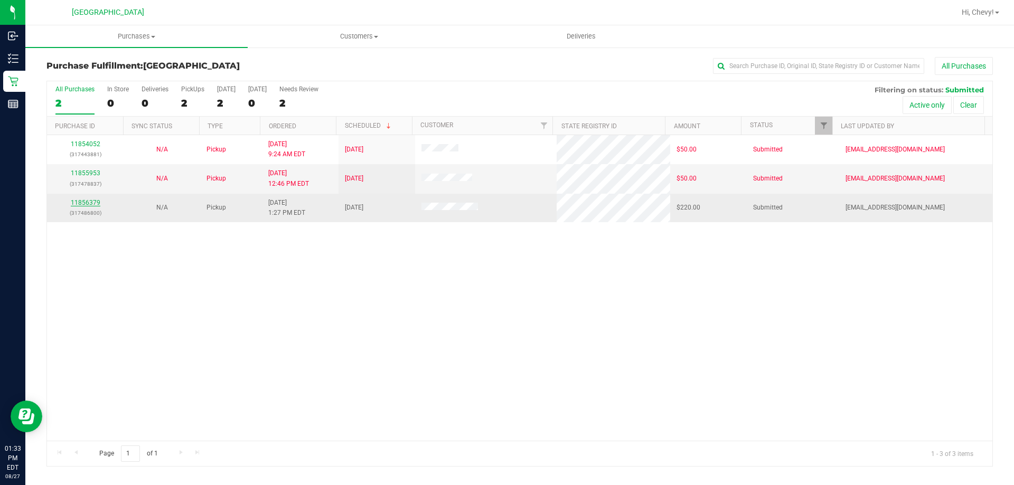
click at [92, 201] on link "11856379" at bounding box center [86, 202] width 30 height 7
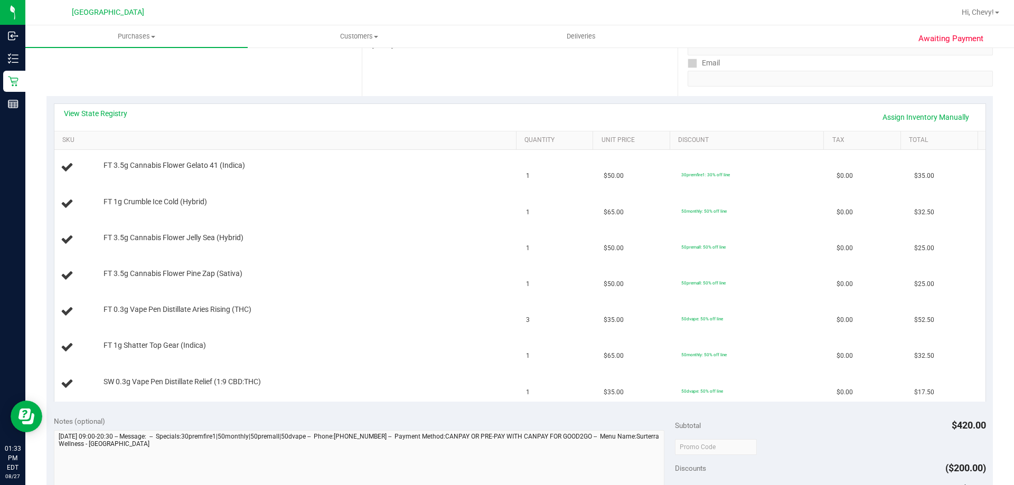
scroll to position [211, 0]
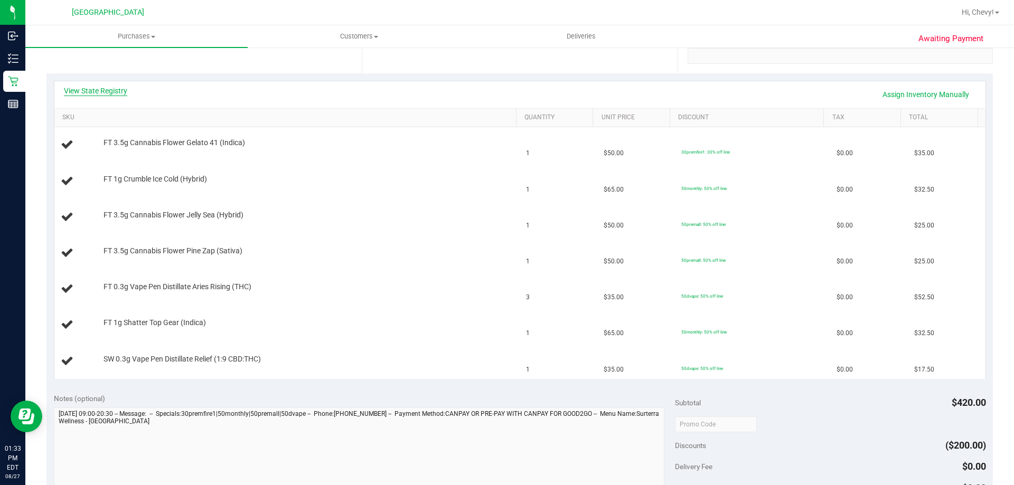
click at [112, 91] on link "View State Registry" at bounding box center [95, 91] width 63 height 11
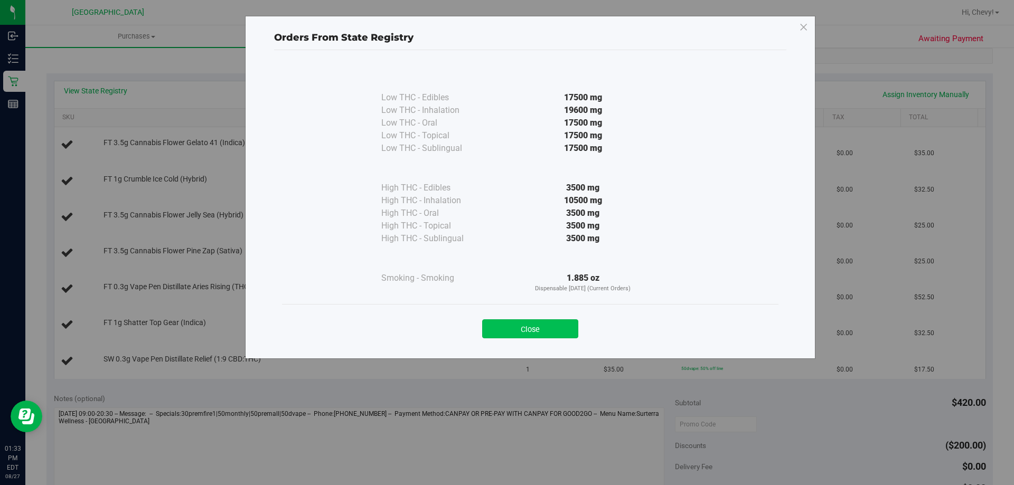
click at [502, 322] on button "Close" at bounding box center [530, 329] width 96 height 19
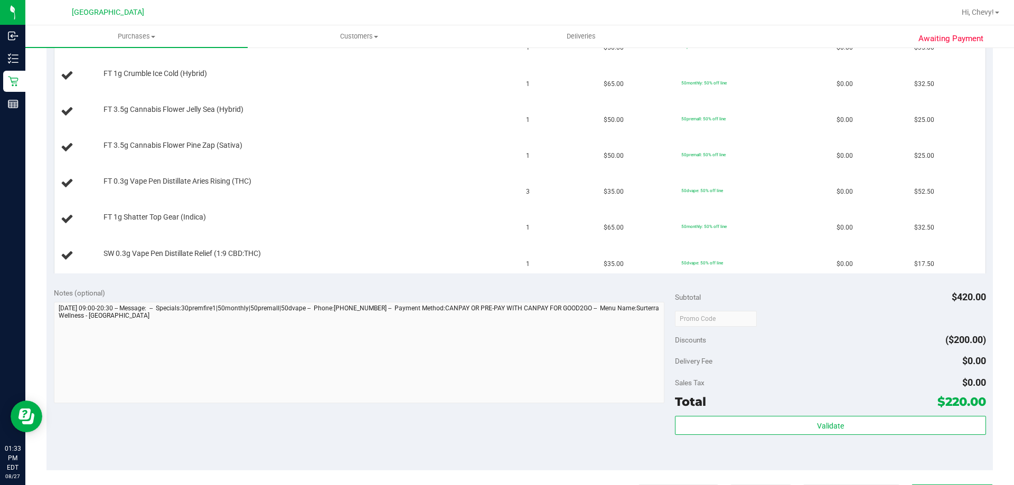
scroll to position [370, 0]
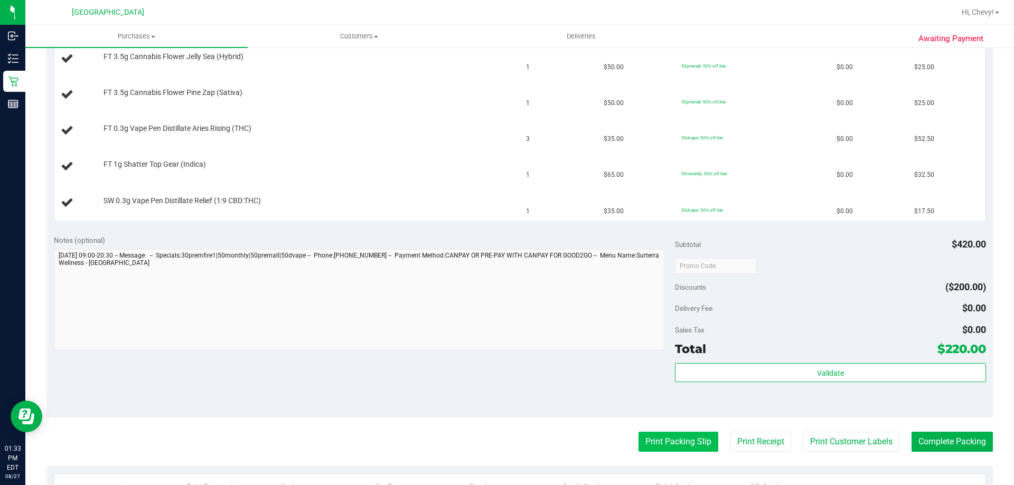
click at [684, 449] on button "Print Packing Slip" at bounding box center [678, 442] width 80 height 20
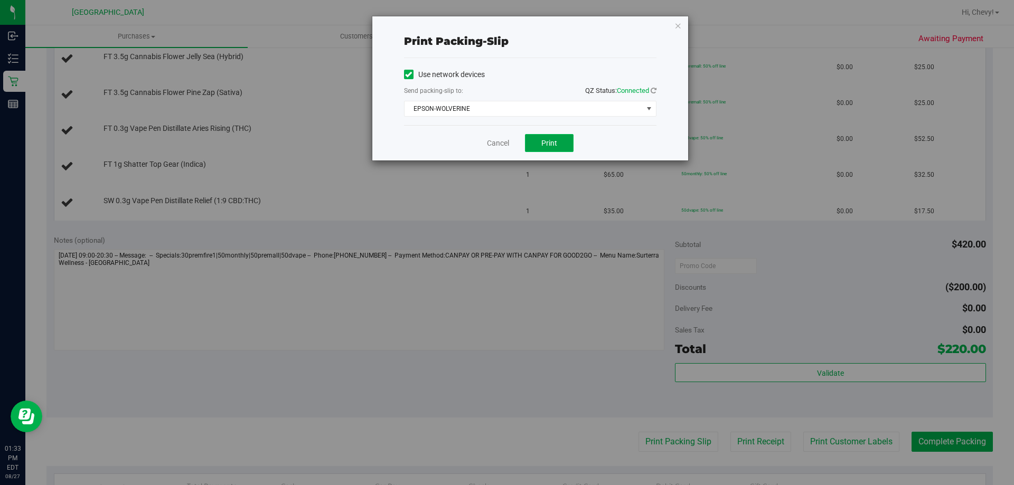
click at [552, 145] on span "Print" at bounding box center [549, 143] width 16 height 8
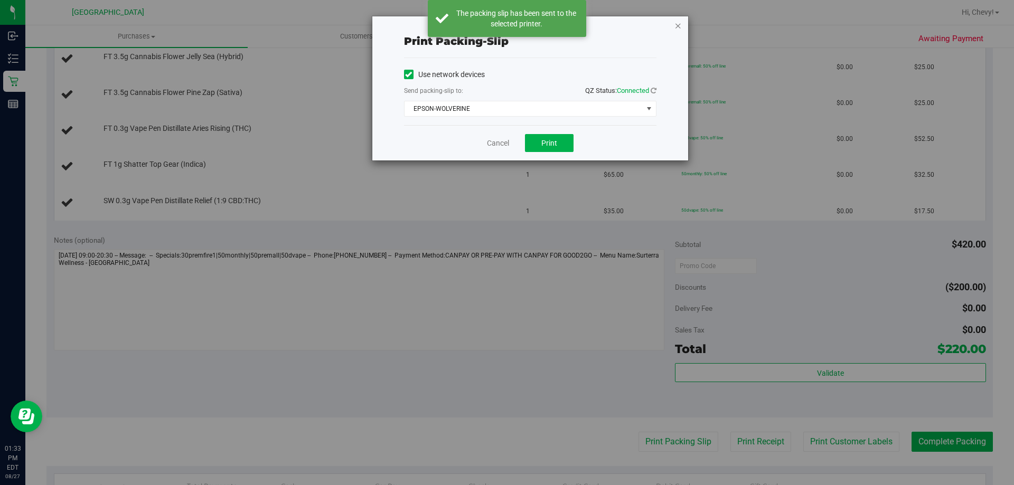
click at [678, 24] on icon "button" at bounding box center [677, 25] width 7 height 13
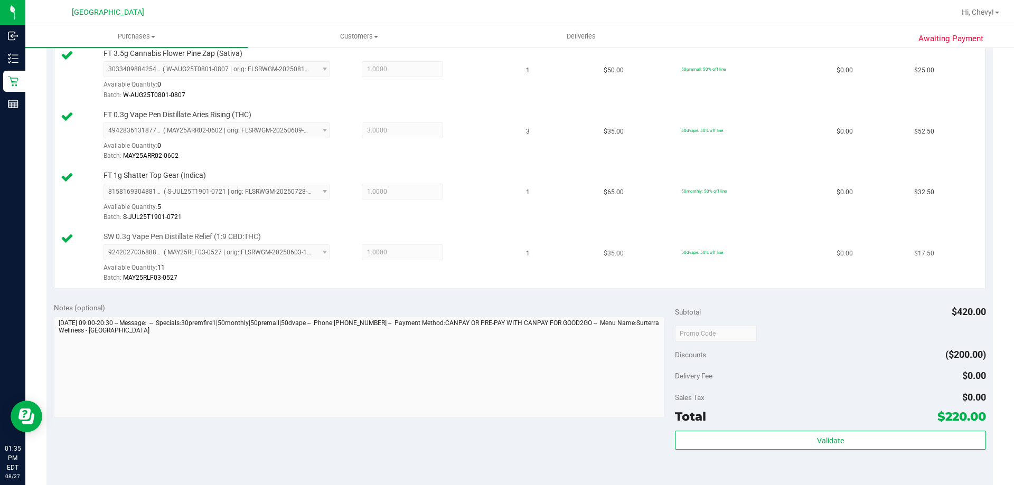
scroll to position [478, 0]
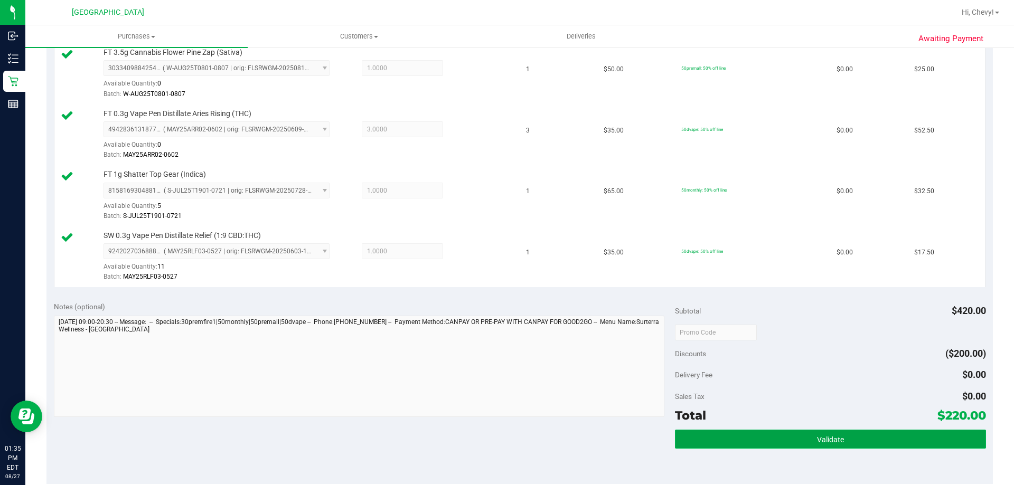
drag, startPoint x: 862, startPoint y: 439, endPoint x: 858, endPoint y: 435, distance: 6.7
click at [862, 438] on button "Validate" at bounding box center [830, 439] width 311 height 19
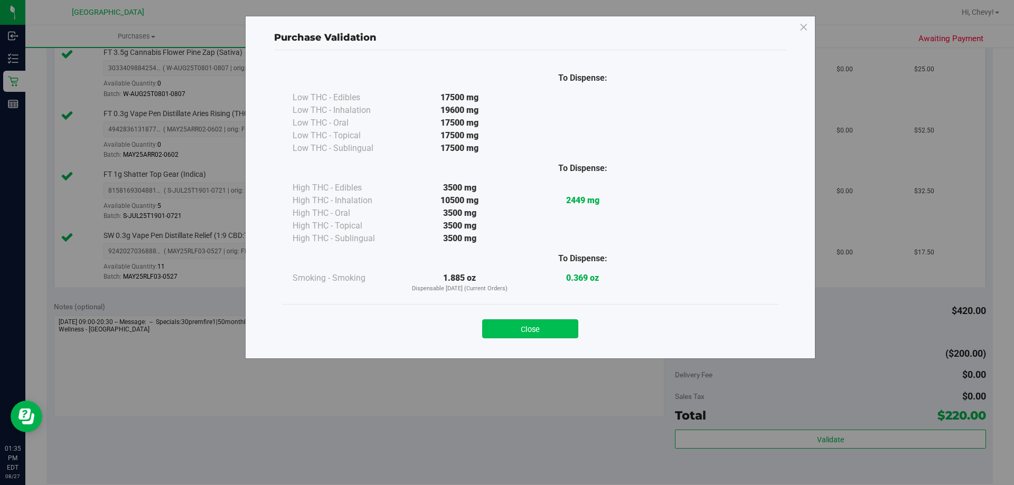
click at [542, 336] on button "Close" at bounding box center [530, 329] width 96 height 19
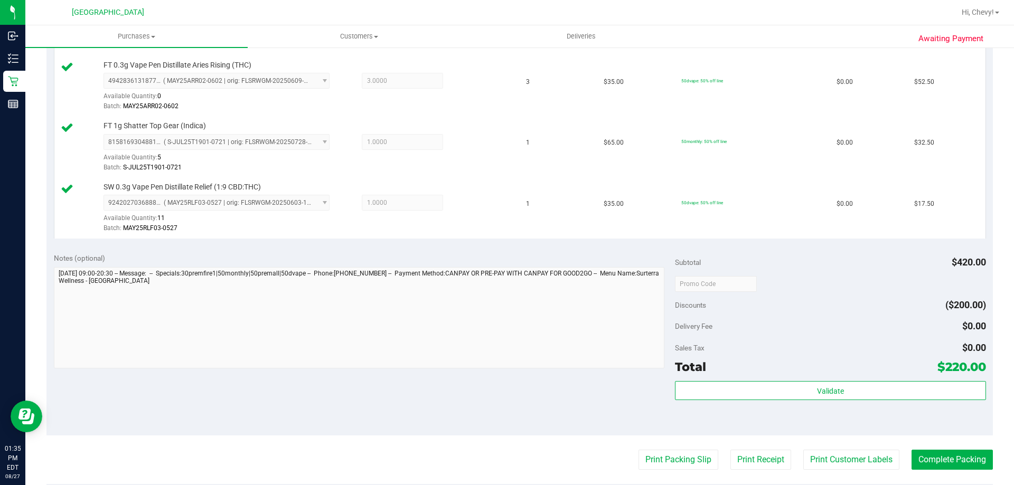
scroll to position [743, 0]
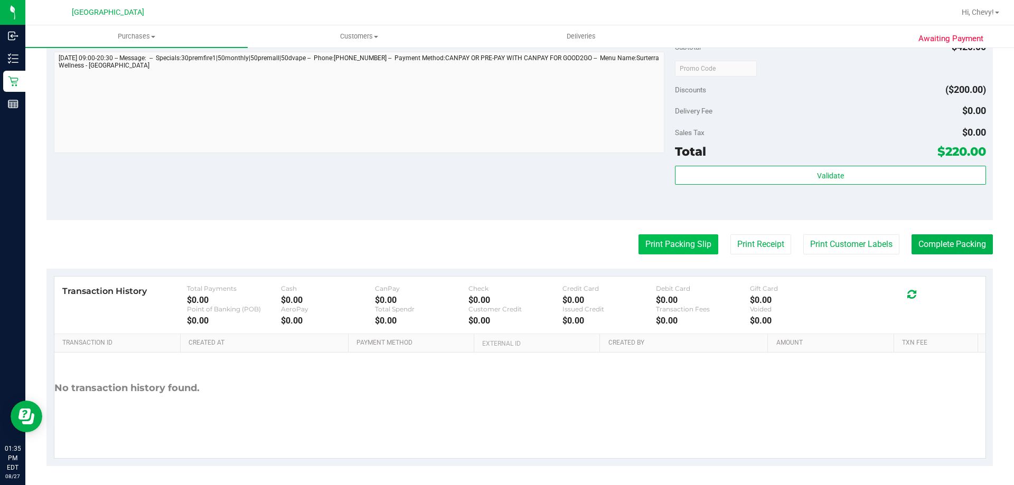
click at [674, 245] on button "Print Packing Slip" at bounding box center [678, 244] width 80 height 20
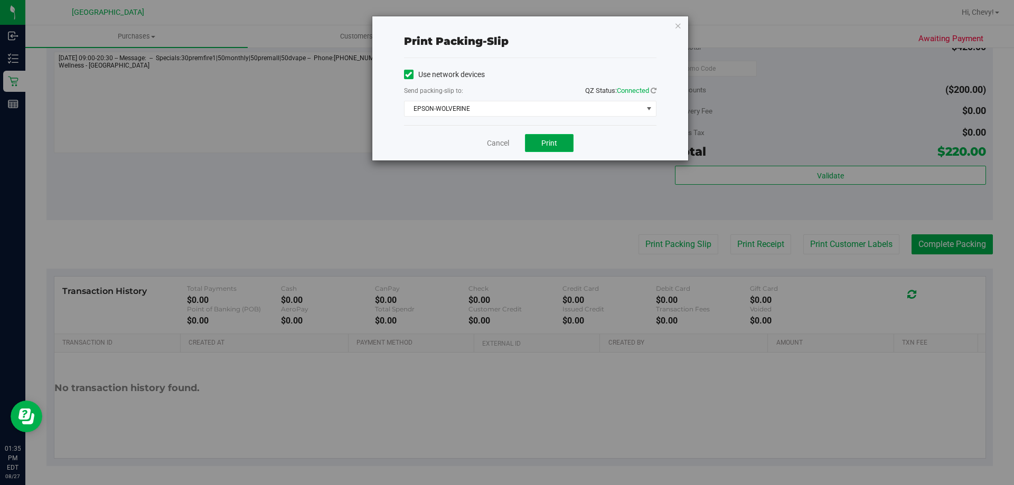
click at [549, 135] on button "Print" at bounding box center [549, 143] width 49 height 18
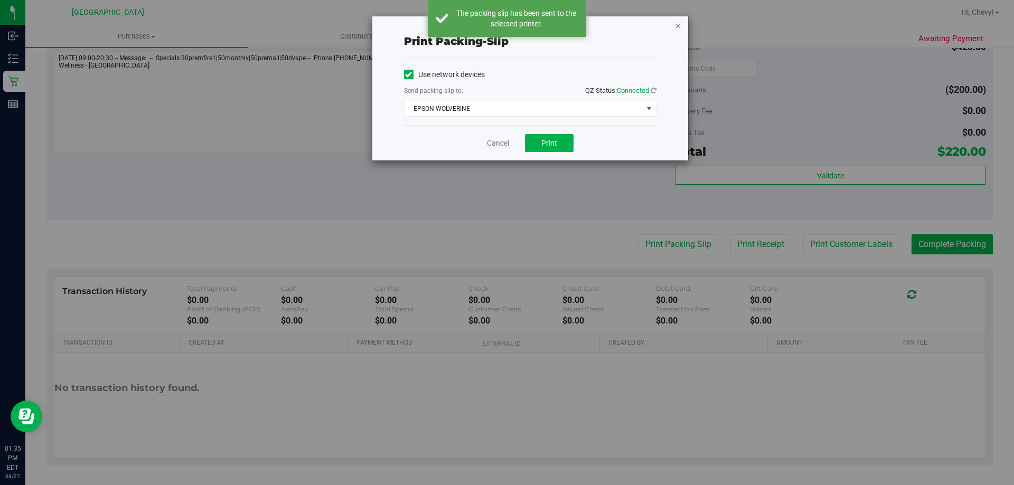
click at [678, 26] on icon "button" at bounding box center [677, 25] width 7 height 13
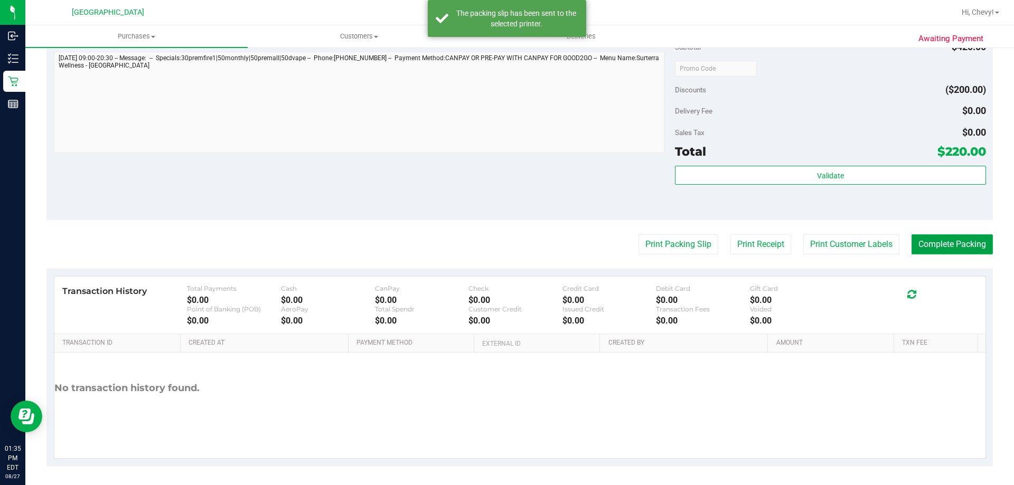
click at [951, 242] on button "Complete Packing" at bounding box center [952, 244] width 81 height 20
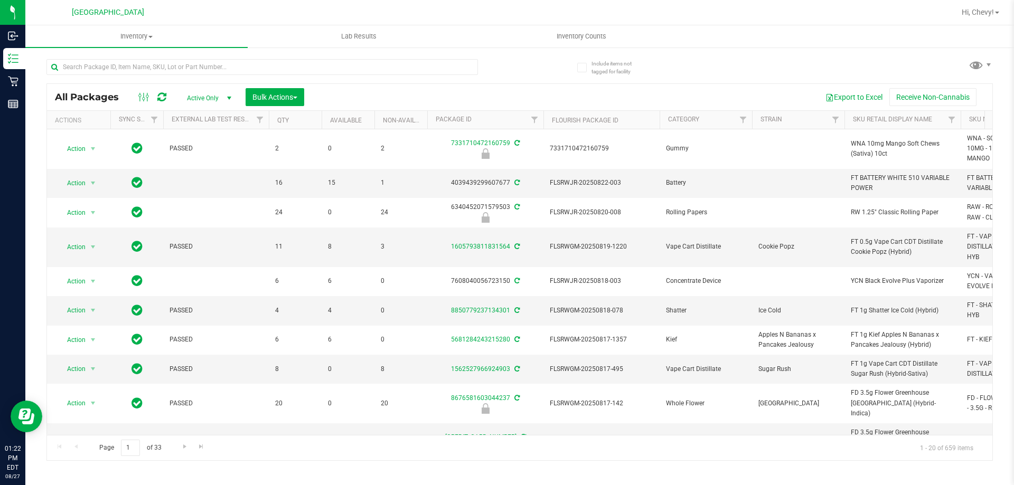
drag, startPoint x: 208, startPoint y: 72, endPoint x: 231, endPoint y: 55, distance: 28.4
click at [212, 68] on input "text" at bounding box center [261, 67] width 431 height 16
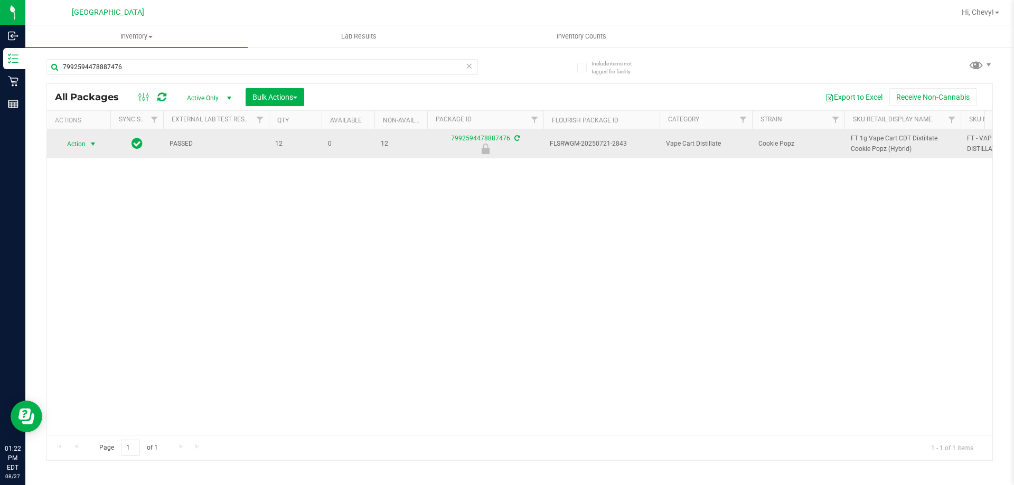
type input "7992594478887476"
click at [73, 144] on span "Action" at bounding box center [72, 144] width 29 height 15
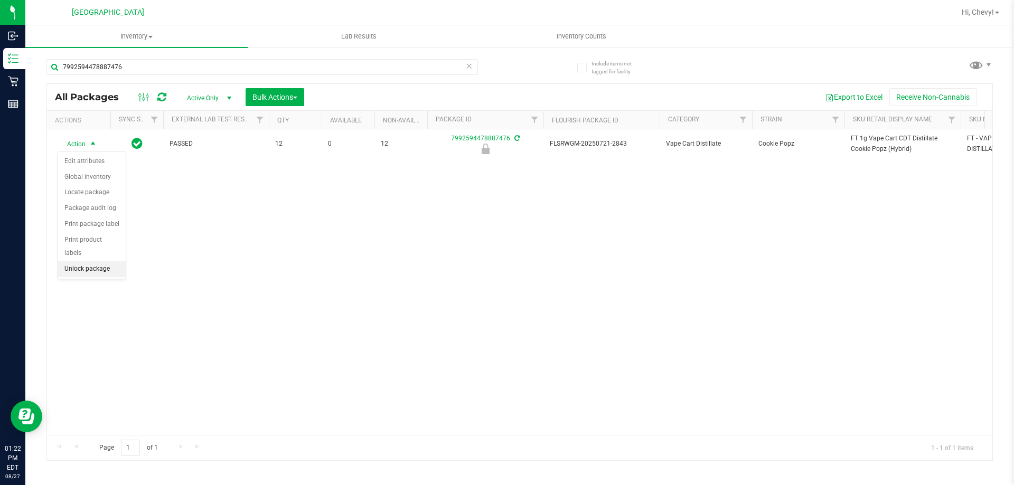
click at [67, 261] on li "Unlock package" at bounding box center [92, 269] width 68 height 16
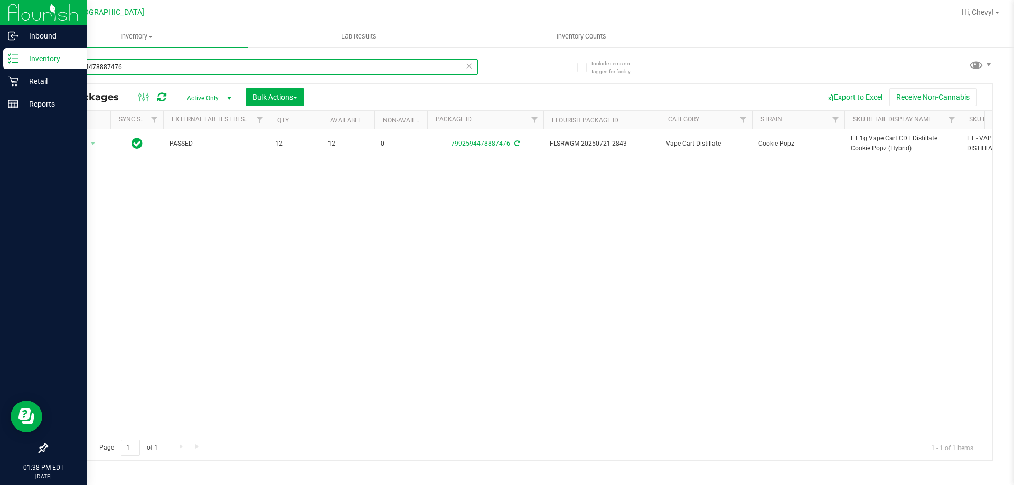
drag, startPoint x: 142, startPoint y: 67, endPoint x: 4, endPoint y: 205, distance: 195.7
click at [4, 205] on div "Inbound Inventory Retail Reports 01:38 PM EDT [DATE] 08/27 Palm Coast WC Hi, Ch…" at bounding box center [507, 242] width 1014 height 485
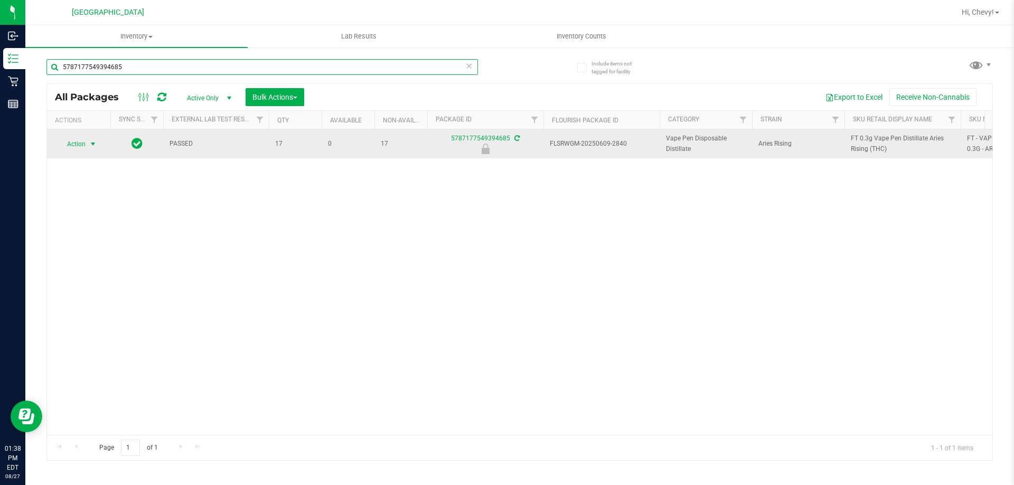
type input "5787177549394685"
click at [82, 143] on span "Action" at bounding box center [72, 144] width 29 height 15
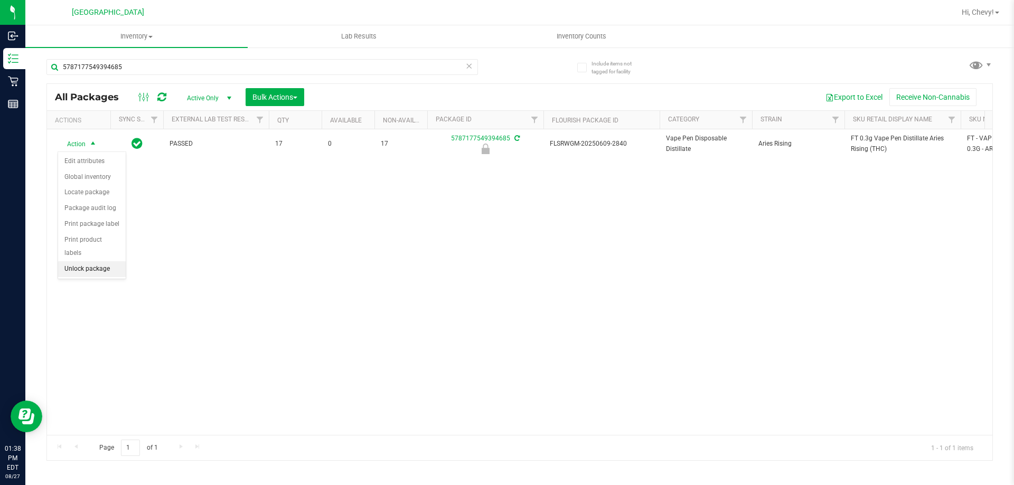
click at [86, 261] on li "Unlock package" at bounding box center [92, 269] width 68 height 16
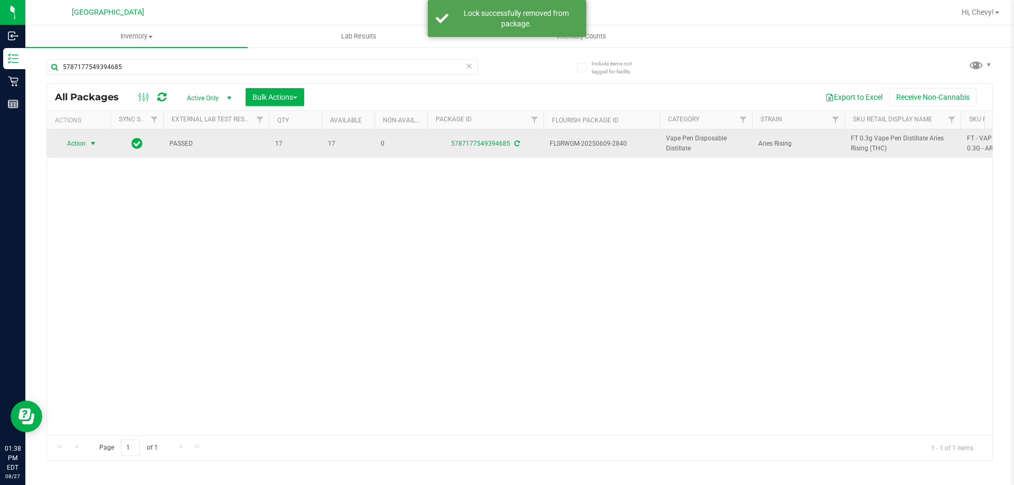
click at [87, 147] on span "select" at bounding box center [93, 143] width 13 height 15
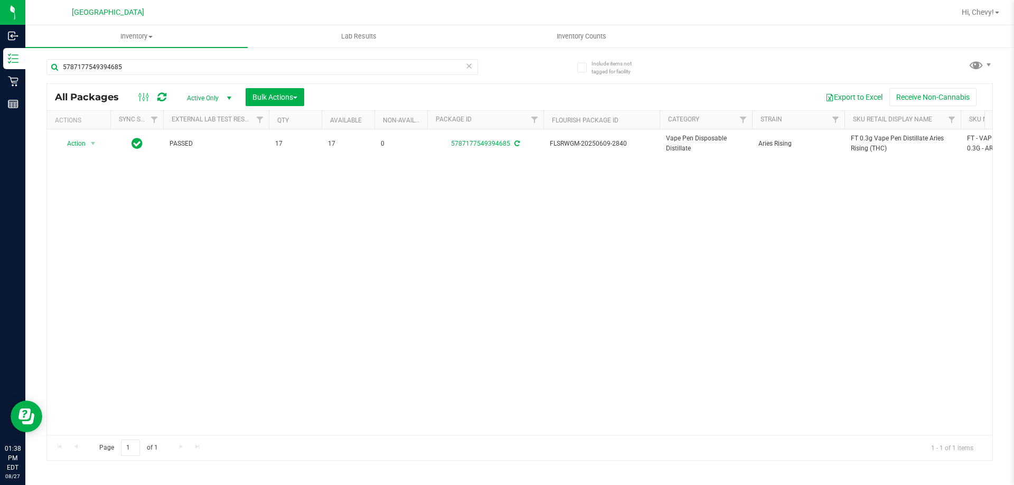
click at [251, 276] on div "Action Action Create package Edit attributes Global inventory Locate package Lo…" at bounding box center [519, 282] width 945 height 306
